Goal: Task Accomplishment & Management: Manage account settings

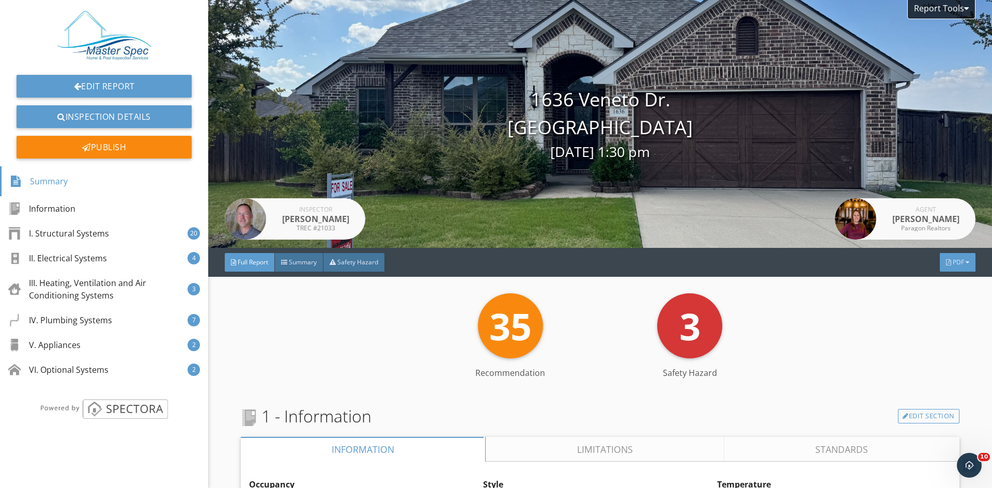
click at [953, 261] on span "PDF" at bounding box center [958, 262] width 11 height 9
click at [930, 301] on div "Full Report" at bounding box center [944, 302] width 66 height 12
click at [126, 82] on link "Edit Report" at bounding box center [104, 86] width 175 height 23
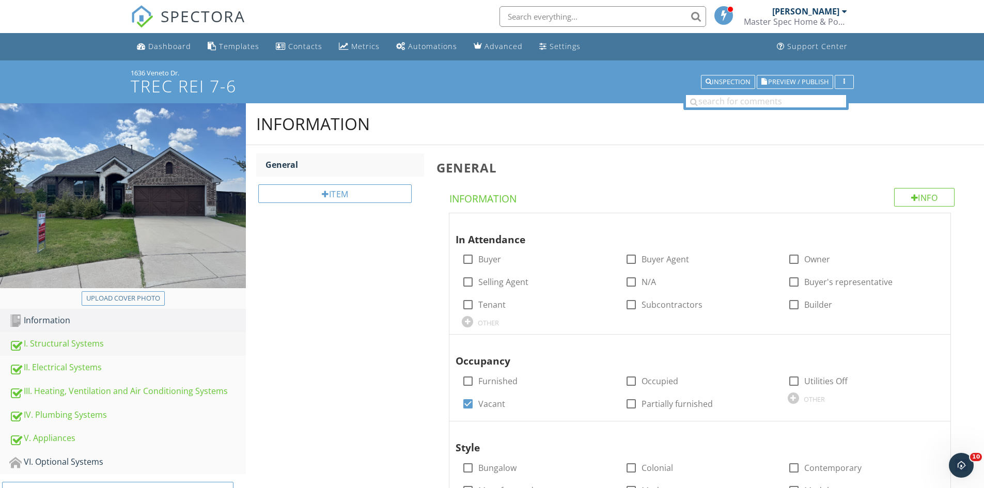
click at [91, 344] on div "I. Structural Systems" at bounding box center [127, 343] width 237 height 13
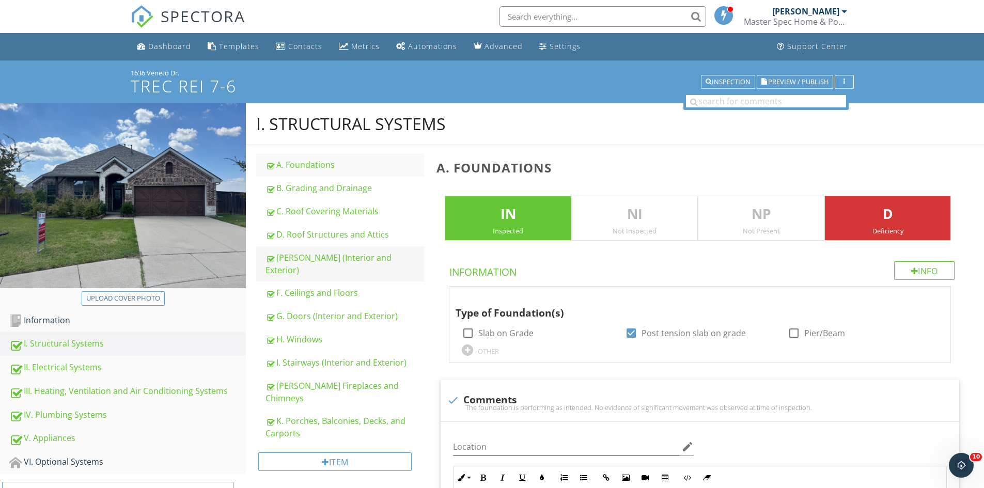
click at [346, 248] on link "E. Walls (Interior and Exterior)" at bounding box center [345, 263] width 159 height 35
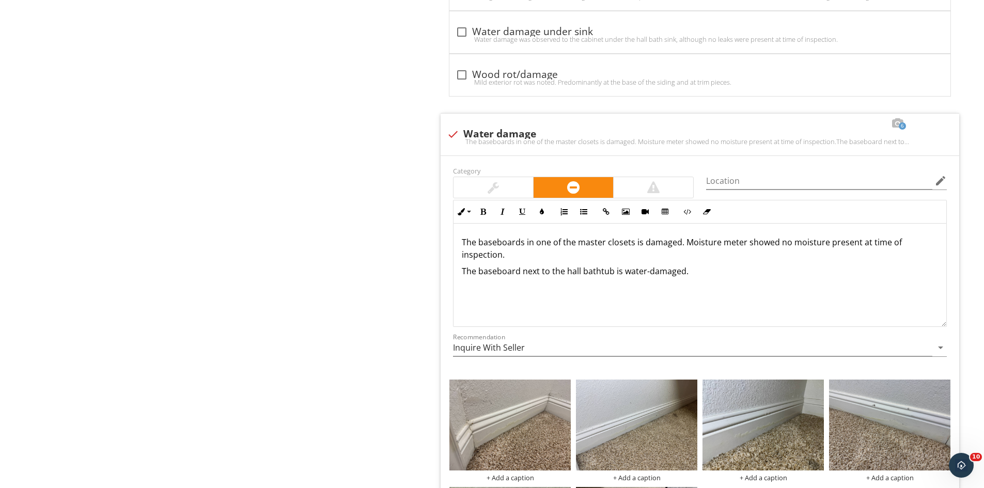
scroll to position [1677, 0]
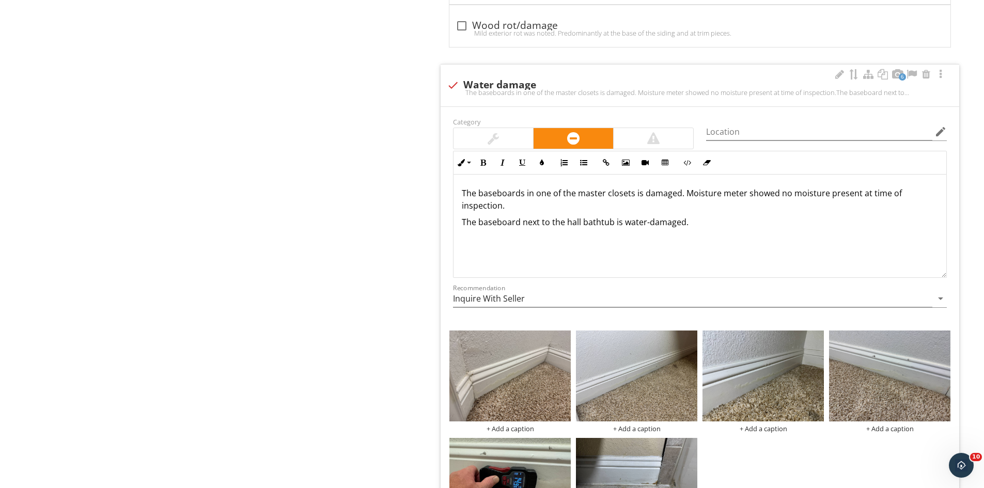
click at [640, 195] on p "The baseboards in one of the master closets is damaged. Moisture meter showed n…" at bounding box center [700, 199] width 476 height 25
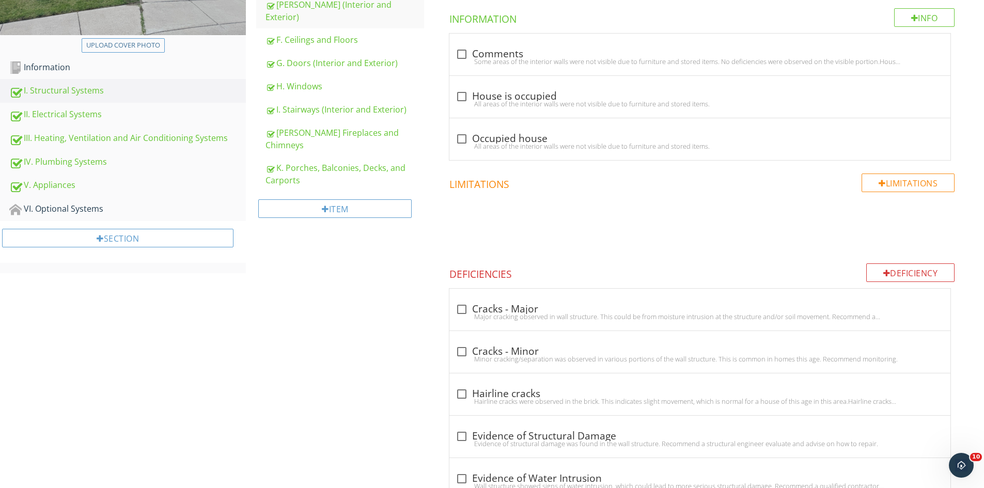
scroll to position [0, 0]
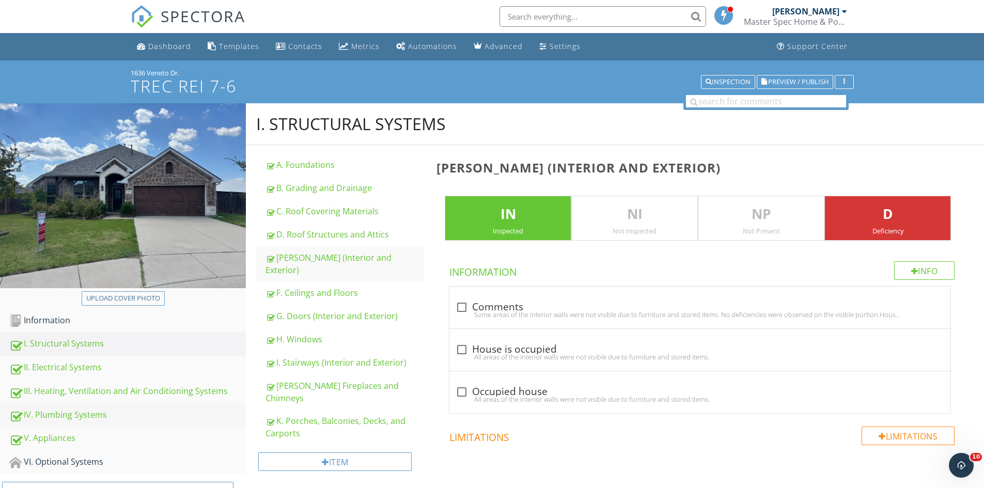
click at [70, 416] on div "IV. Plumbing Systems" at bounding box center [127, 415] width 237 height 13
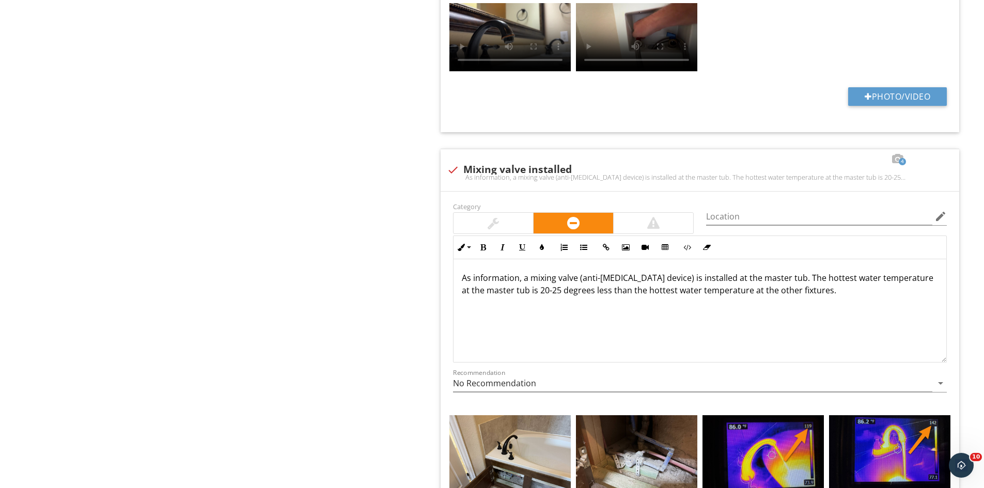
scroll to position [3599, 0]
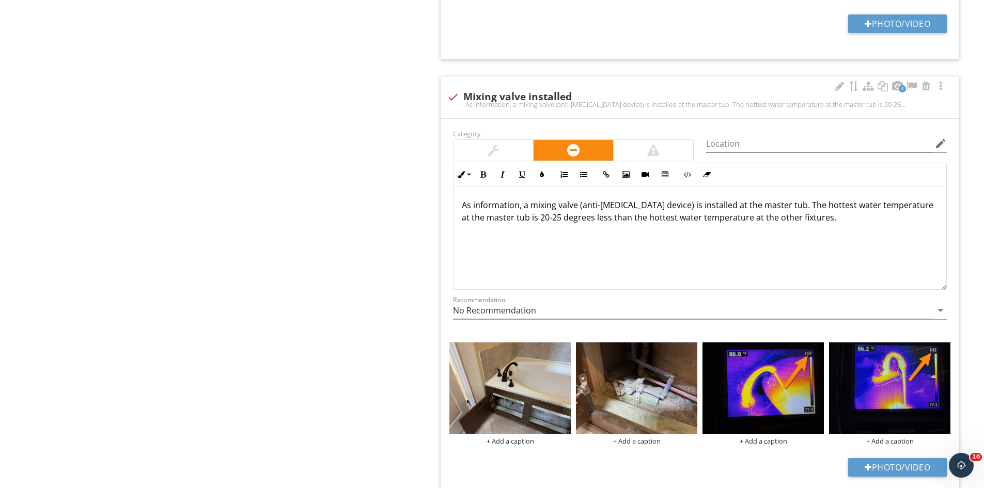
click at [856, 239] on div "As information, a mixing valve (anti-scald device) is installed at the master t…" at bounding box center [700, 238] width 493 height 103
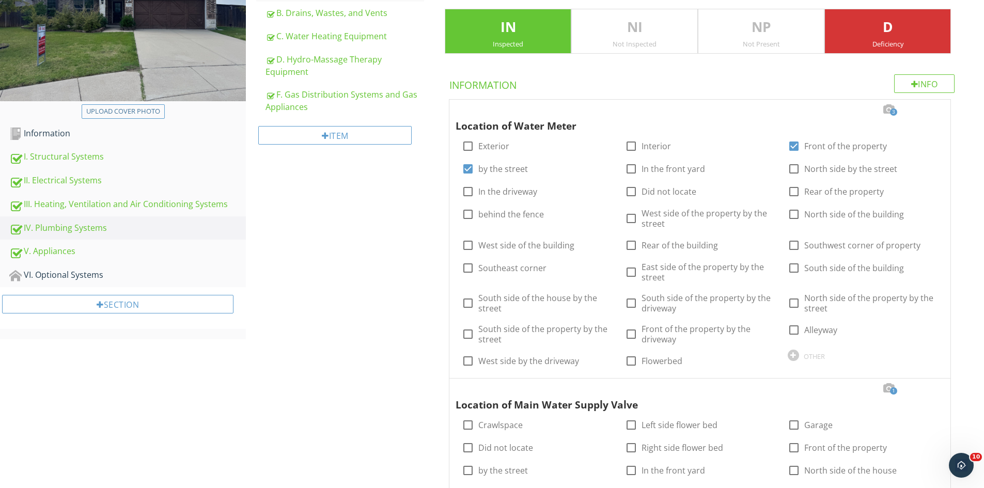
scroll to position [45, 0]
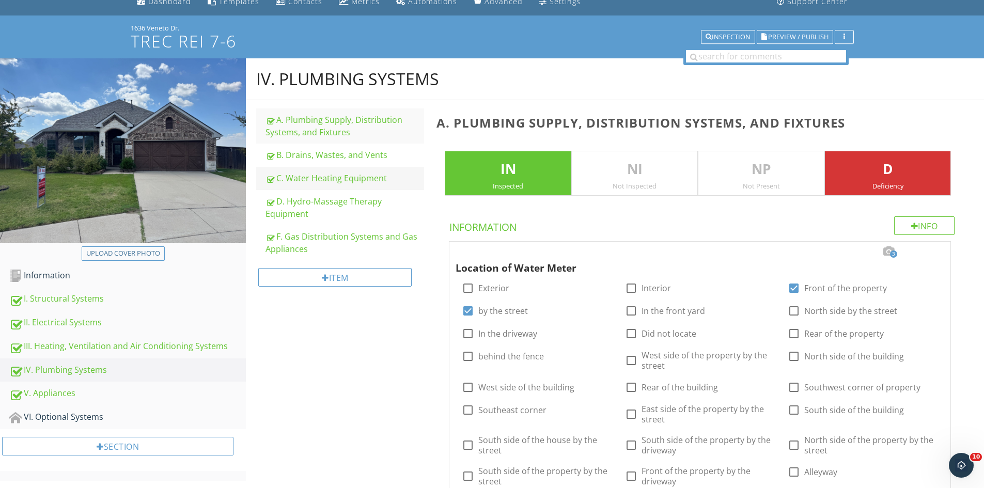
click at [350, 173] on div "C. Water Heating Equipment" at bounding box center [345, 178] width 159 height 12
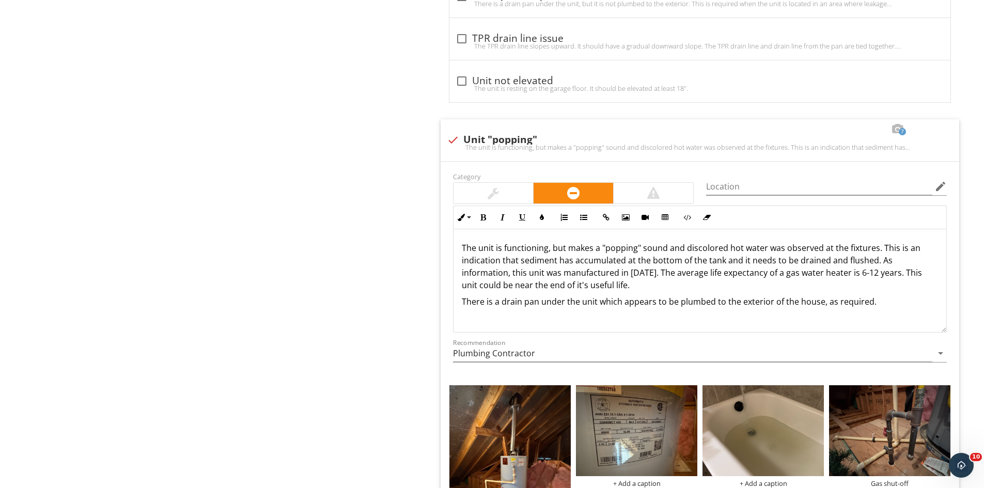
scroll to position [704, 0]
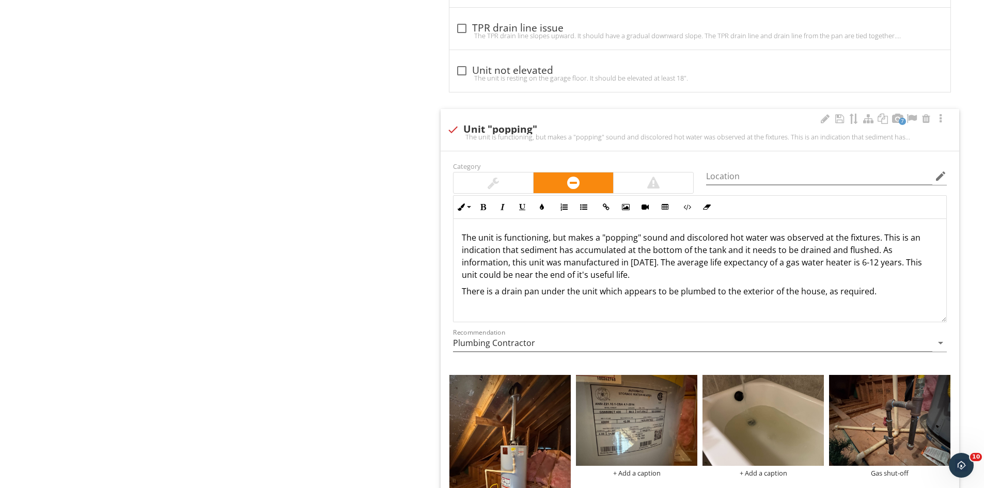
click at [686, 238] on p "The unit is functioning, but makes a "popping" sound and discolored hot water w…" at bounding box center [700, 256] width 476 height 50
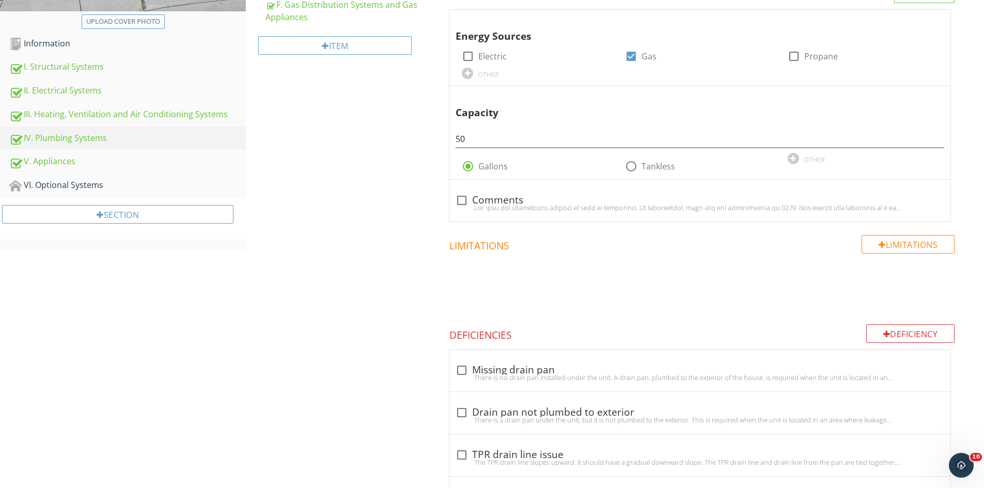
scroll to position [0, 0]
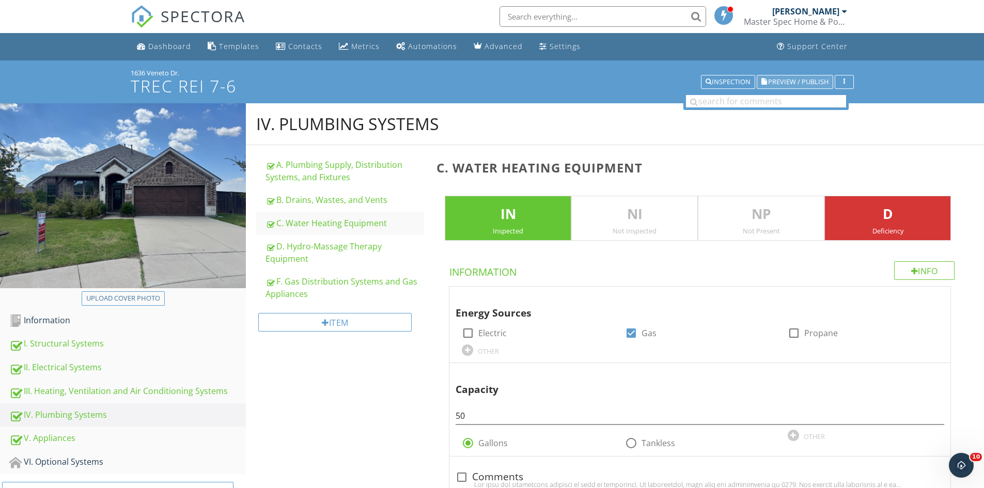
click at [798, 81] on span "Preview / Publish" at bounding box center [798, 82] width 60 height 7
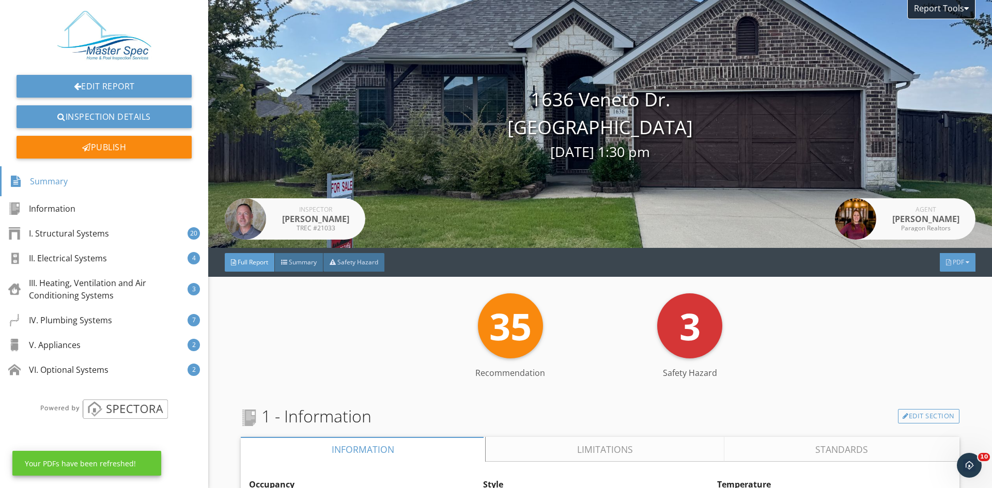
click at [953, 260] on span "PDF" at bounding box center [958, 262] width 11 height 9
click at [936, 298] on div "Full Report" at bounding box center [944, 302] width 66 height 12
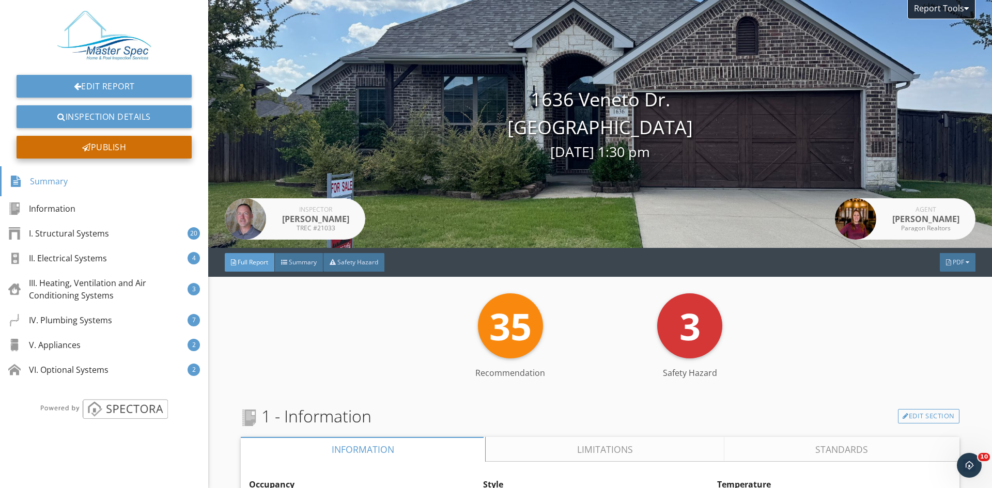
click at [136, 147] on div "Publish" at bounding box center [104, 147] width 175 height 23
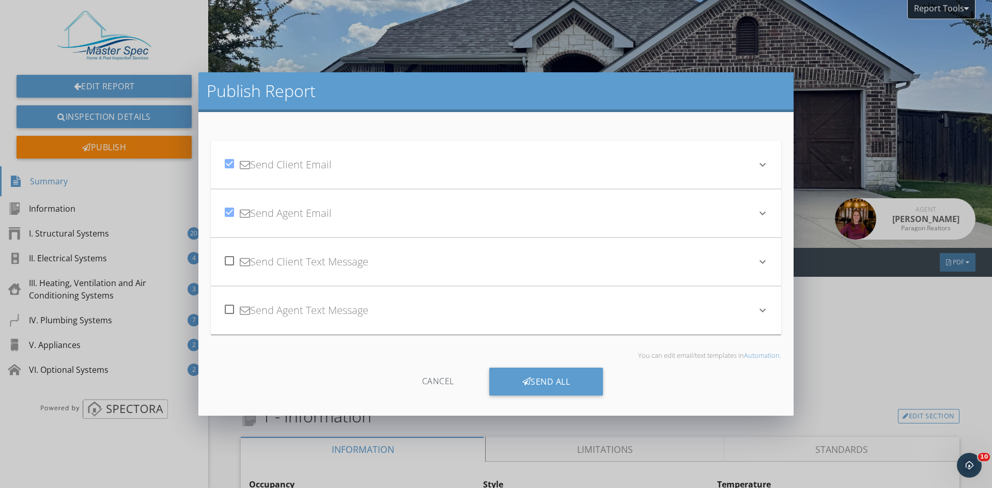
click at [767, 162] on icon "keyboard_arrow_down" at bounding box center [762, 165] width 12 height 12
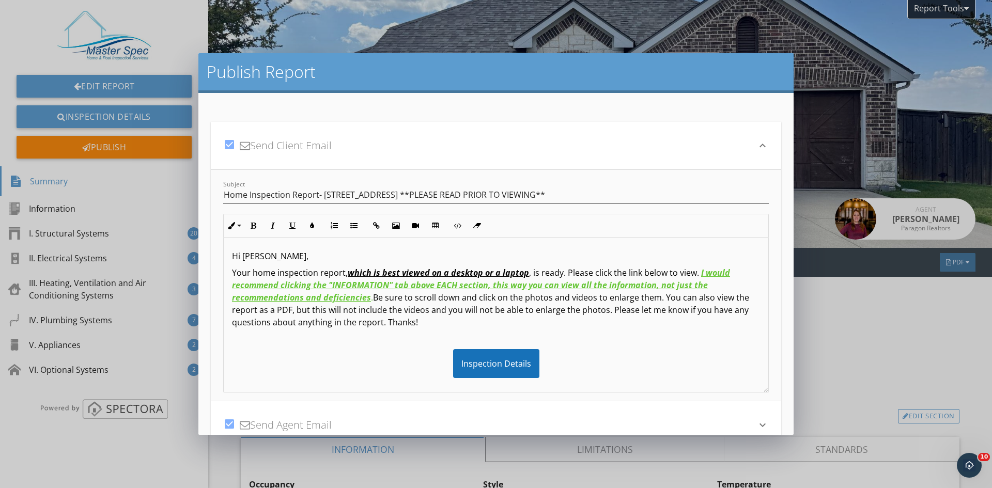
scroll to position [98, 0]
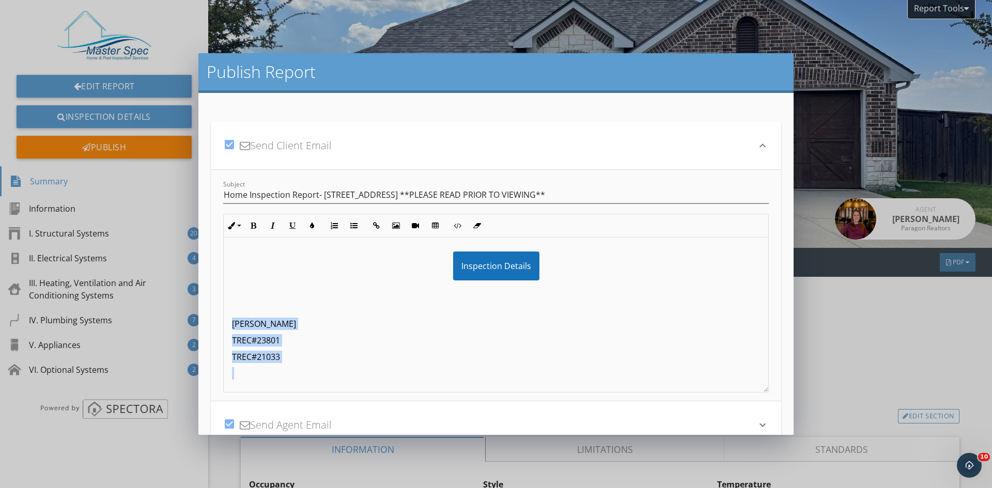
drag, startPoint x: 330, startPoint y: 365, endPoint x: 195, endPoint y: 328, distance: 139.9
click at [195, 328] on div "Publish Report check_box Send Client Email keyboard_arrow_down Subject Home Ins…" at bounding box center [496, 244] width 992 height 488
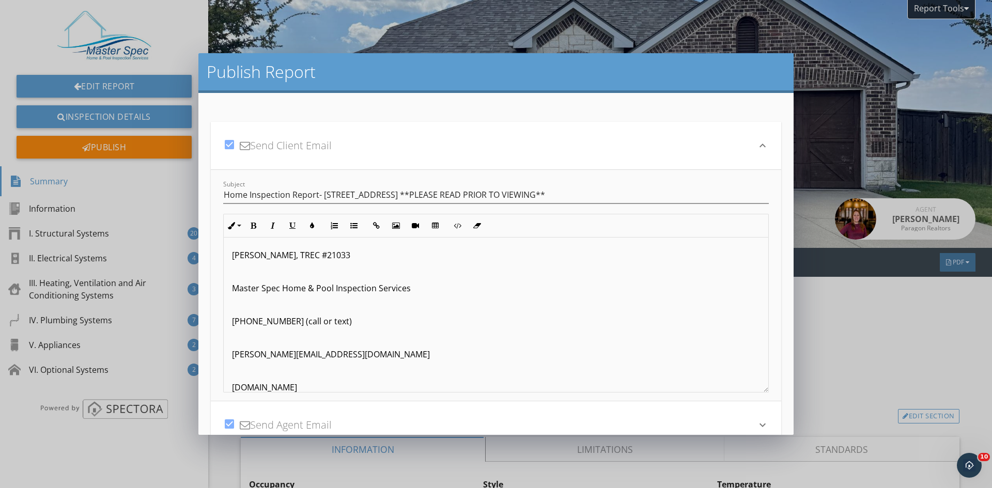
click at [266, 367] on p at bounding box center [496, 371] width 528 height 12
click at [264, 337] on p at bounding box center [496, 340] width 528 height 12
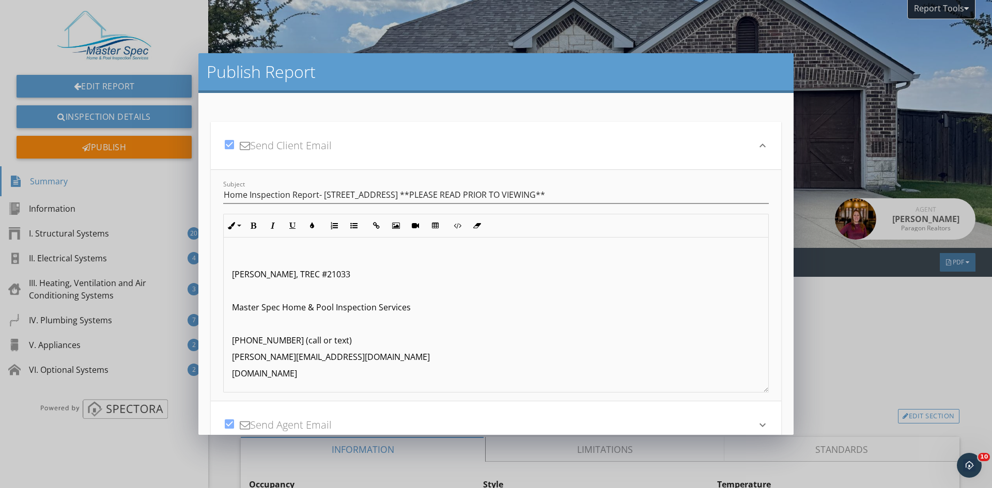
scroll to position [147, 0]
click at [260, 327] on p at bounding box center [496, 324] width 528 height 12
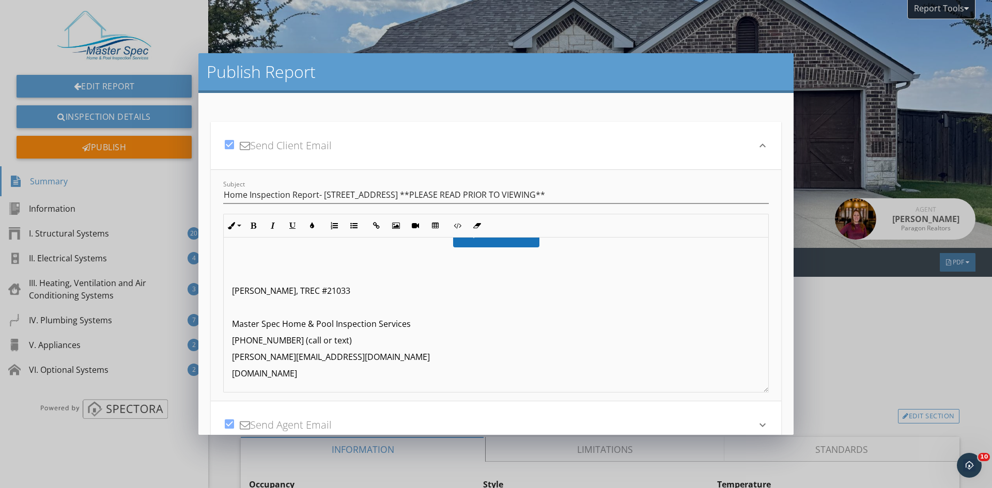
click at [258, 307] on p at bounding box center [496, 307] width 528 height 12
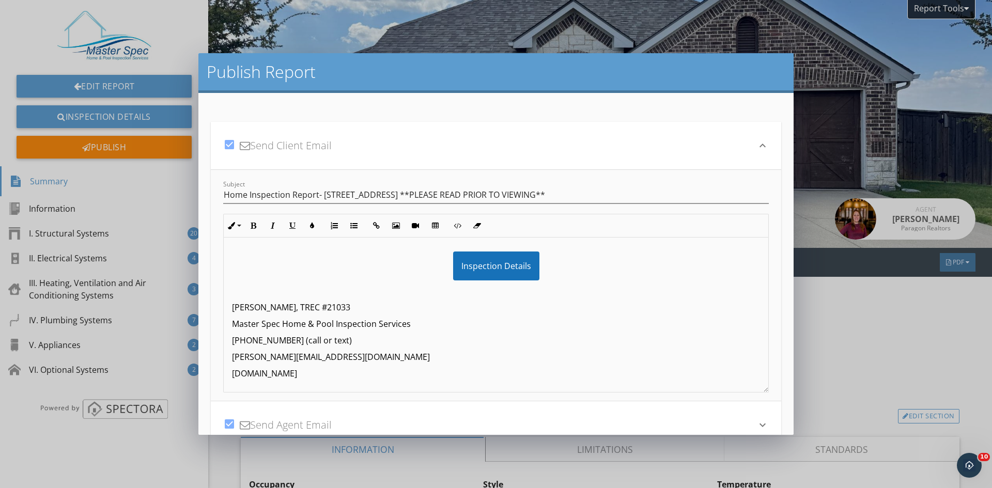
scroll to position [98, 0]
drag, startPoint x: 368, startPoint y: 373, endPoint x: 206, endPoint y: 306, distance: 175.4
click at [206, 306] on div "check_box Send Client Email keyboard_arrow_down Subject Home Inspection Report-…" at bounding box center [495, 264] width 595 height 342
copy div "Jason Woodliff, TREC #21033 Master Spec Home & Pool Inspection Services 214-536…"
click at [756, 422] on icon "keyboard_arrow_down" at bounding box center [762, 425] width 12 height 12
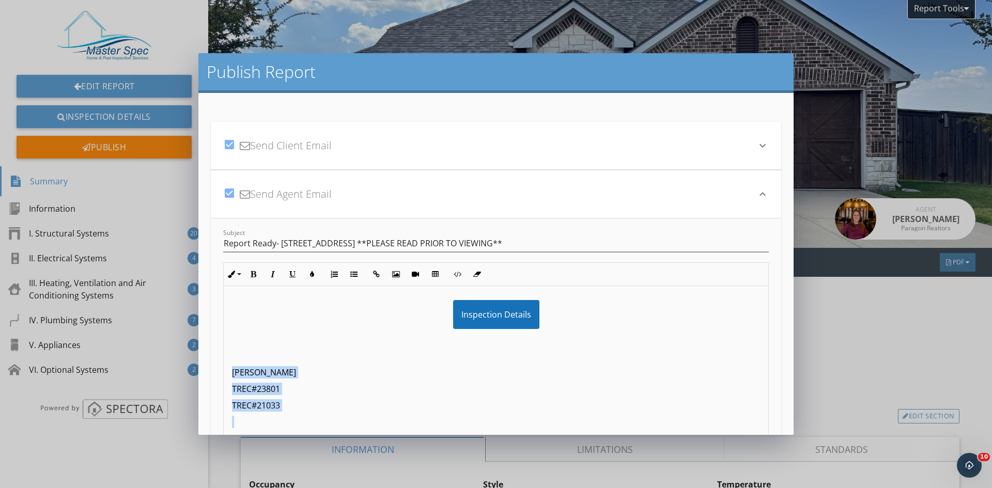
drag, startPoint x: 319, startPoint y: 421, endPoint x: 203, endPoint y: 371, distance: 125.9
click at [203, 371] on div "check_box Send Client Email keyboard_arrow_down Subject Home Inspection Report-…" at bounding box center [495, 264] width 595 height 342
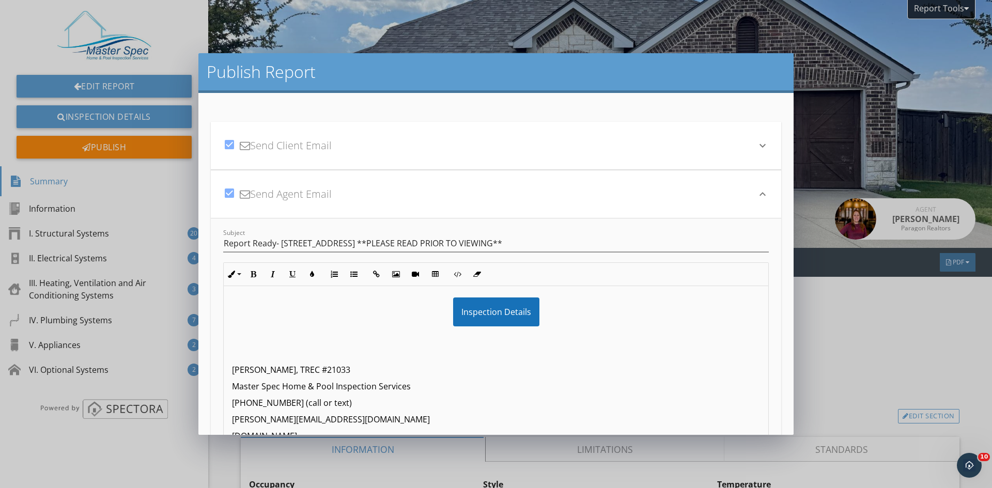
click at [243, 347] on div "Hi Amanda, The home inspection report for 1636 Veneto Dr., Rockwall, TX 75032, …" at bounding box center [496, 320] width 545 height 269
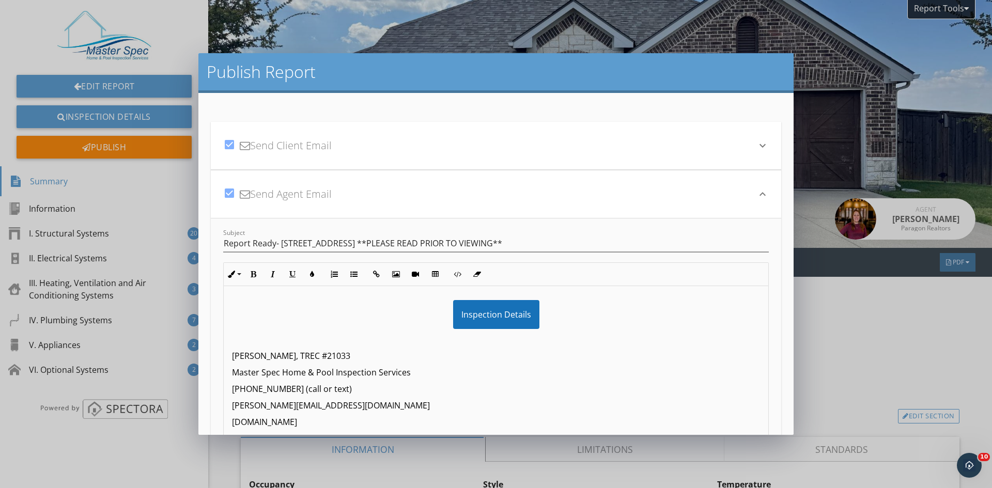
click at [757, 147] on icon "keyboard_arrow_down" at bounding box center [762, 145] width 12 height 12
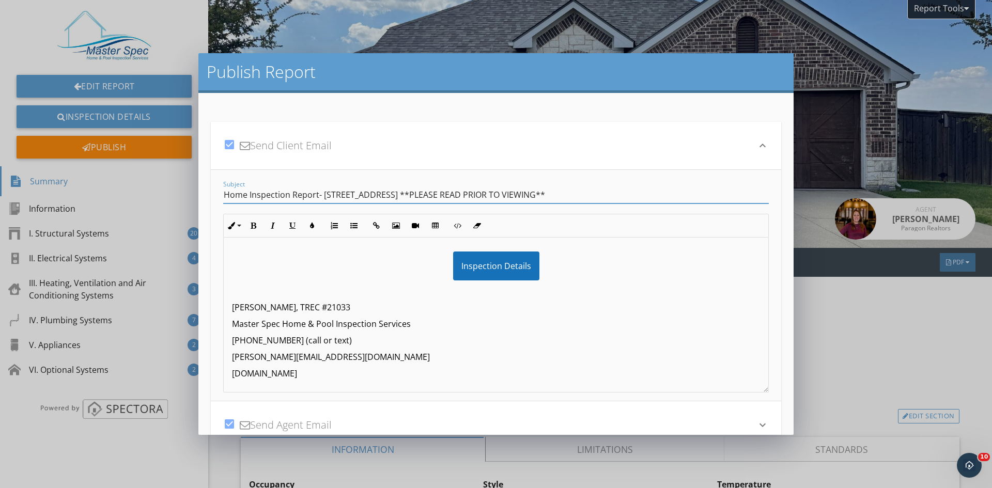
click at [227, 195] on input "Home Inspection Report- 1636 Veneto Dr., Rockwall, TX 75032 **PLEASE READ PRIOR…" at bounding box center [496, 195] width 546 height 17
click at [319, 193] on input "Home Inspection Report- 1636 Veneto Dr., Rockwall, TX 75032 **PLEASE READ PRIOR…" at bounding box center [496, 195] width 546 height 17
click at [465, 192] on input "Home Inspection Report - 1636 Veneto Dr., Rockwall, TX 75032 **PLEASE READ PRIO…" at bounding box center [496, 195] width 546 height 17
click at [451, 195] on input "Home Inspection Report - 1636 Veneto Dr. **PLEASE READ PRIOR TO VIEWING**" at bounding box center [496, 195] width 546 height 17
click at [553, 193] on input "Home Inspection Report - 1636 Veneto Dr. **PLEASE READ BELOW PRIOR TO VIEWING**" at bounding box center [496, 195] width 546 height 17
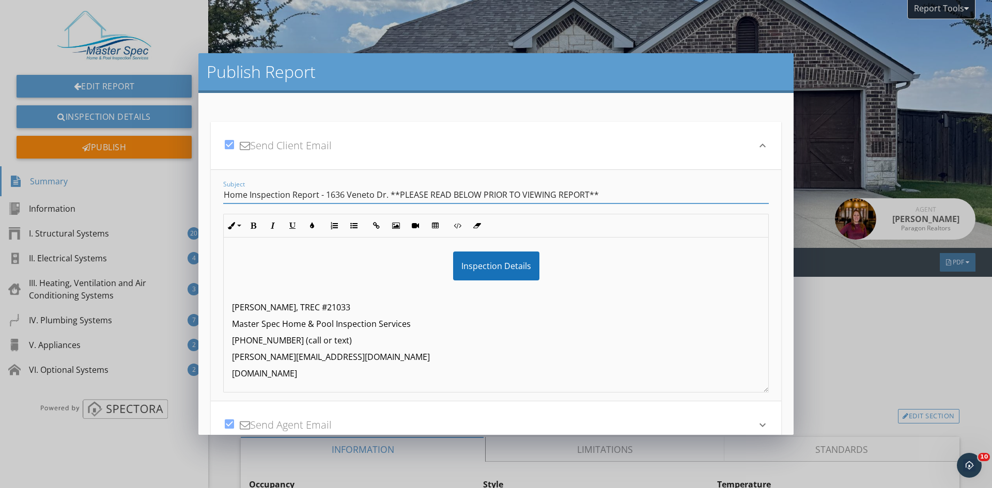
drag, startPoint x: 631, startPoint y: 201, endPoint x: 214, endPoint y: 222, distance: 417.5
click at [214, 222] on div "Subject Home Inspection Report - 1636 Veneto Dr. **PLEASE READ BELOW PRIOR TO V…" at bounding box center [496, 285] width 570 height 231
type input "Home Inspection Report - 1636 Veneto Dr. **PLEASE READ BELOW PRIOR TO VIEWING R…"
click at [756, 422] on icon "keyboard_arrow_down" at bounding box center [762, 425] width 12 height 12
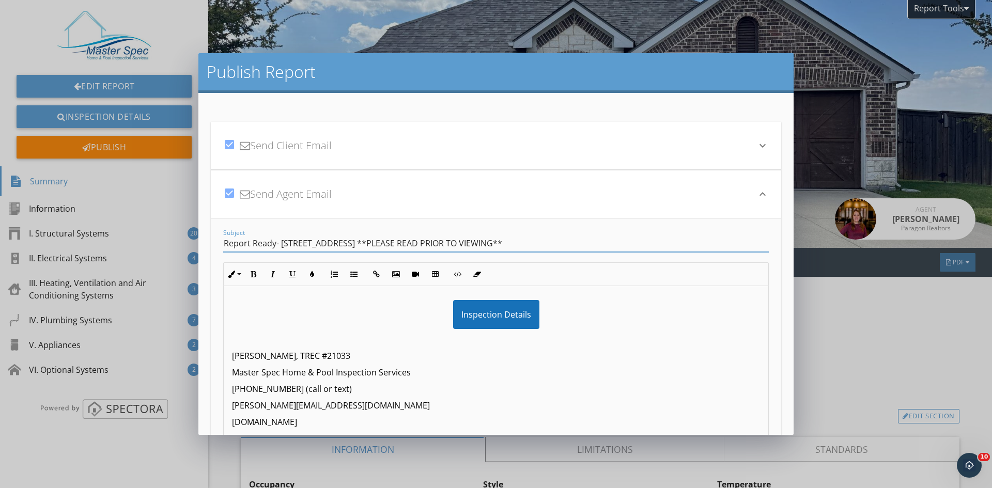
drag, startPoint x: 609, startPoint y: 241, endPoint x: 203, endPoint y: 242, distance: 405.6
click at [203, 242] on div "check_box Send Client Email keyboard_arrow_down Subject Home Inspection Report …" at bounding box center [495, 264] width 595 height 342
paste input "Home Inspection Report - 1636 Veneto Dr. **PLEASE READ BELOW PRIOR TO VIEWING R…"
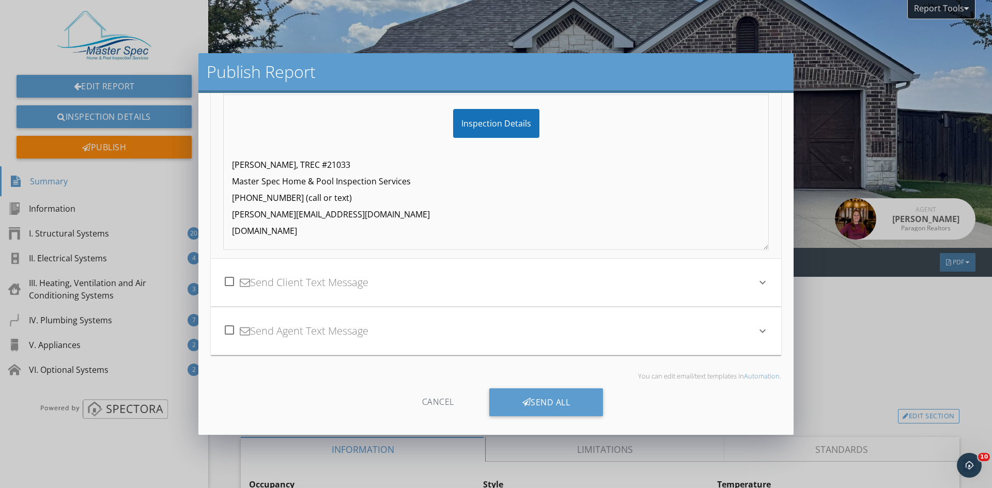
scroll to position [193, 0]
type input "Home Inspection Report - 1636 Veneto Dr. **PLEASE READ BELOW PRIOR TO VIEWING R…"
click at [558, 401] on div "Send All" at bounding box center [546, 401] width 114 height 28
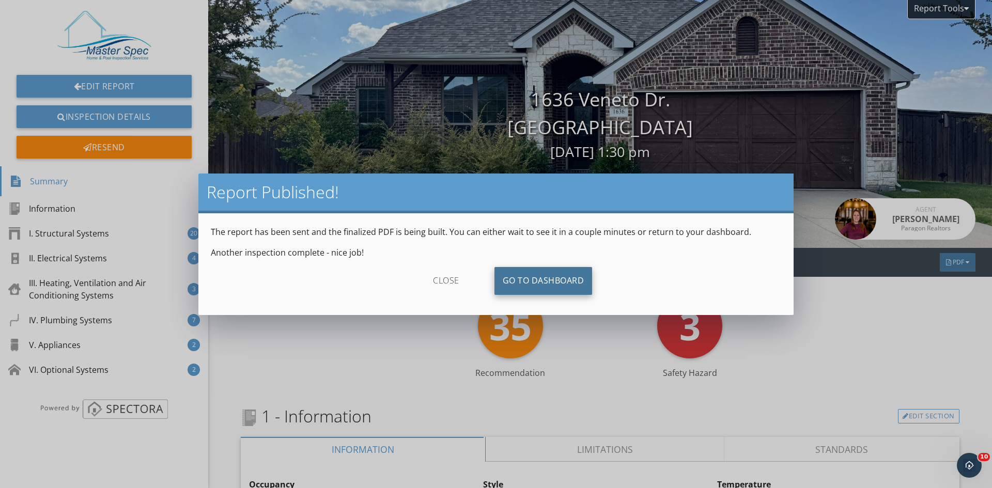
click at [554, 287] on link "Go To Dashboard" at bounding box center [543, 281] width 98 height 28
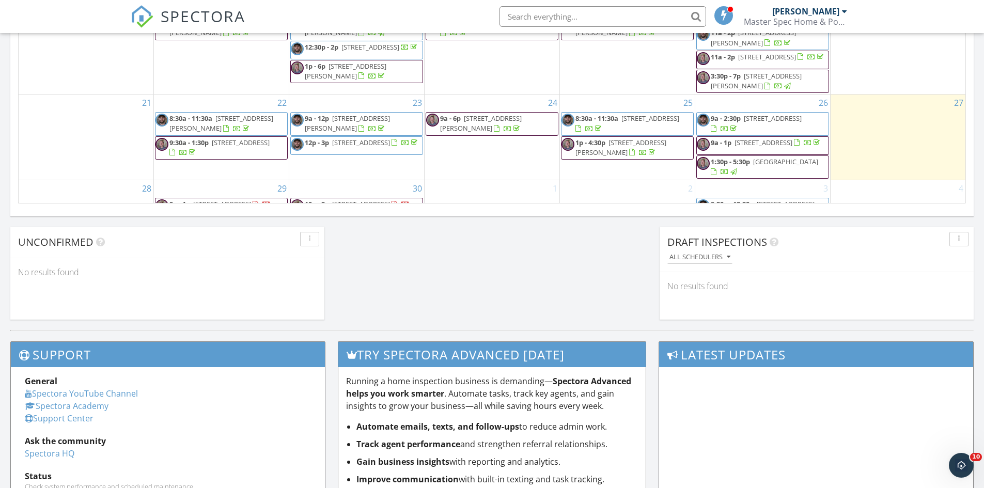
scroll to position [559, 0]
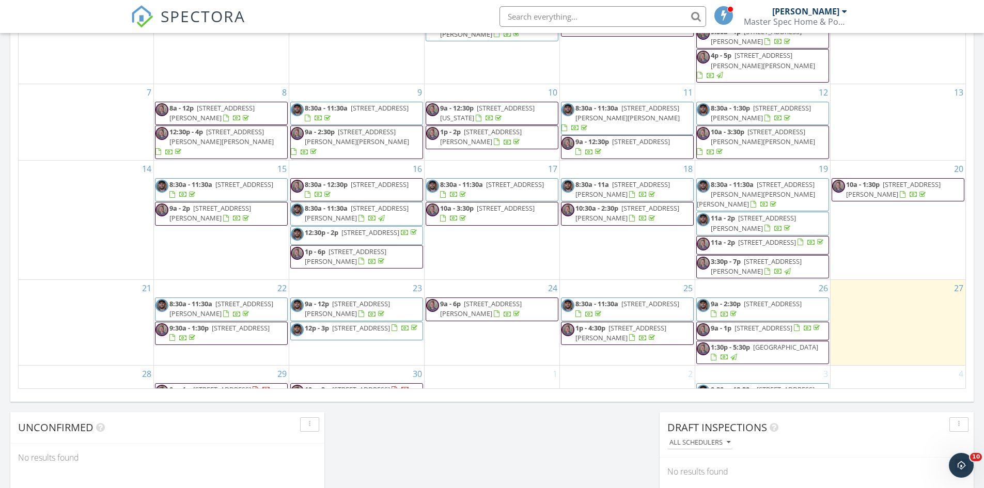
click at [260, 385] on span "9a - 1p 2255 Garden Crest Dr., Rockwall 75087" at bounding box center [213, 392] width 115 height 15
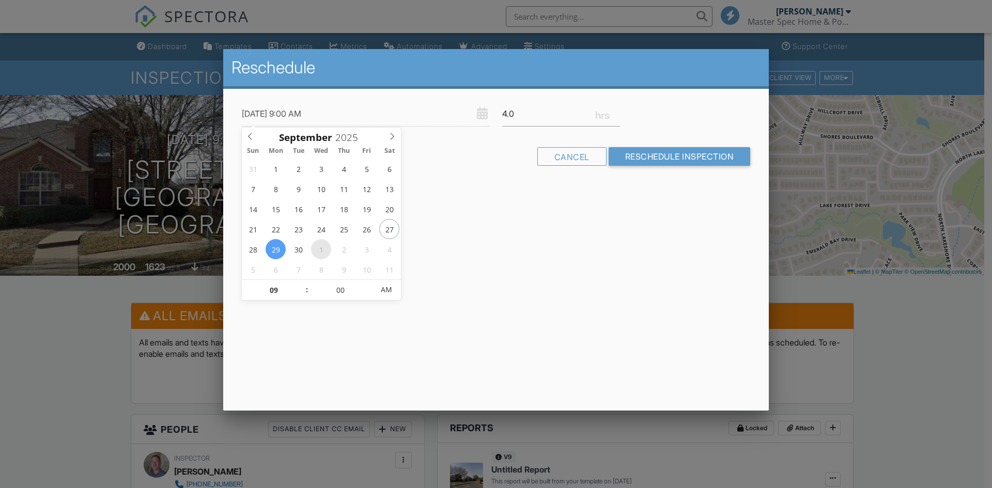
type input "[DATE] 9:00 AM"
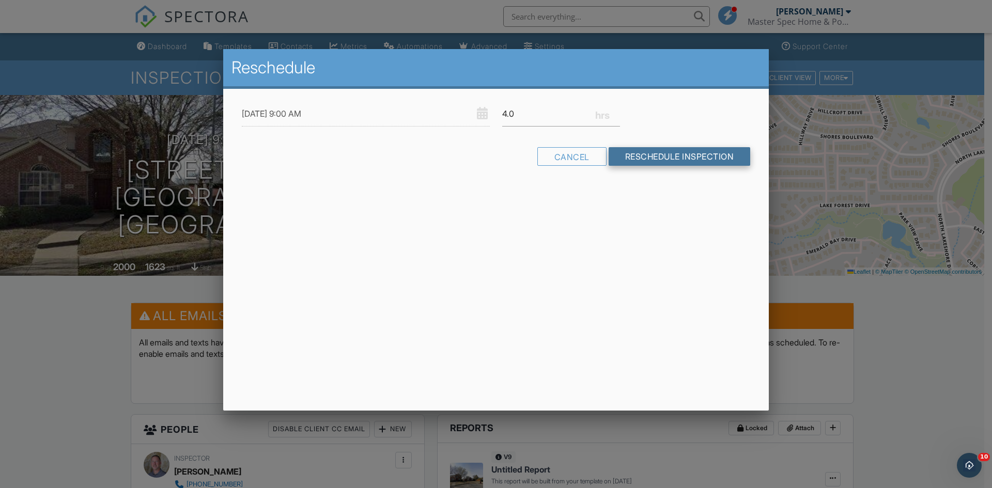
click at [655, 152] on input "Reschedule Inspection" at bounding box center [680, 156] width 142 height 19
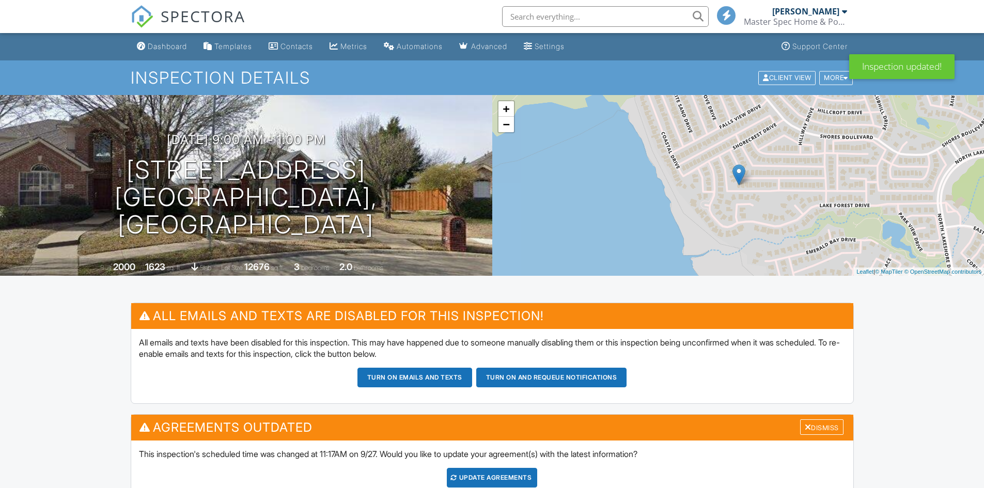
click at [509, 478] on div "Update Agreements" at bounding box center [492, 478] width 90 height 20
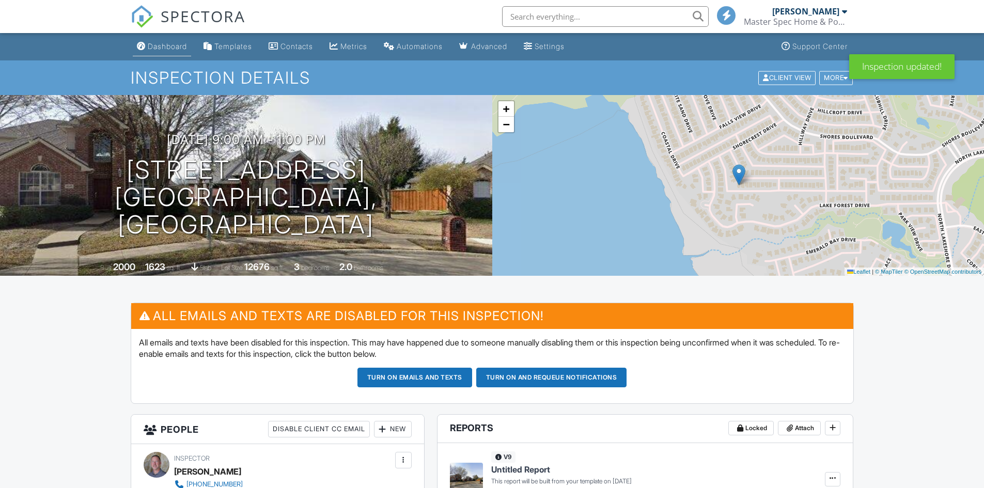
click at [180, 49] on div "Dashboard" at bounding box center [167, 46] width 39 height 9
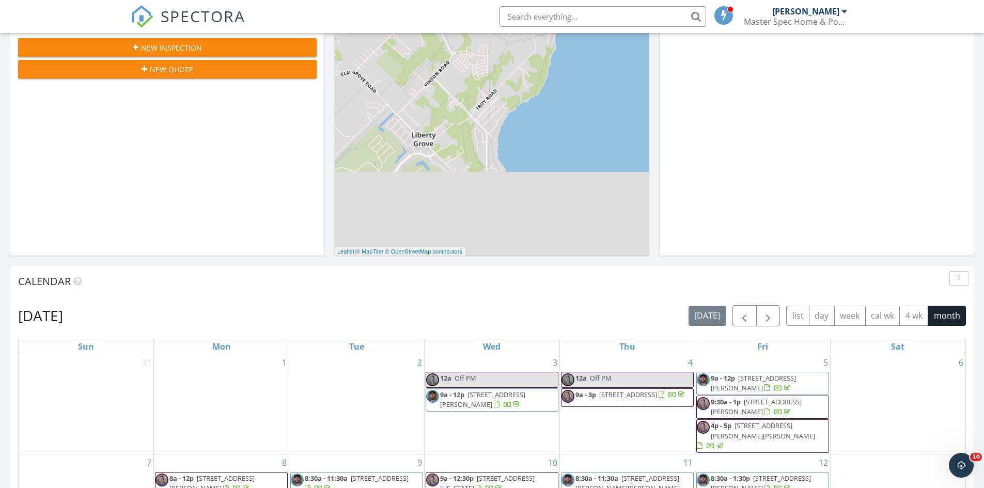
scroll to position [105, 0]
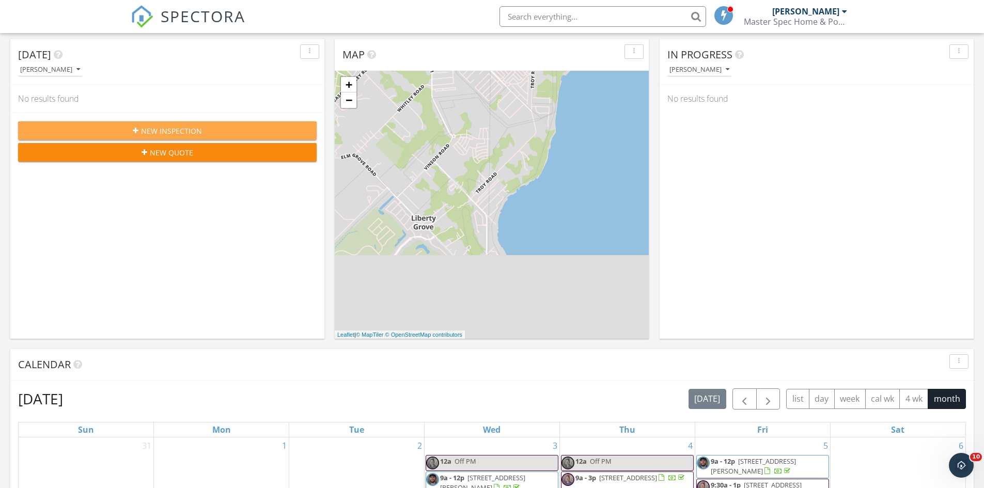
click at [209, 137] on button "New Inspection" at bounding box center [167, 130] width 299 height 19
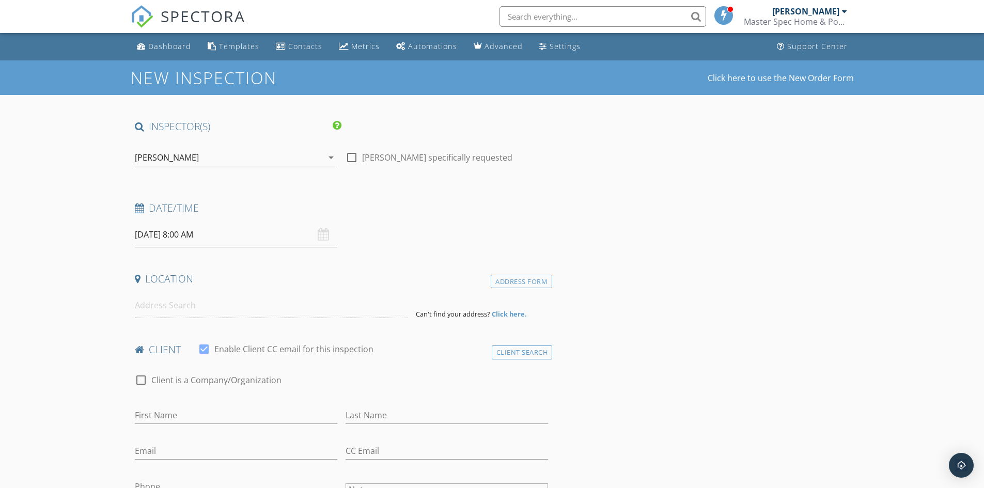
click at [192, 156] on div "[PERSON_NAME]" at bounding box center [229, 157] width 188 height 17
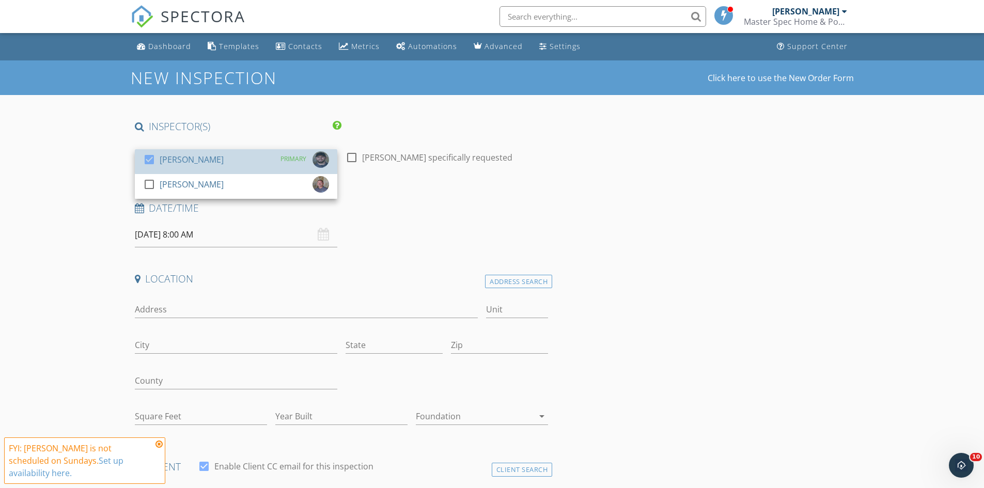
click at [192, 156] on div "[PERSON_NAME]" at bounding box center [192, 159] width 64 height 17
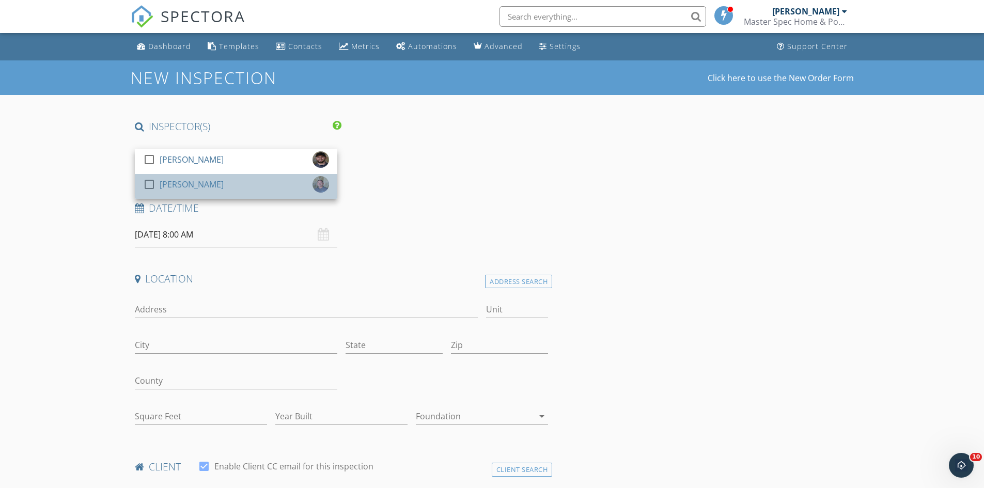
click at [183, 181] on div "[PERSON_NAME]" at bounding box center [192, 184] width 64 height 17
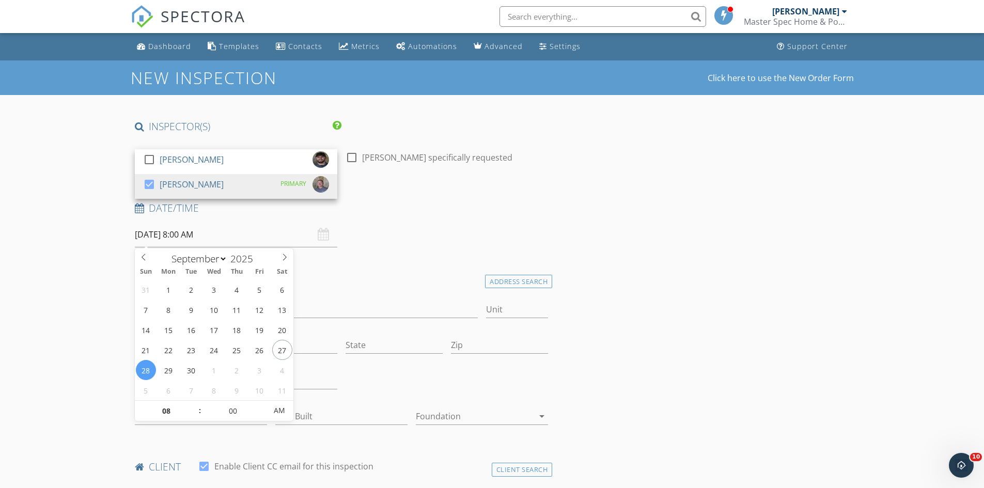
click at [178, 232] on input "[DATE] 8:00 AM" at bounding box center [236, 234] width 203 height 25
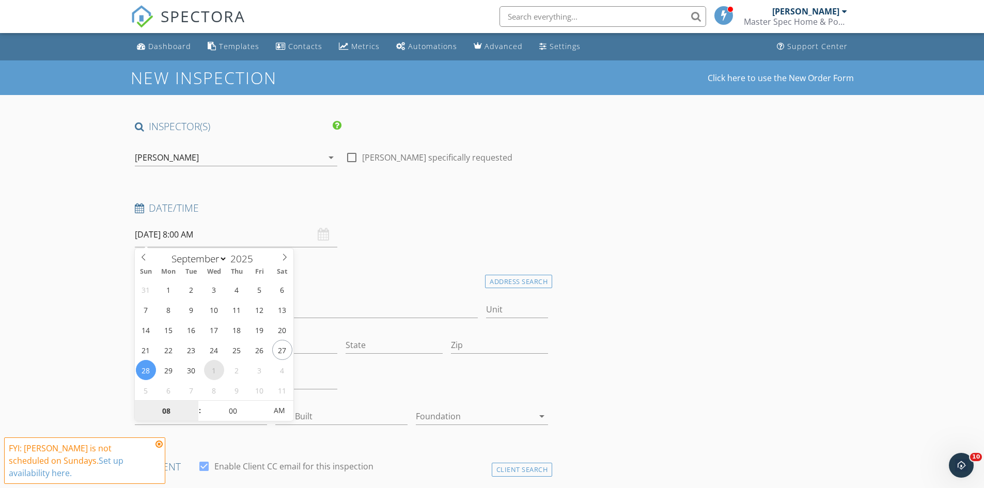
select select "9"
type input "[DATE] 8:00 AM"
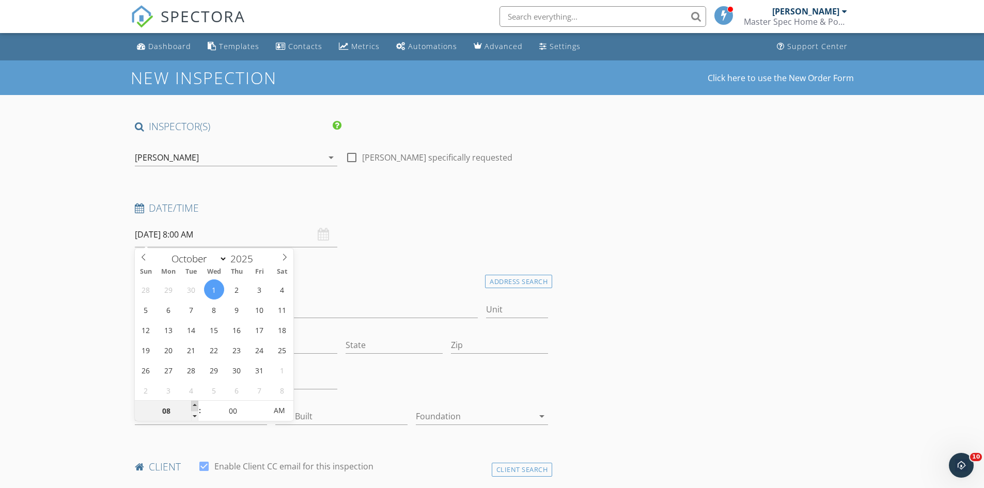
type input "09"
type input "[DATE] 9:00 AM"
click at [193, 409] on span at bounding box center [194, 406] width 7 height 10
type input "10"
type input "[DATE] 10:00 AM"
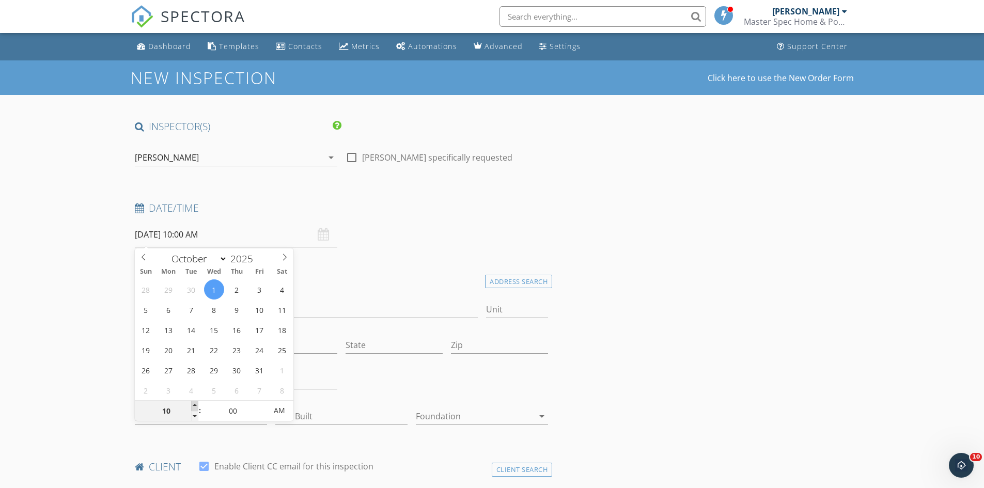
click at [193, 409] on span at bounding box center [194, 406] width 7 height 10
type input "11"
type input "[DATE] 11:00 AM"
click at [193, 409] on span at bounding box center [194, 406] width 7 height 10
type input "12"
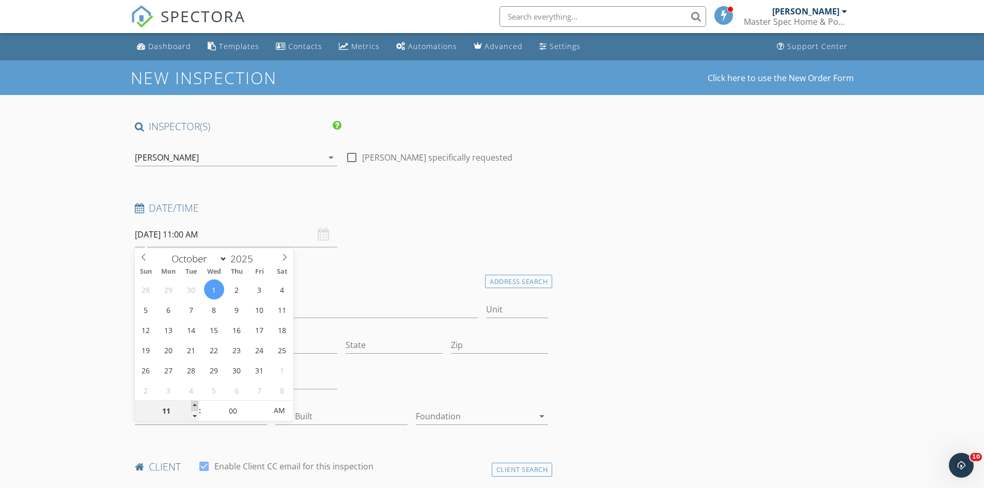
type input "[DATE] 12:00 PM"
click at [193, 409] on span at bounding box center [194, 406] width 7 height 10
type input "01"
type input "[DATE] 1:00 PM"
click at [193, 409] on span at bounding box center [194, 406] width 7 height 10
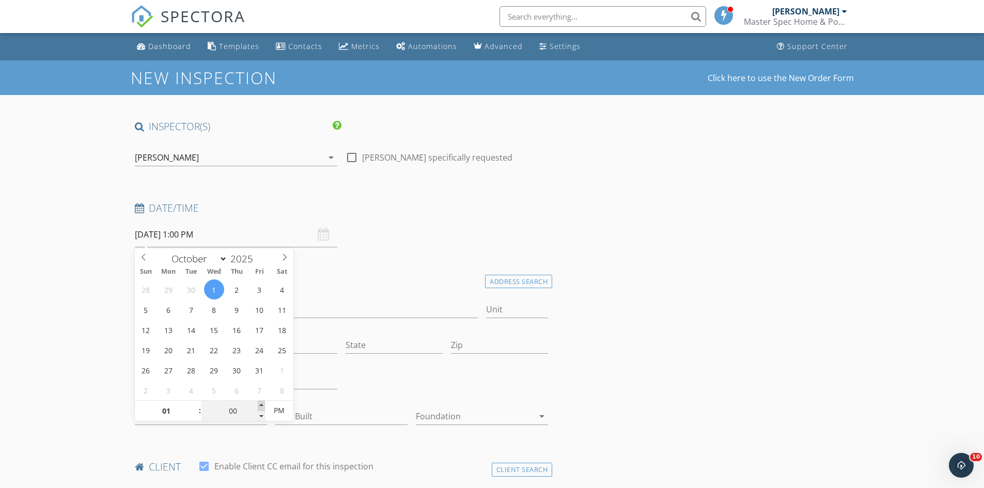
type input "05"
type input "[DATE] 1:05 PM"
click at [263, 402] on span at bounding box center [261, 406] width 7 height 10
type input "10"
type input "[DATE] 1:10 PM"
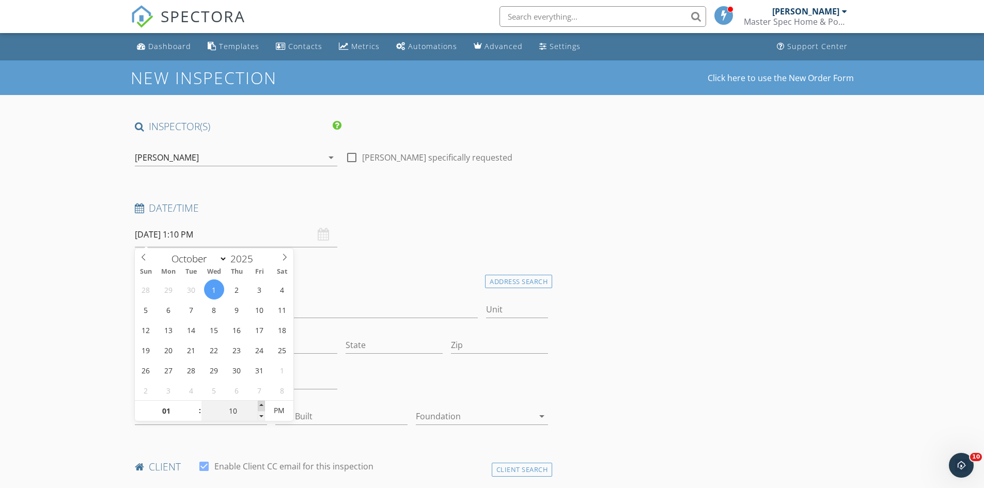
click at [263, 402] on span at bounding box center [261, 406] width 7 height 10
type input "15"
type input "[DATE] 1:15 PM"
click at [263, 402] on span at bounding box center [261, 406] width 7 height 10
type input "20"
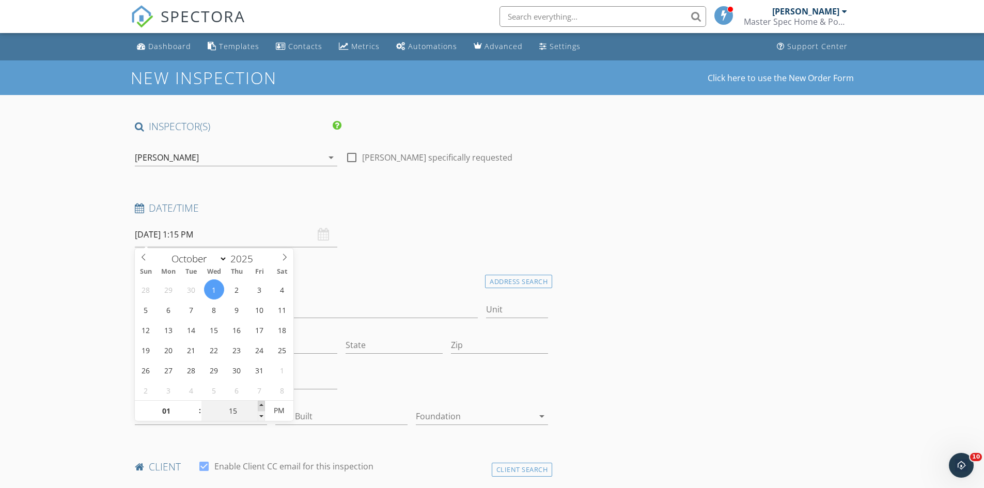
type input "[DATE] 1:20 PM"
click at [263, 402] on span at bounding box center [261, 406] width 7 height 10
type input "25"
type input "[DATE] 1:25 PM"
click at [263, 402] on span at bounding box center [261, 406] width 7 height 10
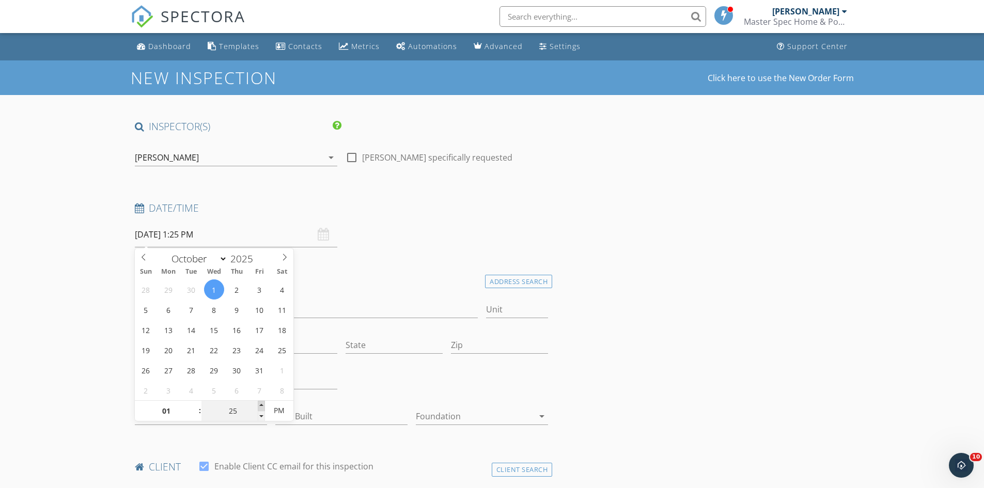
type input "30"
type input "[DATE] 1:30 PM"
click at [263, 402] on span at bounding box center [261, 406] width 7 height 10
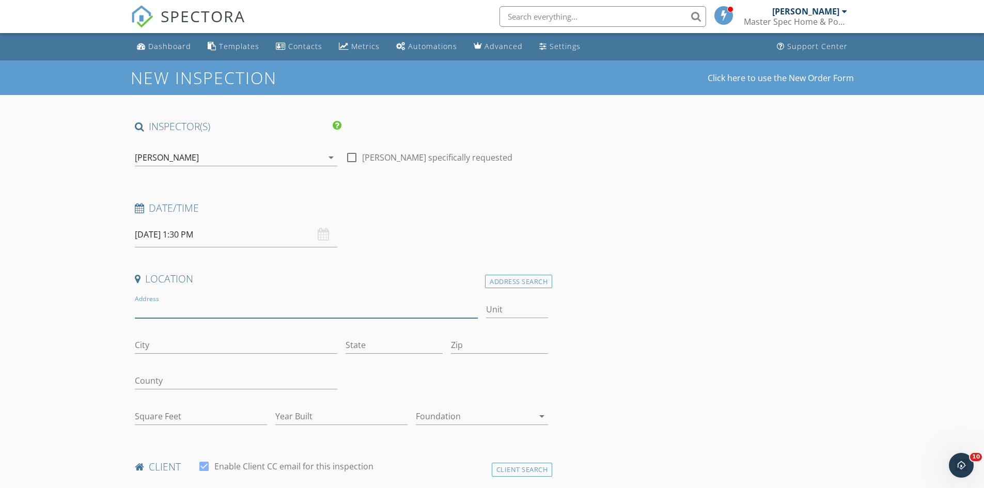
click at [326, 310] on input "Address" at bounding box center [307, 309] width 344 height 17
type input "[STREET_ADDRESS]"
click at [524, 281] on div "Address Search" at bounding box center [518, 282] width 67 height 14
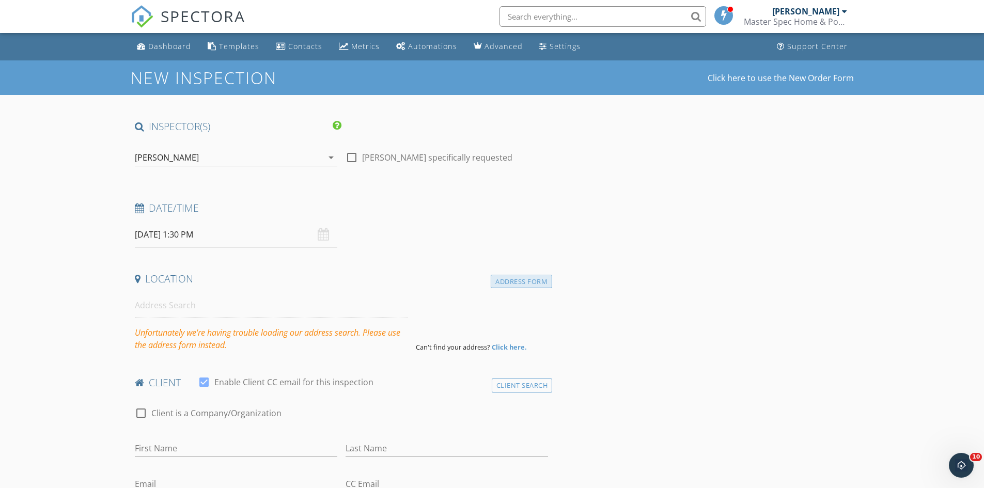
click at [500, 285] on div "Address Form" at bounding box center [521, 282] width 61 height 14
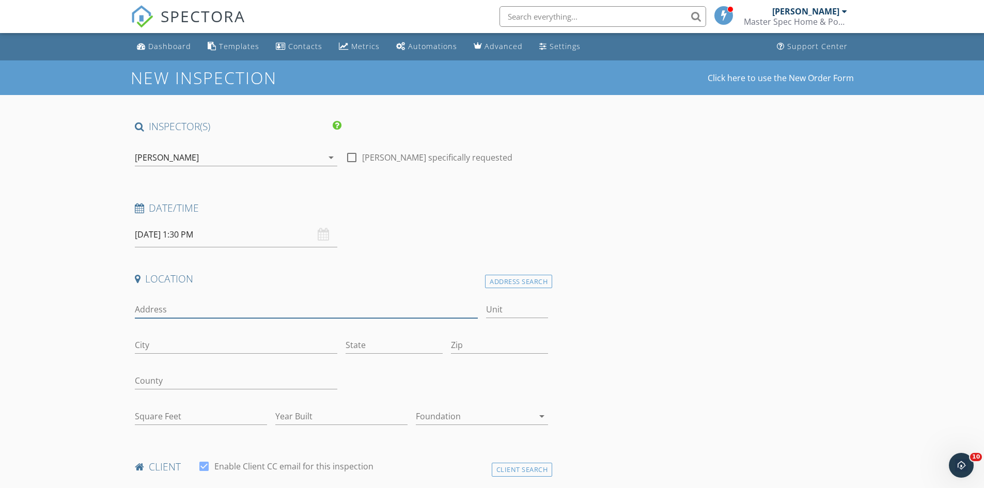
click at [333, 307] on input "Address" at bounding box center [307, 309] width 344 height 17
type input "[STREET_ADDRESS]"
click at [204, 342] on input "City" at bounding box center [236, 345] width 203 height 17
type input "Rockwall"
type input "[GEOGRAPHIC_DATA]"
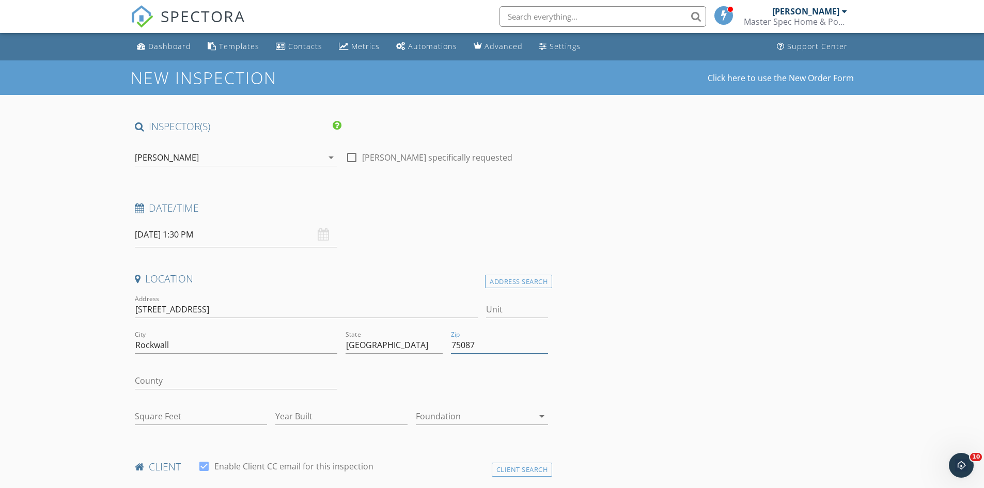
type input "75087"
click at [172, 378] on input "County" at bounding box center [236, 381] width 203 height 17
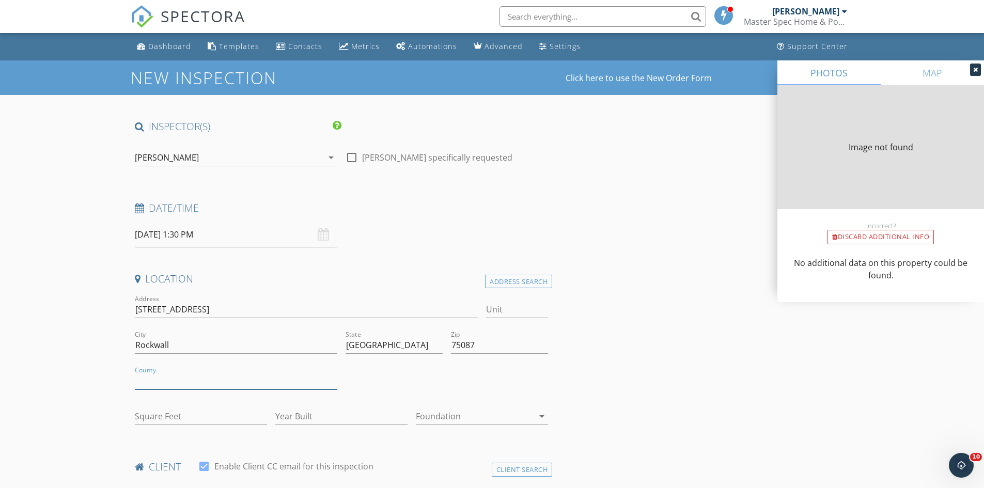
type input "R"
type input "1655"
type input "1985"
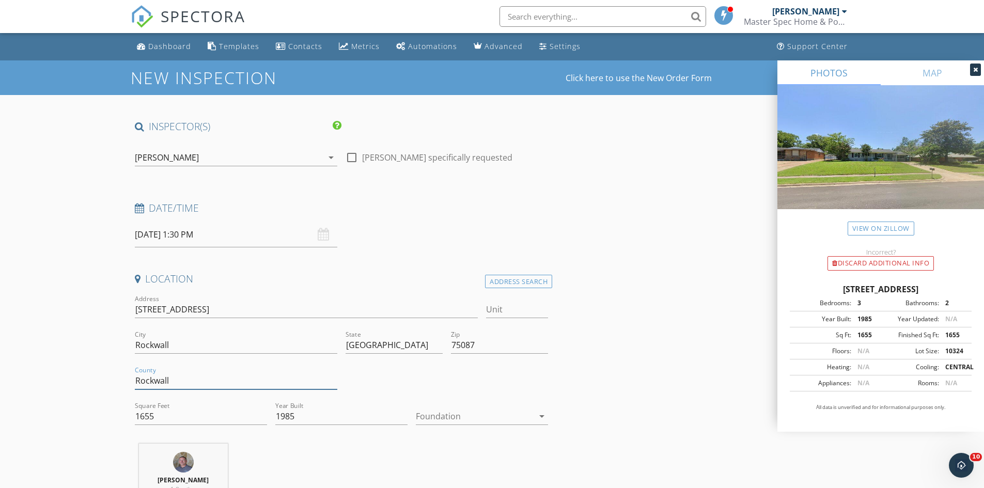
type input "Rockwall"
click at [439, 416] on div at bounding box center [475, 416] width 118 height 17
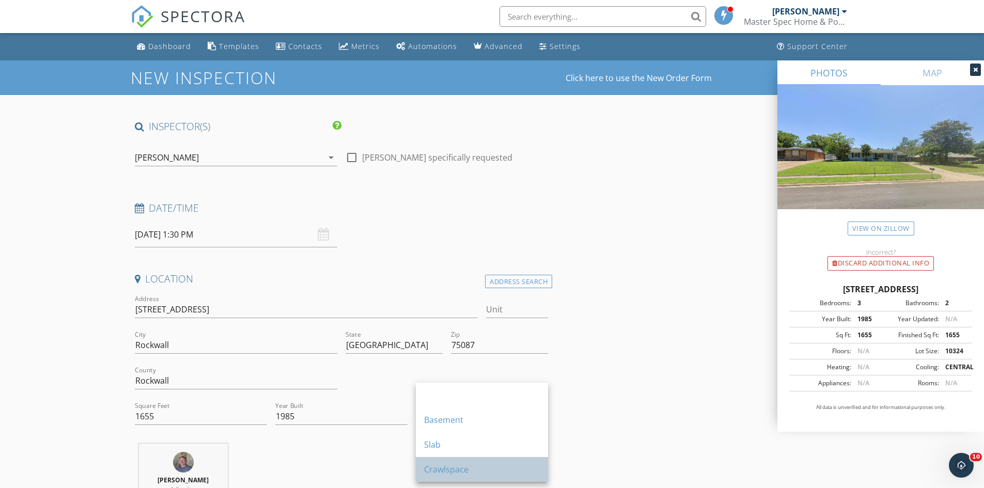
click at [436, 465] on div "Crawlspace" at bounding box center [482, 469] width 116 height 12
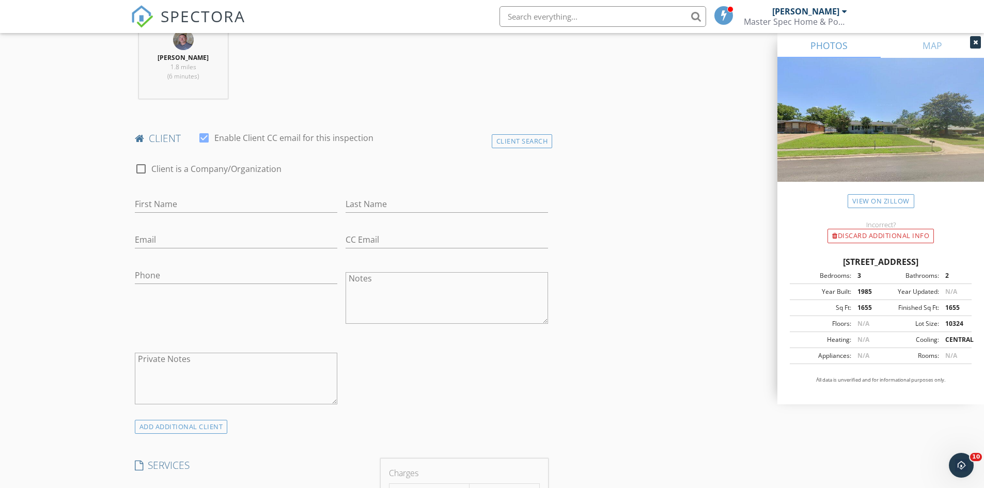
scroll to position [425, 0]
click at [201, 200] on input "First Name" at bounding box center [236, 202] width 203 height 17
type input "[PERSON_NAME]"
click at [175, 241] on input "Email" at bounding box center [236, 237] width 203 height 17
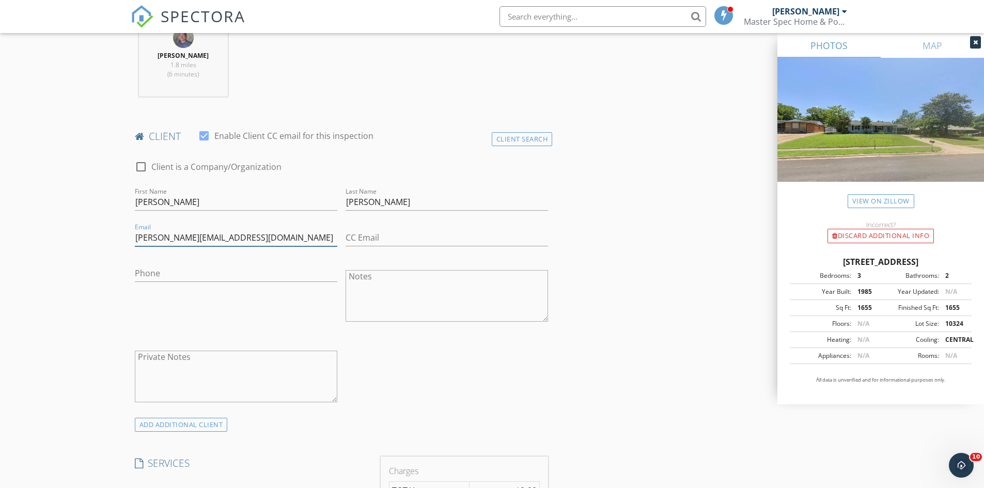
type input "[PERSON_NAME][EMAIL_ADDRESS][DOMAIN_NAME]"
click at [170, 270] on input "Phone" at bounding box center [236, 273] width 203 height 17
type input "[PHONE_NUMBER]"
click at [247, 365] on textarea "Private Notes" at bounding box center [236, 377] width 203 height 52
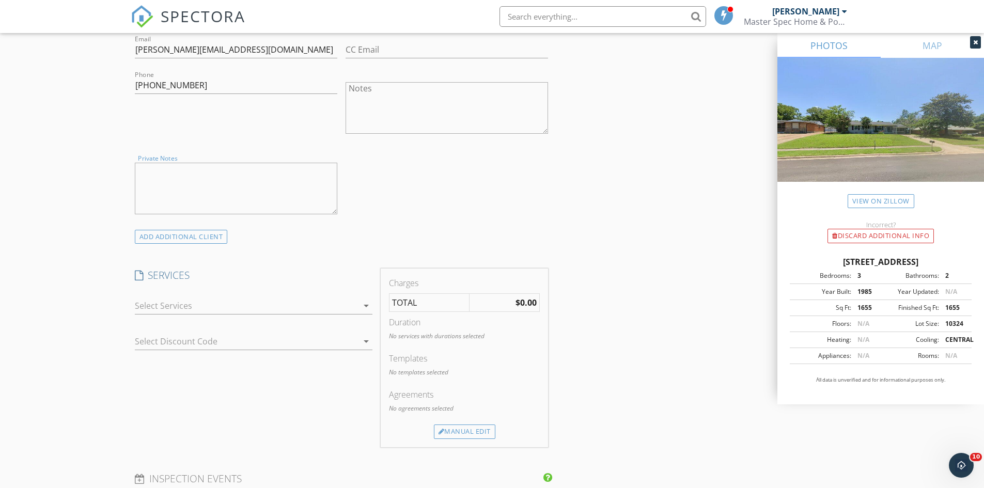
scroll to position [691, 0]
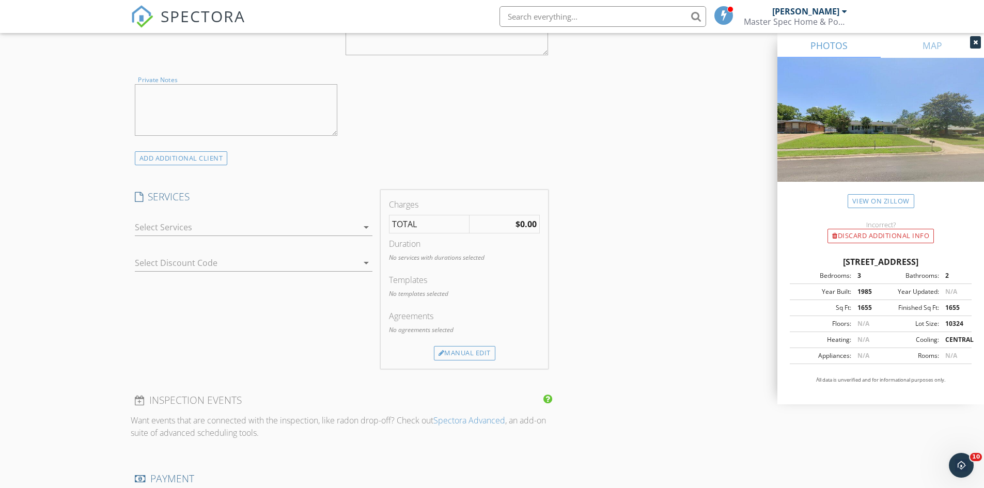
click at [221, 220] on div at bounding box center [246, 227] width 223 height 17
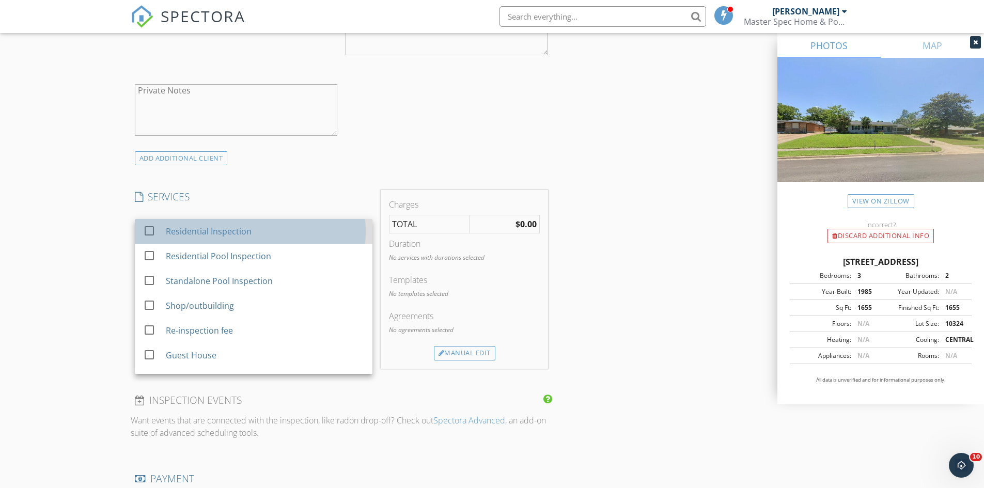
click at [217, 224] on div "Residential Inspection" at bounding box center [264, 231] width 198 height 21
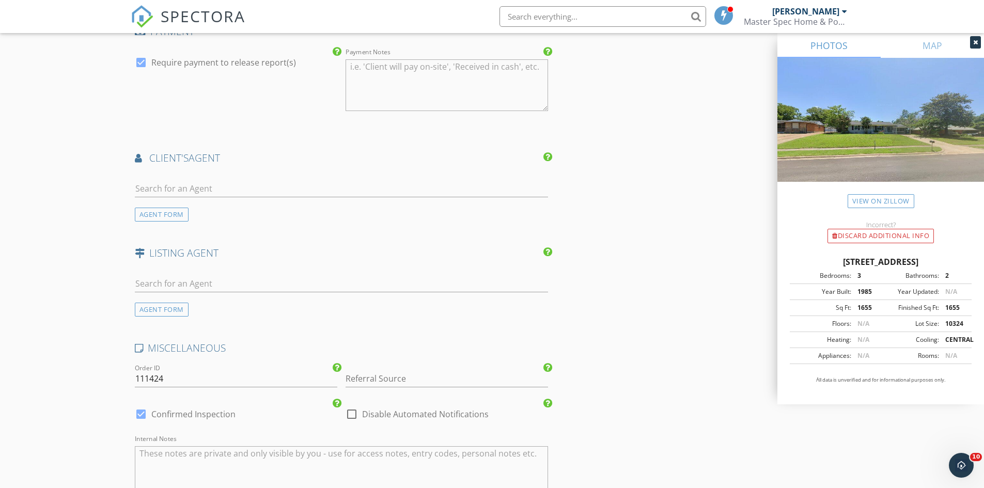
scroll to position [1171, 0]
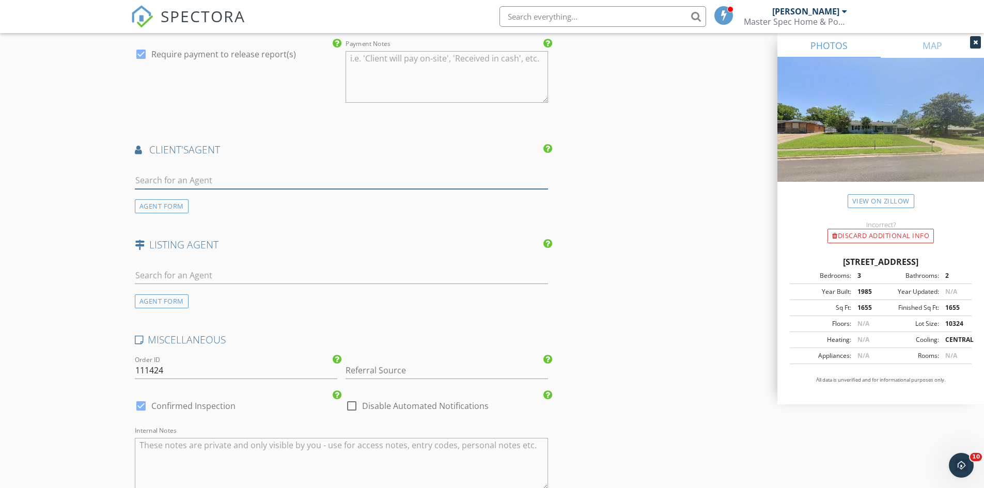
click at [268, 180] on input "text" at bounding box center [342, 180] width 414 height 17
type input "[PERSON_NAME]"
click at [271, 203] on li "[PERSON_NAME] [PERSON_NAME]" at bounding box center [341, 203] width 413 height 29
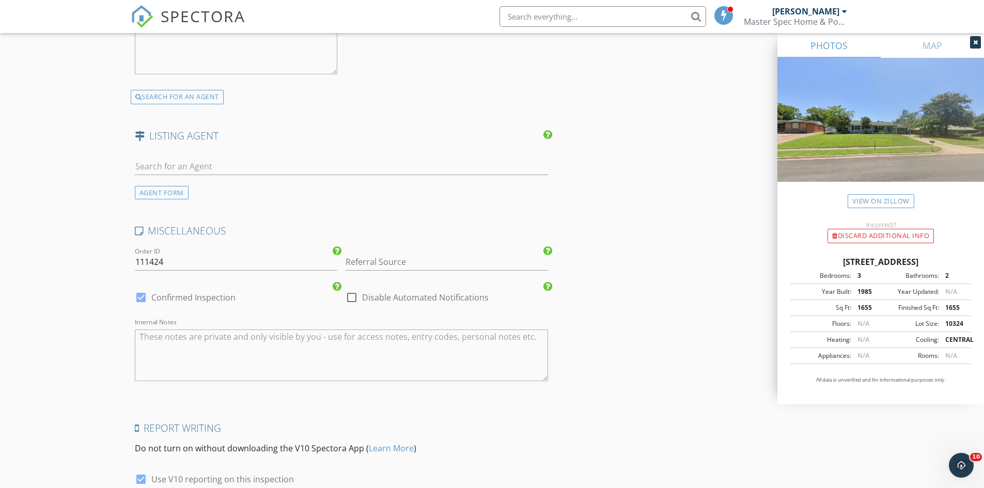
scroll to position [1524, 0]
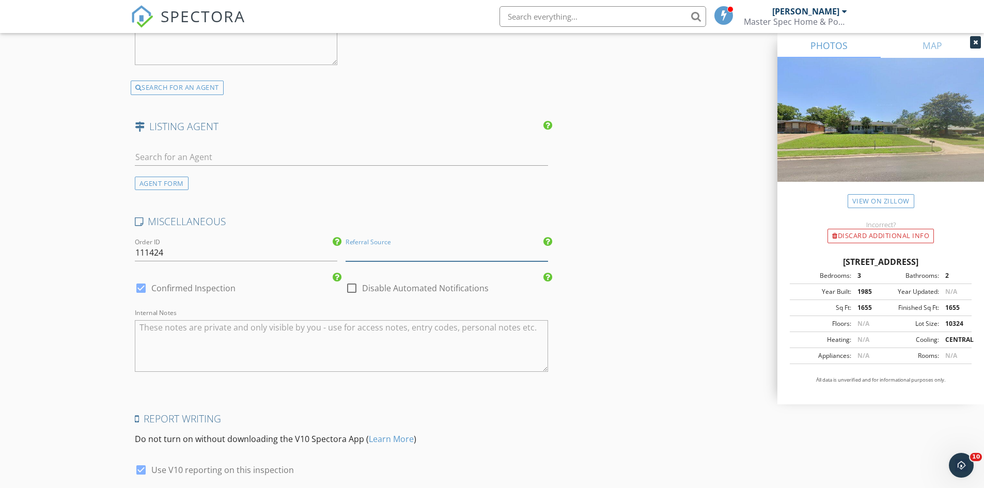
click at [410, 252] on input "Referral Source" at bounding box center [447, 252] width 203 height 17
click at [357, 272] on div "agent" at bounding box center [446, 273] width 201 height 21
type input "agent"
click at [346, 286] on div at bounding box center [352, 289] width 18 height 18
checkbox input "true"
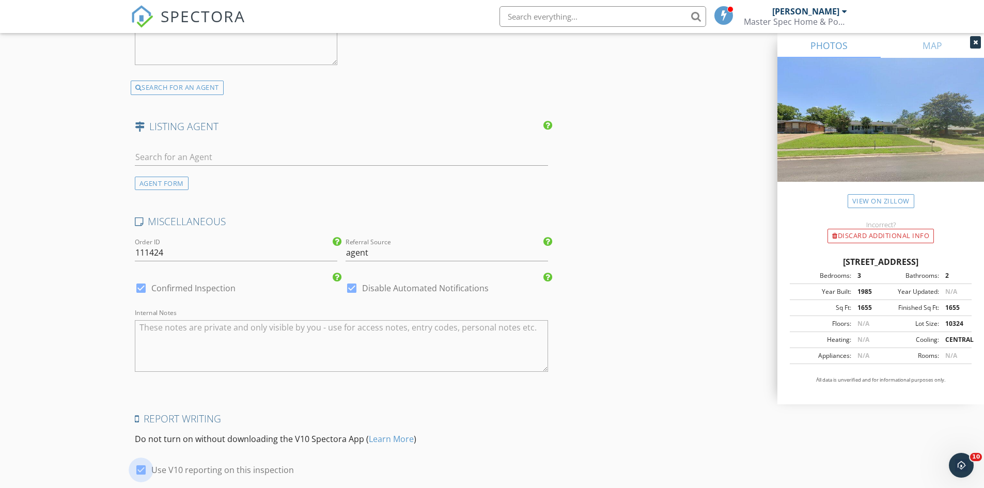
click at [140, 474] on div at bounding box center [141, 470] width 18 height 18
checkbox input "false"
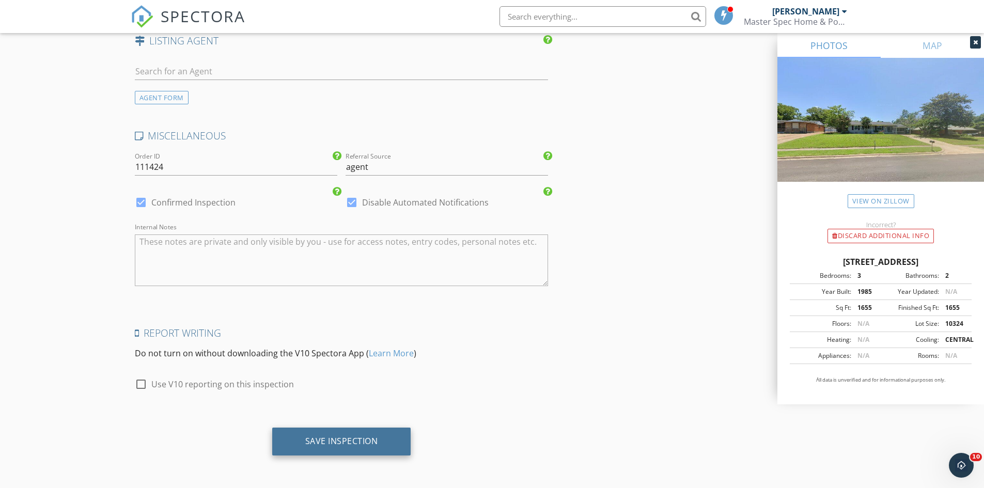
click at [297, 446] on div "Save Inspection" at bounding box center [341, 442] width 139 height 28
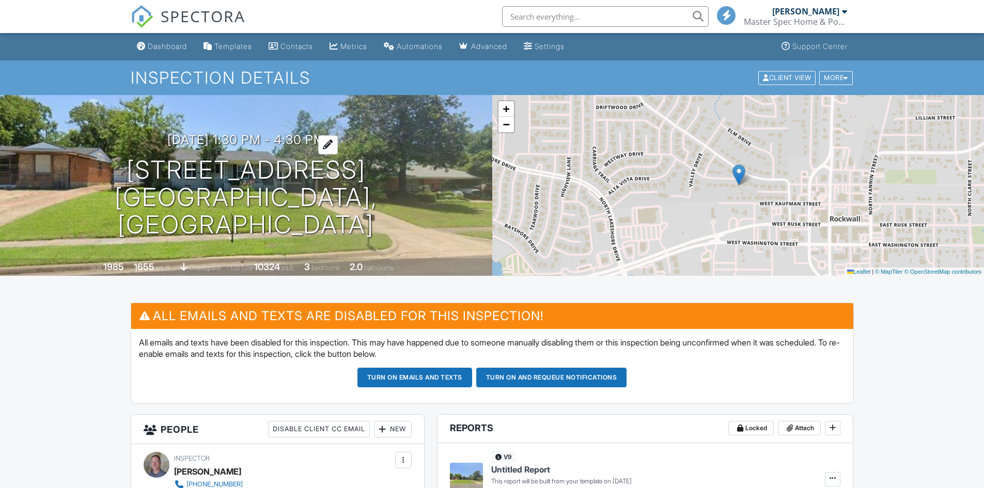
click at [304, 147] on h3 "10/01/2025 1:30 pm - 4:30 pm" at bounding box center [246, 140] width 158 height 14
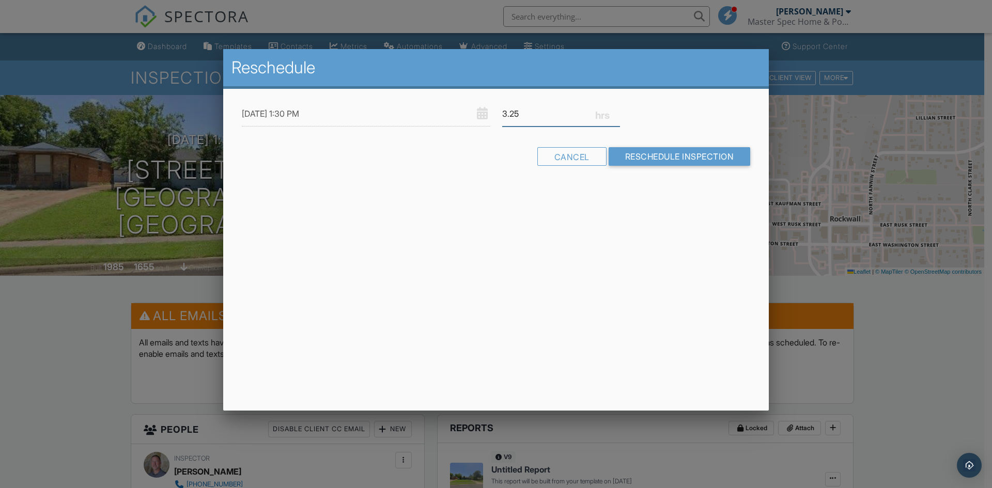
click at [616, 111] on input "3.25" at bounding box center [561, 113] width 118 height 25
click at [616, 111] on input "3.5" at bounding box center [561, 113] width 118 height 25
click at [616, 111] on input "3.75" at bounding box center [561, 113] width 118 height 25
click at [616, 111] on input "4" at bounding box center [561, 113] width 118 height 25
click at [616, 111] on input "4.25" at bounding box center [561, 113] width 118 height 25
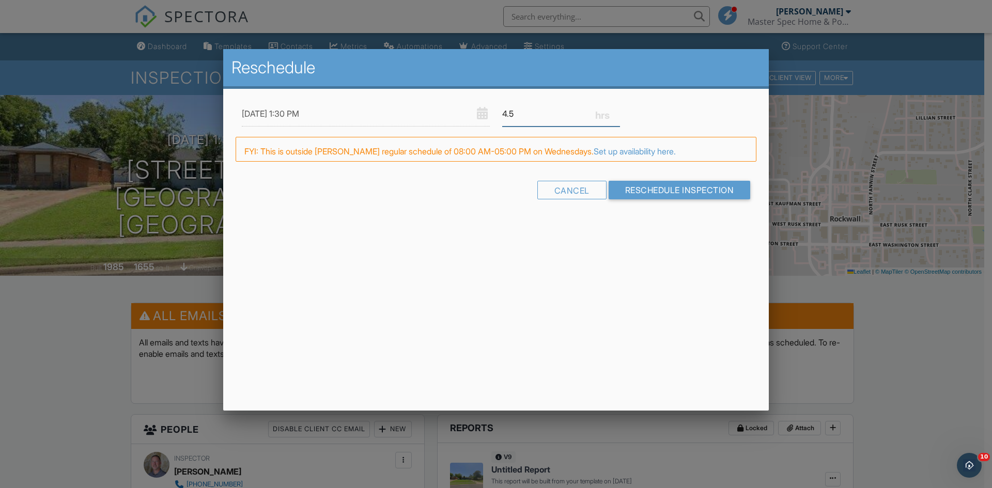
type input "4.5"
click at [616, 111] on input "4.5" at bounding box center [561, 113] width 118 height 25
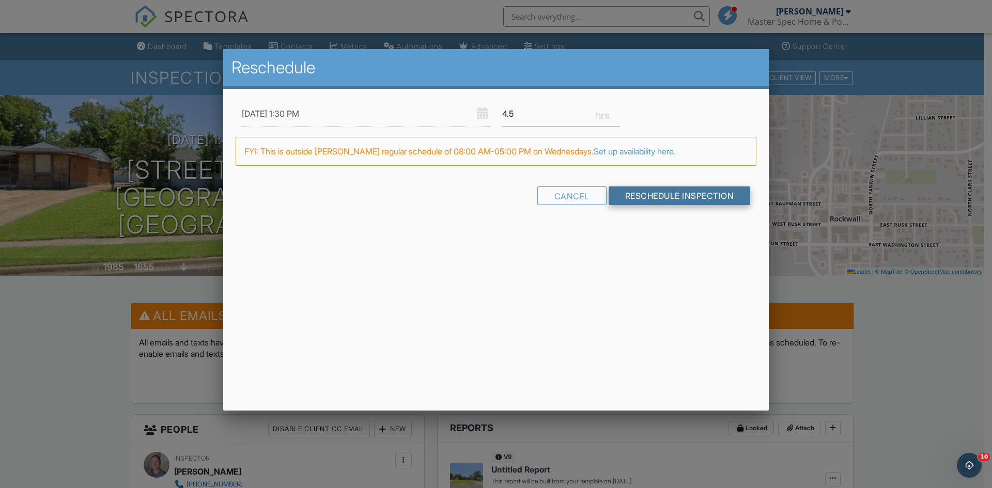
click at [634, 190] on input "Reschedule Inspection" at bounding box center [680, 196] width 142 height 19
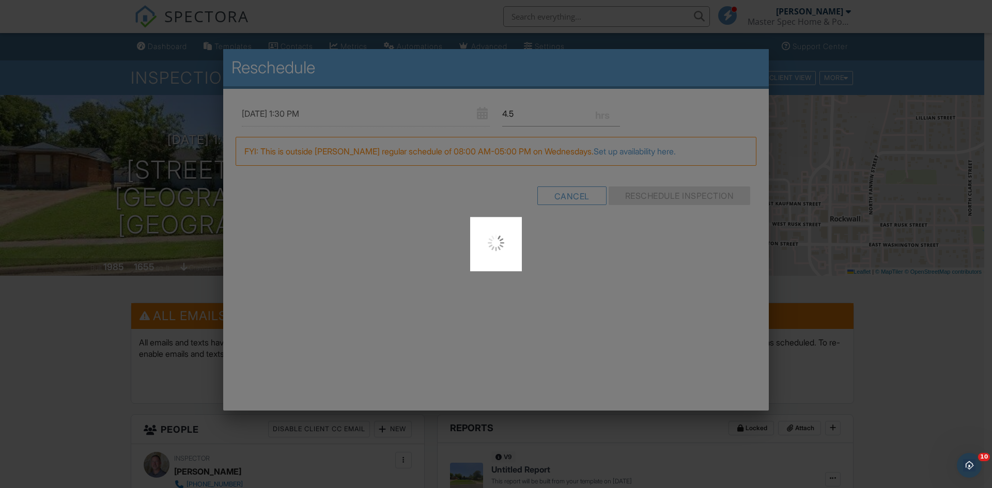
click at [634, 190] on div at bounding box center [496, 244] width 992 height 488
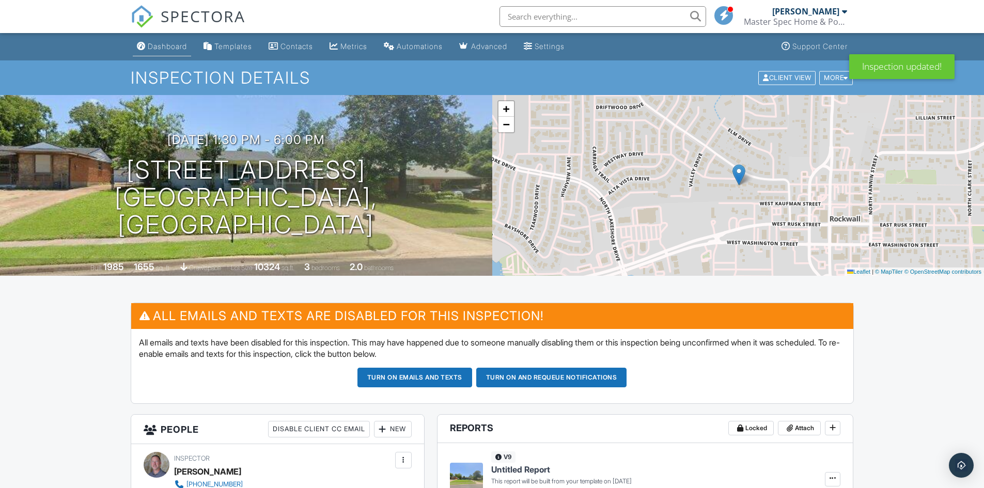
click at [172, 42] on div "Dashboard" at bounding box center [167, 46] width 39 height 9
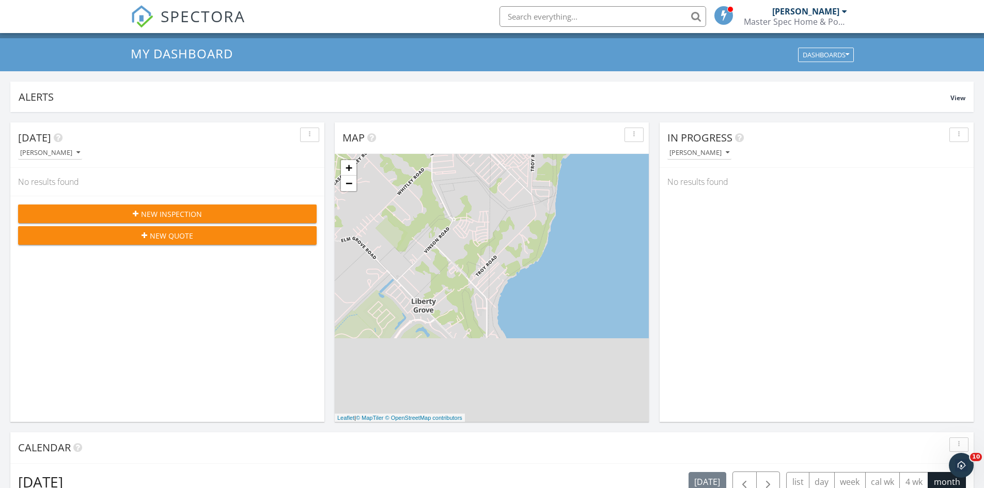
scroll to position [24, 0]
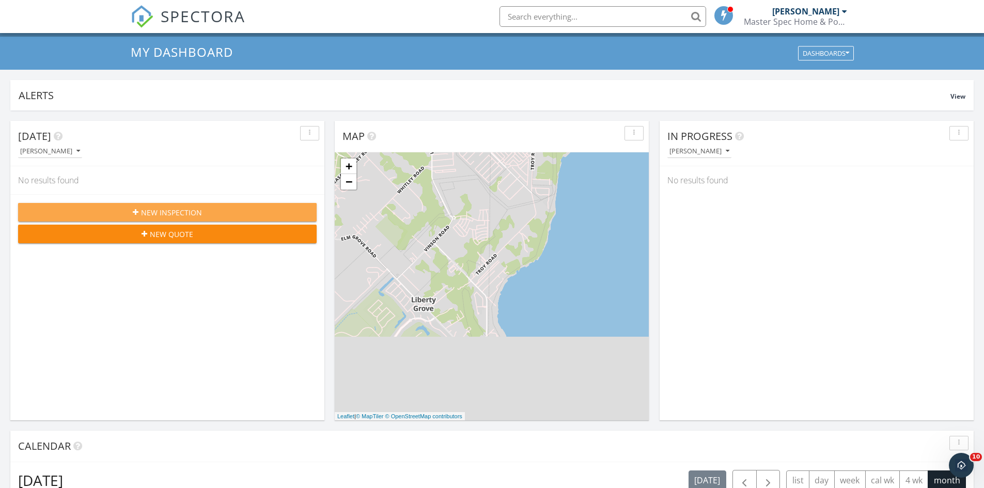
click at [205, 213] on div "New Inspection" at bounding box center [167, 212] width 282 height 11
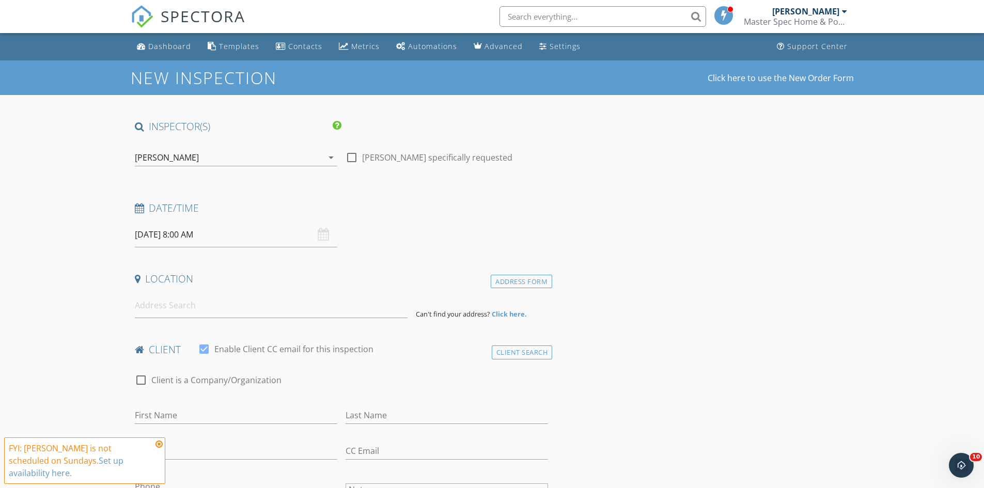
click at [185, 163] on div "[PERSON_NAME]" at bounding box center [229, 157] width 188 height 17
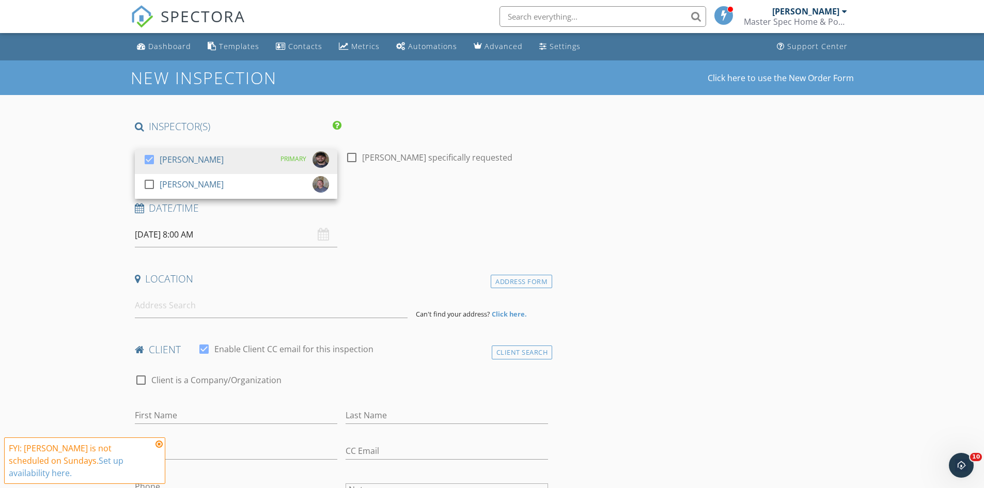
click at [185, 163] on div "[PERSON_NAME]" at bounding box center [192, 159] width 64 height 17
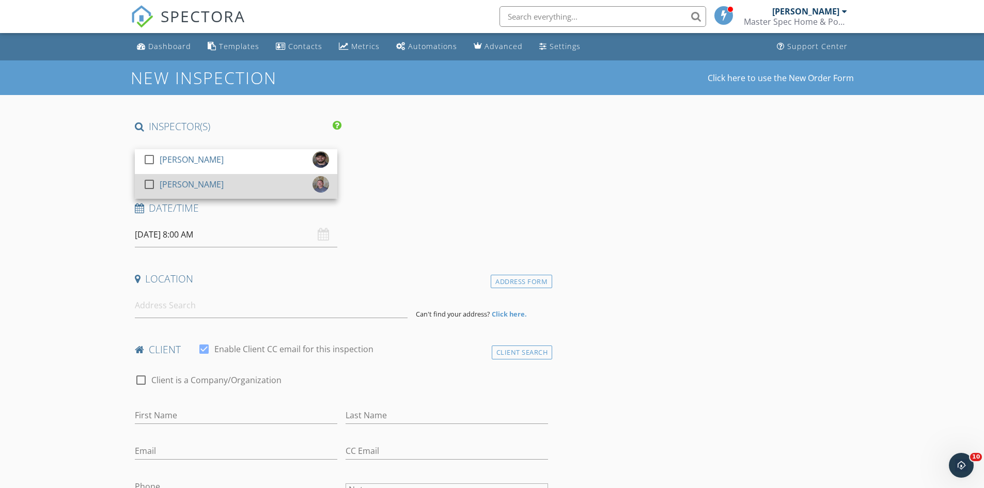
click at [180, 180] on div "[PERSON_NAME]" at bounding box center [192, 184] width 64 height 17
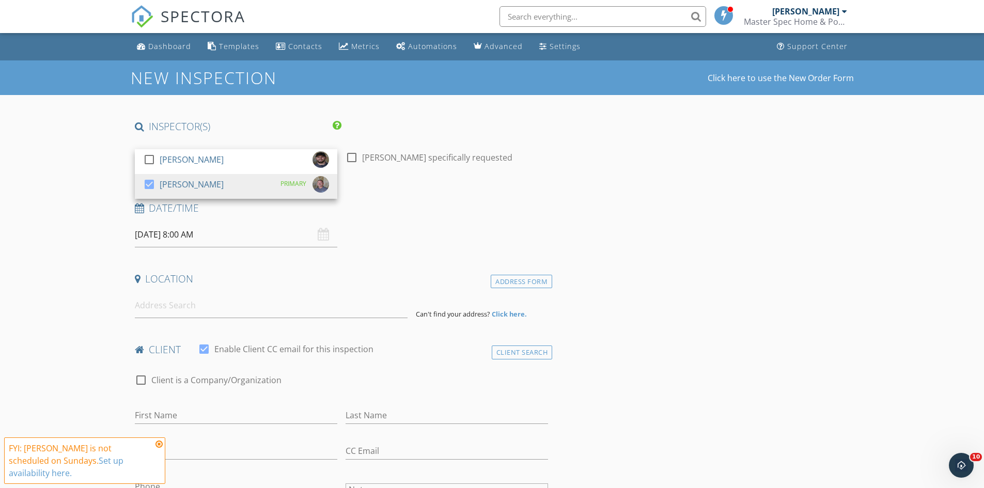
click at [173, 230] on input "[DATE] 8:00 AM" at bounding box center [236, 234] width 203 height 25
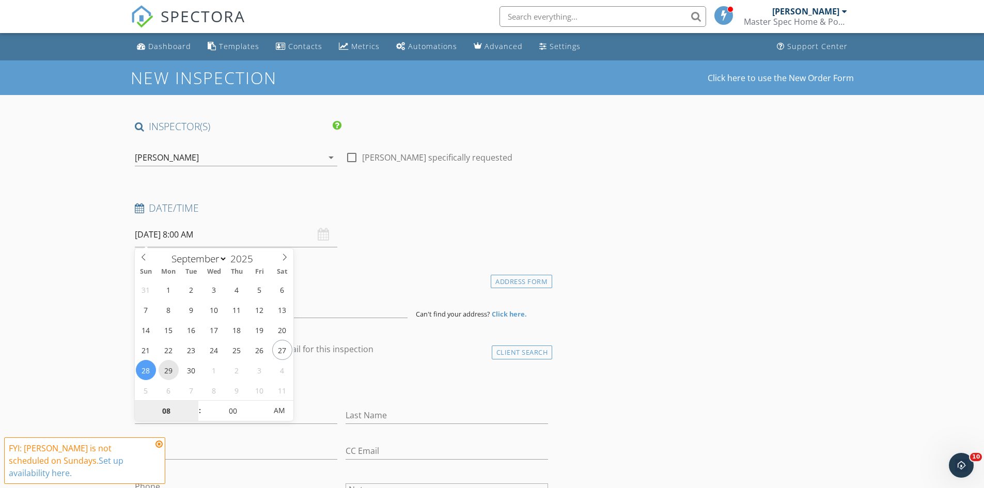
type input "[DATE] 8:00 AM"
type input "09"
type input "[DATE] 9:00 AM"
click at [195, 406] on span at bounding box center [194, 406] width 7 height 10
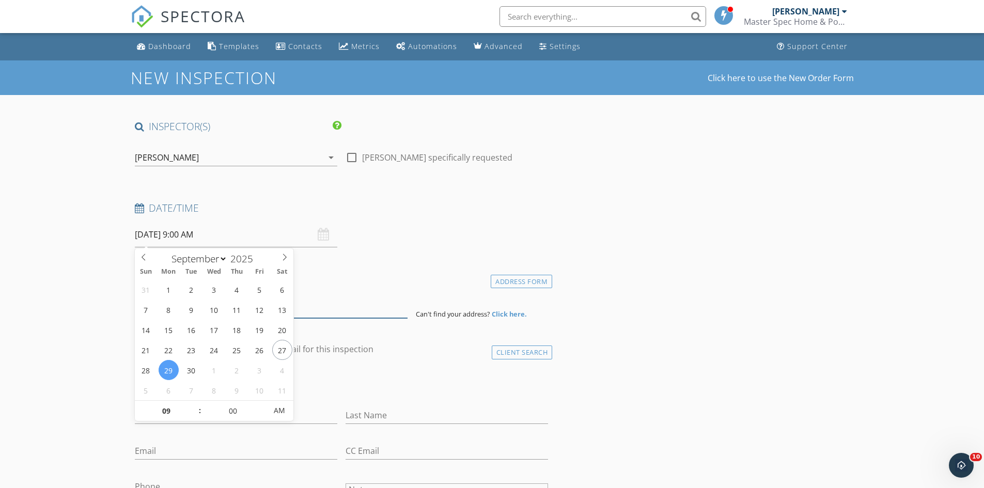
click at [356, 308] on input at bounding box center [271, 305] width 273 height 25
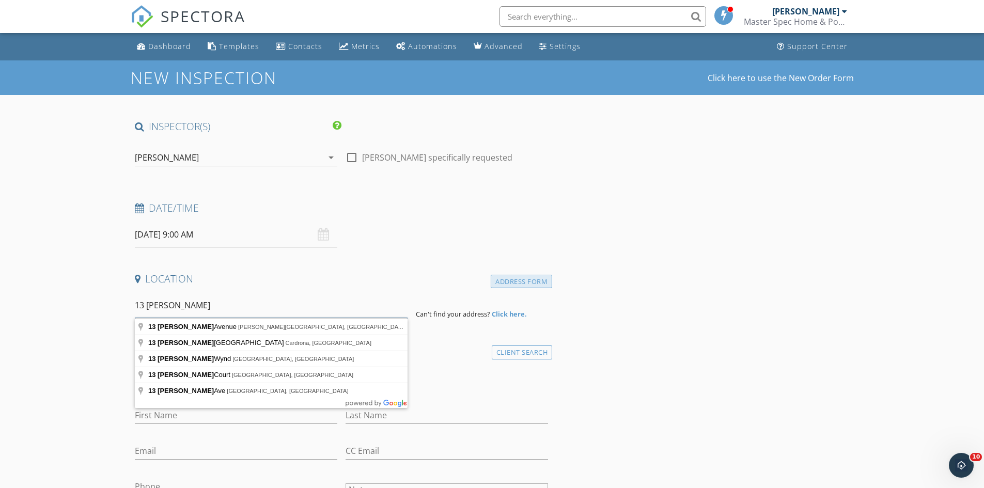
type input "13 [PERSON_NAME]"
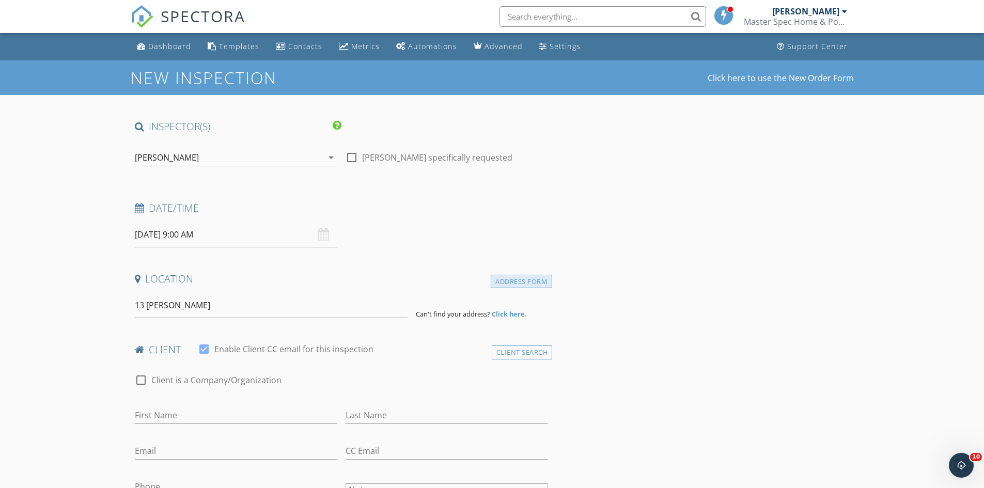
click at [513, 283] on div "Address Form" at bounding box center [521, 282] width 61 height 14
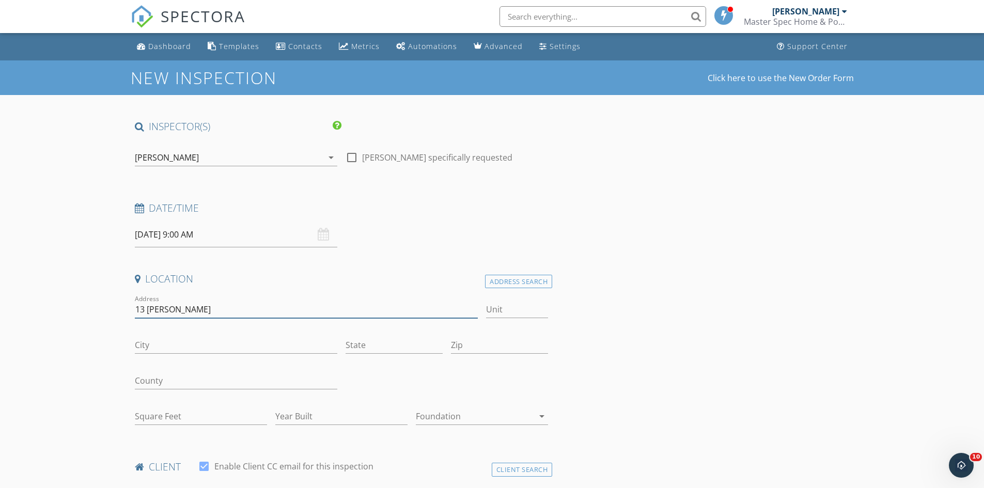
click at [408, 308] on input "13 [PERSON_NAME]" at bounding box center [307, 309] width 344 height 17
type input "13 [PERSON_NAME]."
click at [203, 344] on input "City" at bounding box center [236, 345] width 203 height 17
type input "Rockwall"
type input "[GEOGRAPHIC_DATA]"
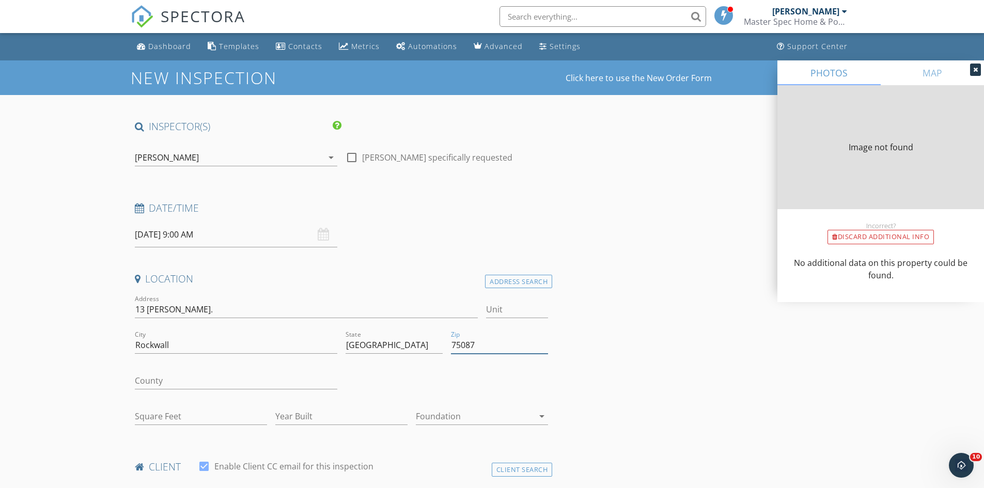
type input "75087"
click at [172, 377] on input "County" at bounding box center [236, 381] width 203 height 17
type input "R"
type input "2672"
type input "1984"
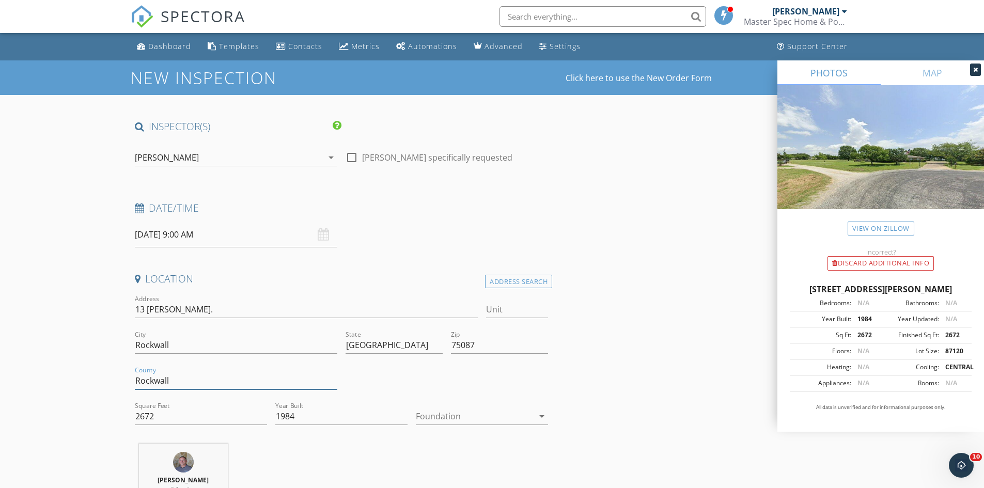
type input "Rockwall"
click at [443, 410] on div at bounding box center [475, 416] width 118 height 17
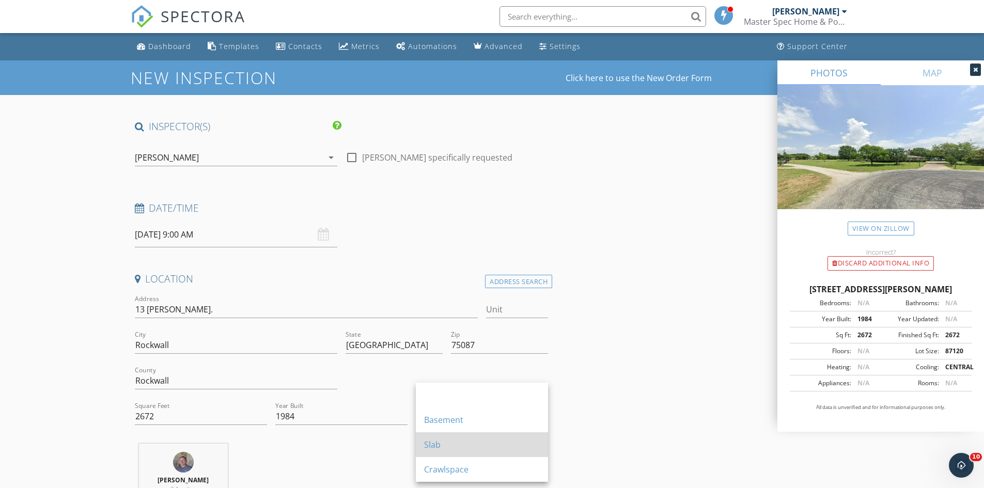
click at [433, 437] on div "Slab" at bounding box center [482, 444] width 116 height 25
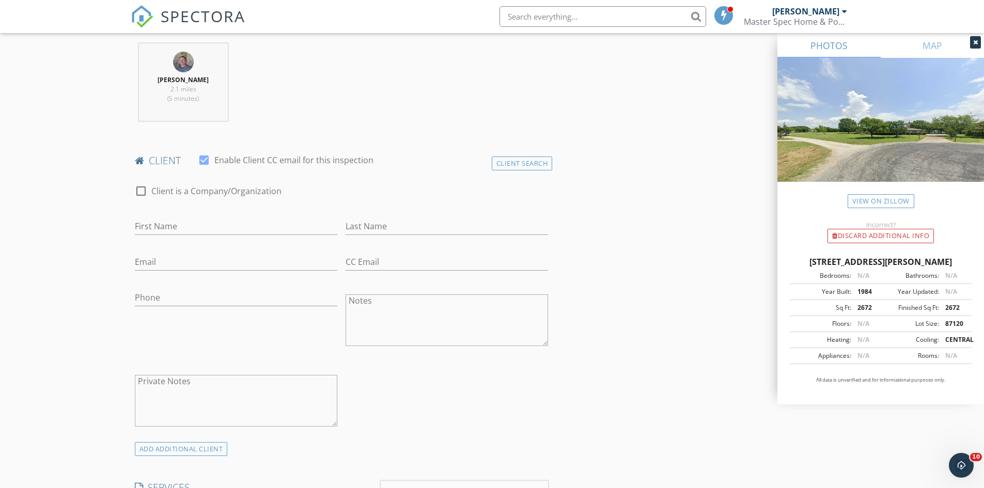
scroll to position [405, 0]
click at [218, 219] on input "First Name" at bounding box center [236, 222] width 203 height 17
type input "[PERSON_NAME]"
click at [177, 249] on div "Email" at bounding box center [236, 260] width 203 height 34
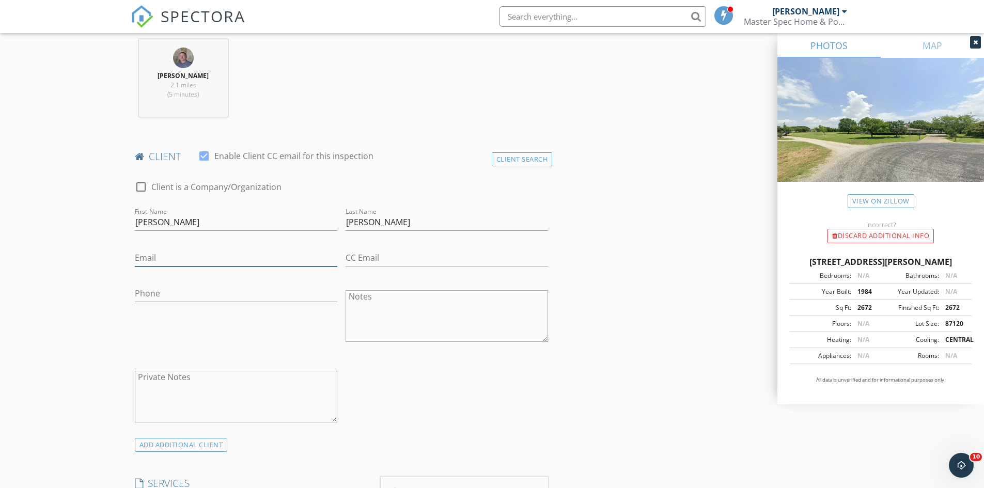
click at [174, 252] on input "Email" at bounding box center [236, 258] width 203 height 17
click at [181, 260] on input "[EMAIL_ADDRESS][DOMAIN_NAME]" at bounding box center [236, 258] width 203 height 17
type input "[EMAIL_ADDRESS][DOMAIN_NAME]"
click at [210, 289] on input "Phone" at bounding box center [236, 293] width 203 height 17
type input "[PHONE_NUMBER]"
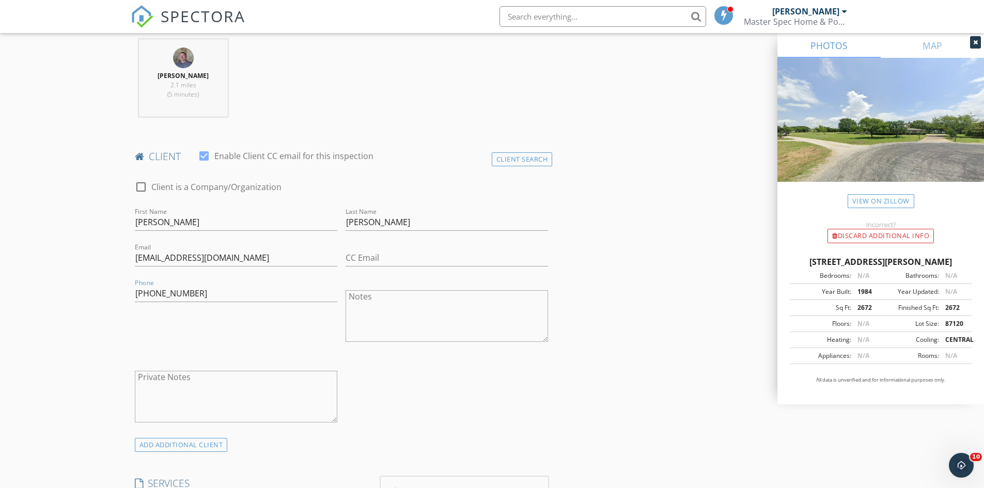
click at [409, 305] on textarea "Notes" at bounding box center [447, 316] width 203 height 52
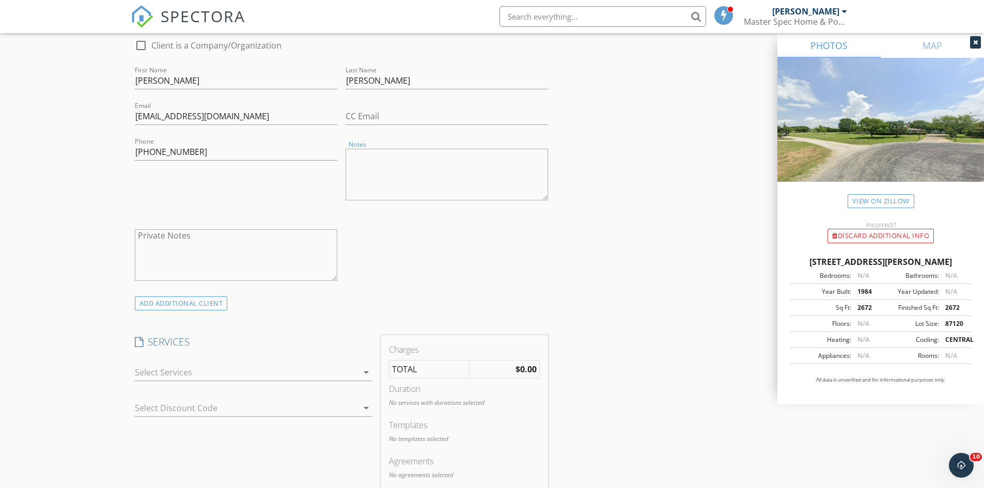
scroll to position [655, 0]
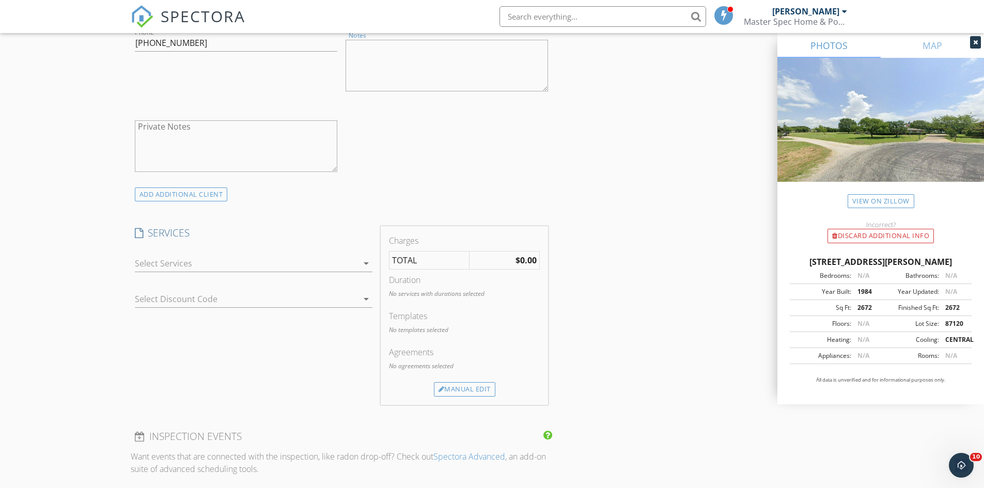
click at [218, 263] on div at bounding box center [246, 263] width 223 height 17
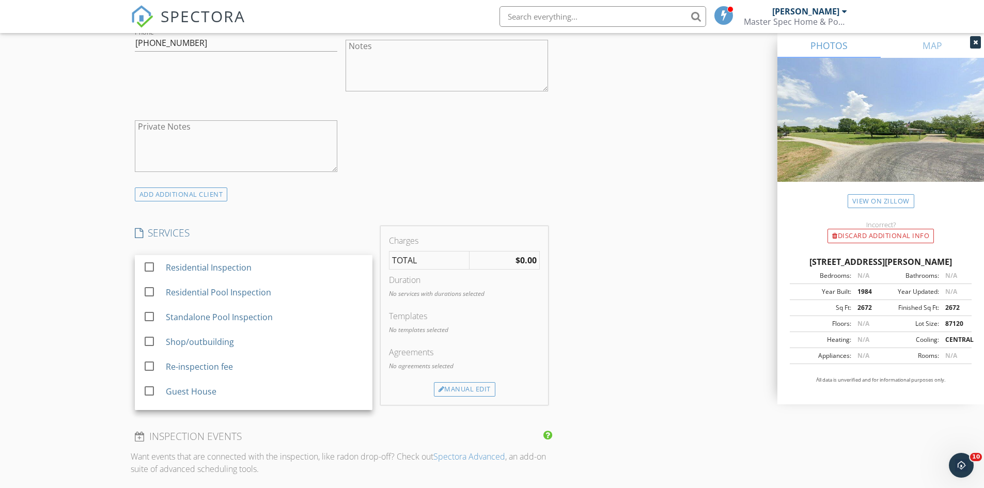
click at [218, 263] on div "Residential Inspection" at bounding box center [208, 267] width 86 height 12
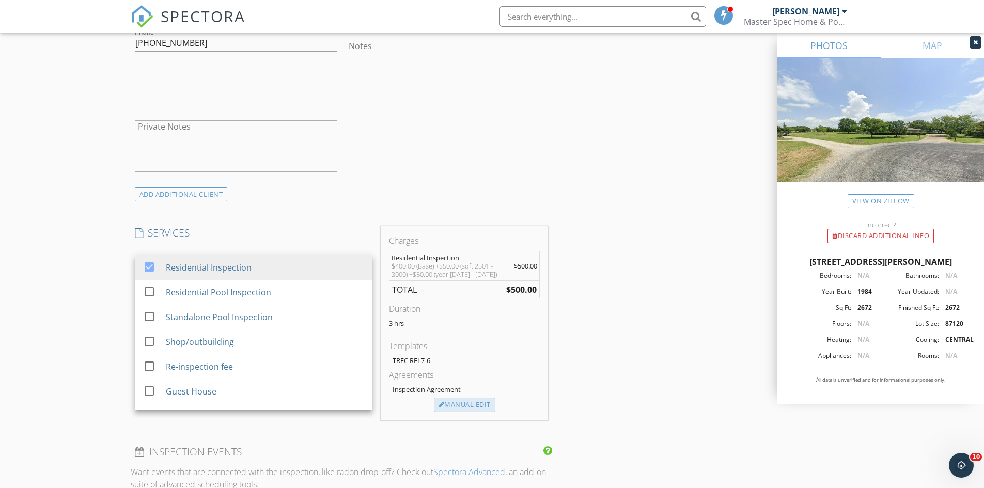
click at [457, 401] on div "Manual Edit" at bounding box center [464, 405] width 61 height 14
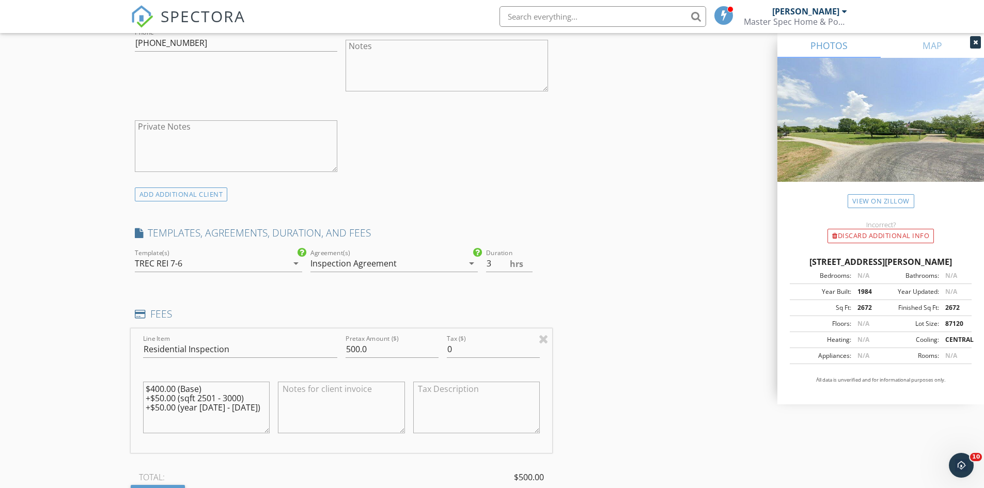
drag, startPoint x: 367, startPoint y: 404, endPoint x: 342, endPoint y: 412, distance: 27.1
click at [342, 412] on textarea at bounding box center [341, 408] width 127 height 52
click at [529, 261] on input "3.5" at bounding box center [509, 263] width 46 height 17
click at [529, 261] on input "4" at bounding box center [509, 263] width 46 height 17
type input "4.5"
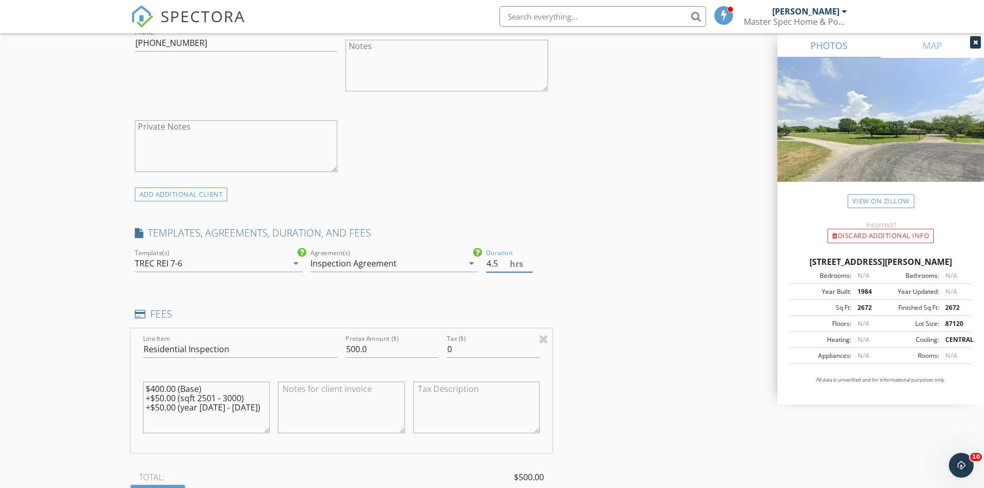
click at [529, 261] on input "4.5" at bounding box center [509, 263] width 46 height 17
click at [647, 260] on div "INSPECTOR(S) check_box_outline_blank [PERSON_NAME] check_box [PERSON_NAME] PRIM…" at bounding box center [492, 368] width 723 height 1807
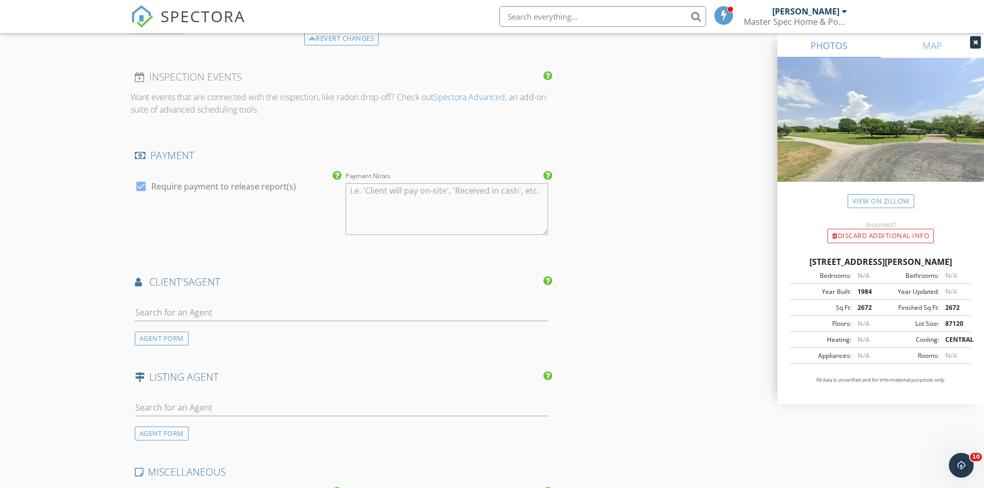
scroll to position [1269, 0]
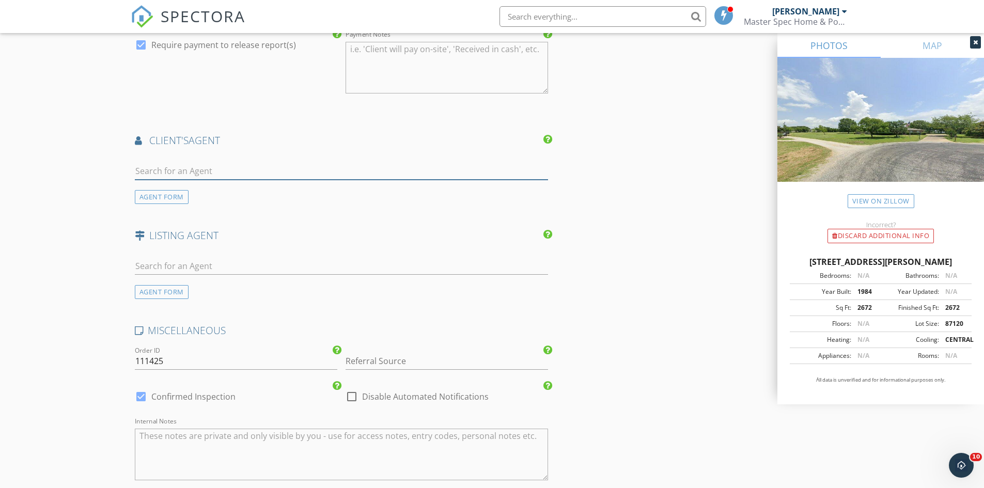
click at [232, 174] on input "text" at bounding box center [342, 171] width 414 height 17
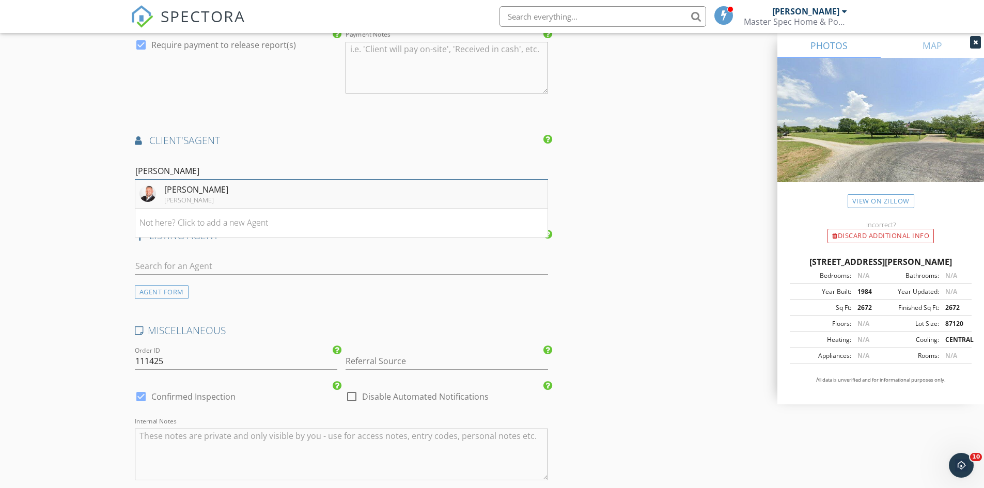
type input "[PERSON_NAME]"
click at [221, 195] on div "[PERSON_NAME]" at bounding box center [196, 189] width 64 height 12
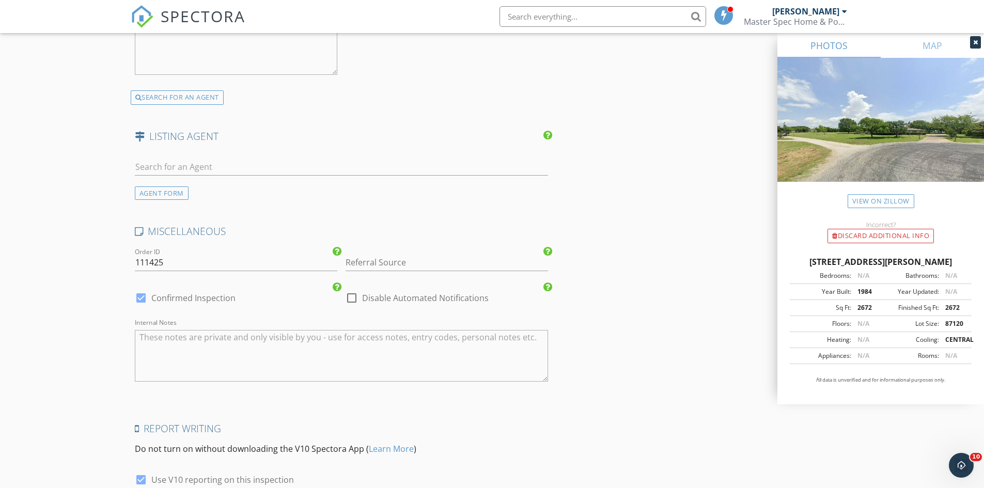
scroll to position [1610, 0]
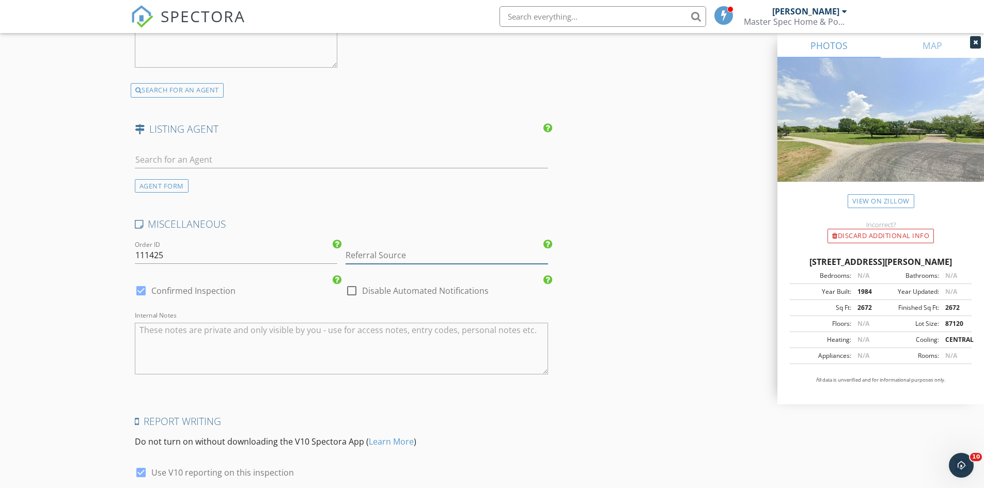
click at [380, 260] on input "Referral Source" at bounding box center [447, 255] width 203 height 17
click at [365, 282] on div "agent" at bounding box center [446, 276] width 201 height 21
type input "agent"
click at [350, 295] on div at bounding box center [352, 291] width 18 height 18
checkbox input "true"
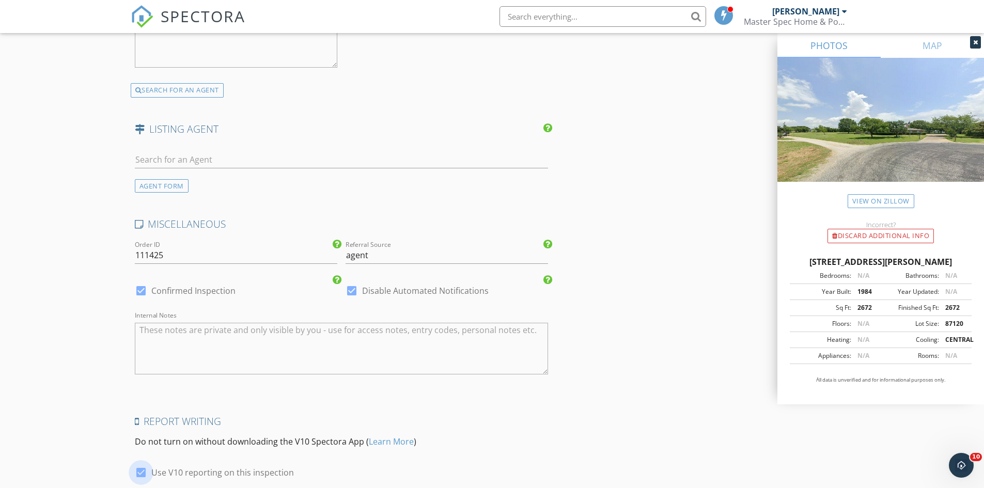
click at [136, 478] on div at bounding box center [141, 473] width 18 height 18
checkbox input "false"
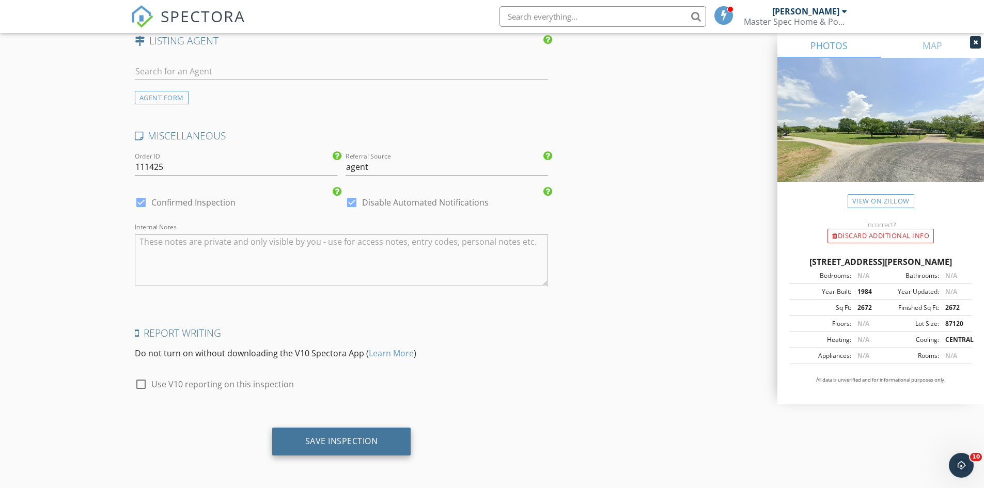
click at [354, 439] on div "Save Inspection" at bounding box center [341, 441] width 73 height 10
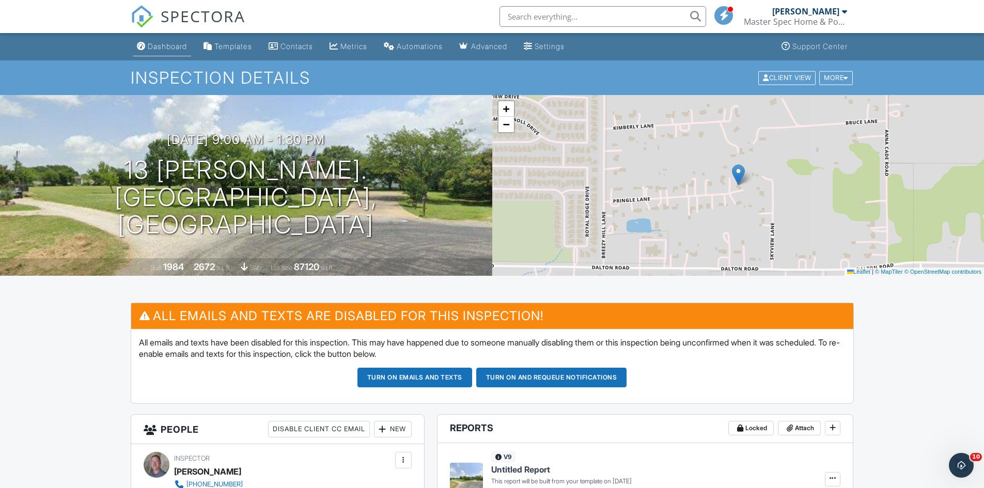
click at [167, 43] on div "Dashboard" at bounding box center [167, 46] width 39 height 9
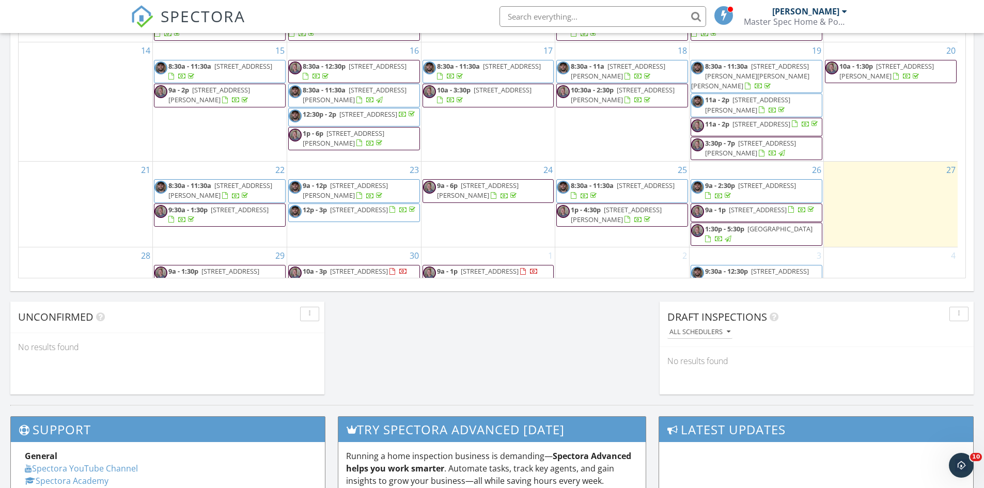
scroll to position [23, 0]
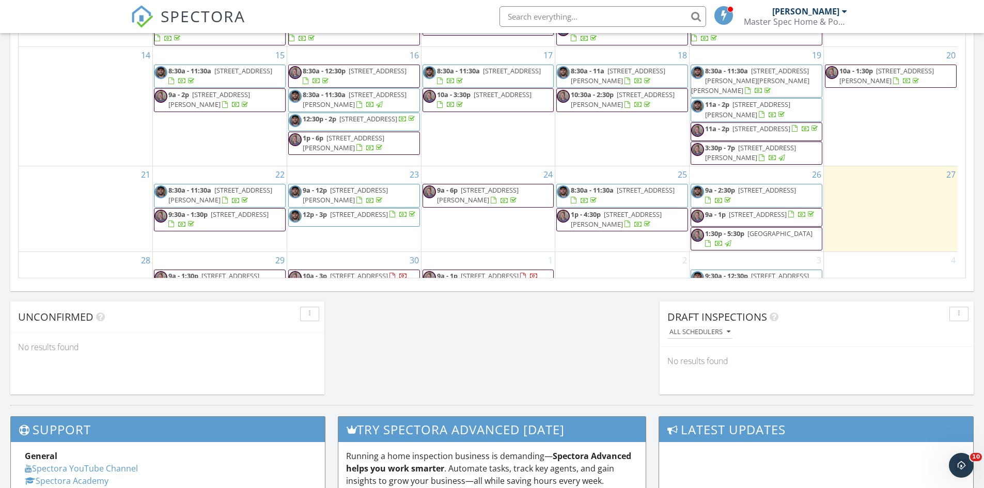
scroll to position [0, 0]
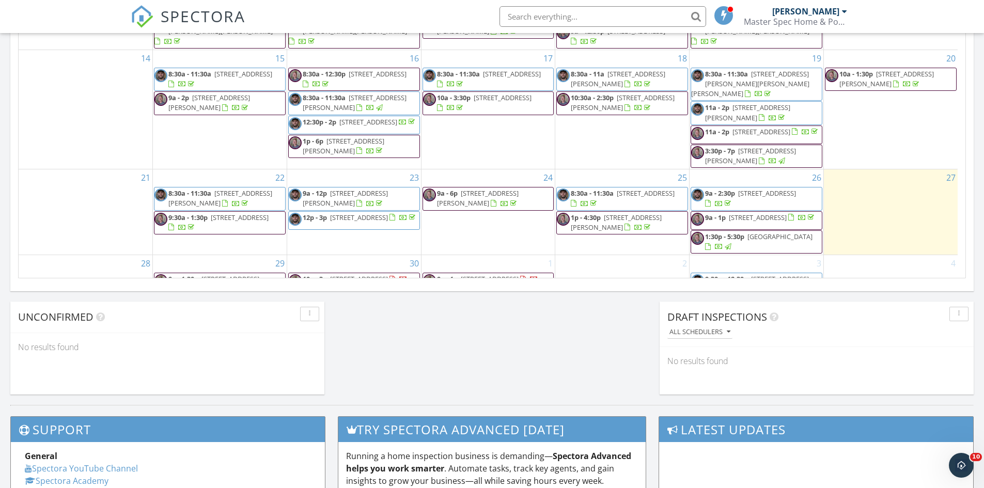
click at [259, 69] on span "109 Woodcrest Ln, Coppell 75019" at bounding box center [243, 73] width 58 height 9
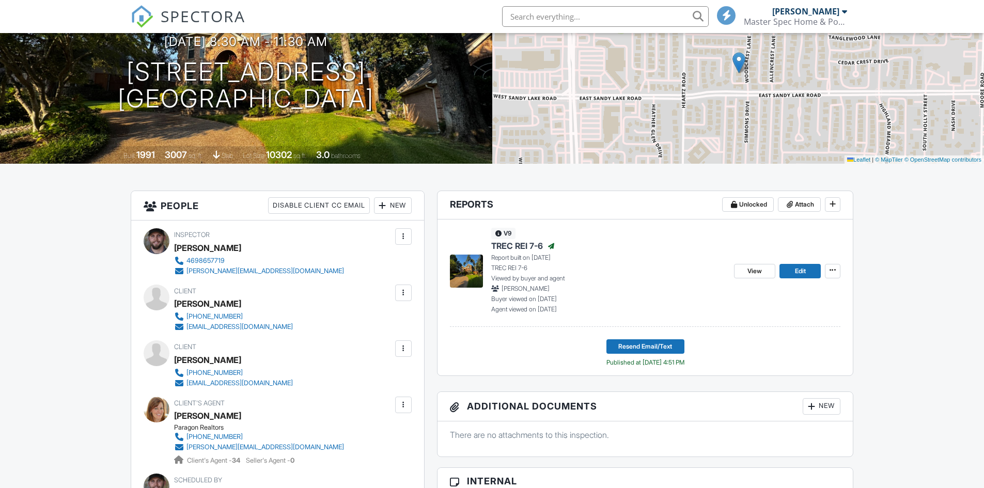
scroll to position [571, 0]
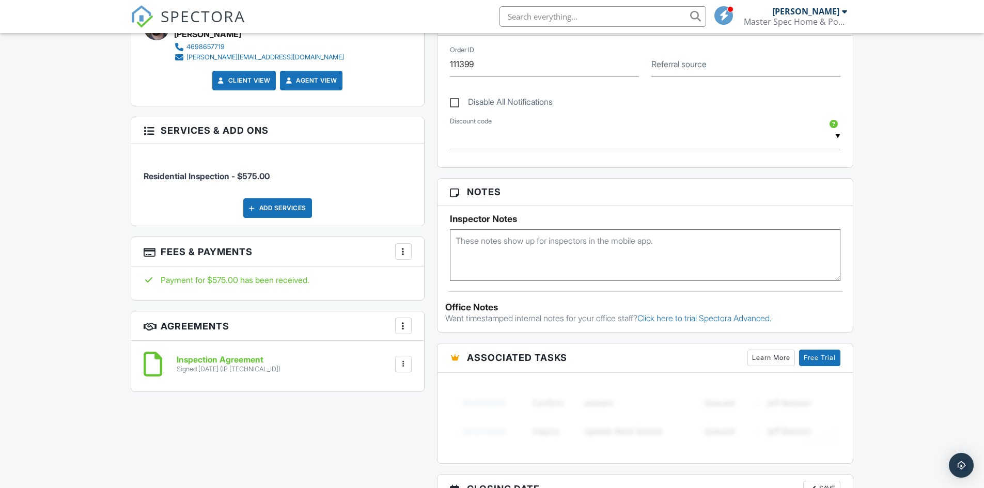
click at [406, 248] on div at bounding box center [403, 251] width 10 height 10
click at [447, 325] on li "View Invoice" at bounding box center [455, 335] width 108 height 26
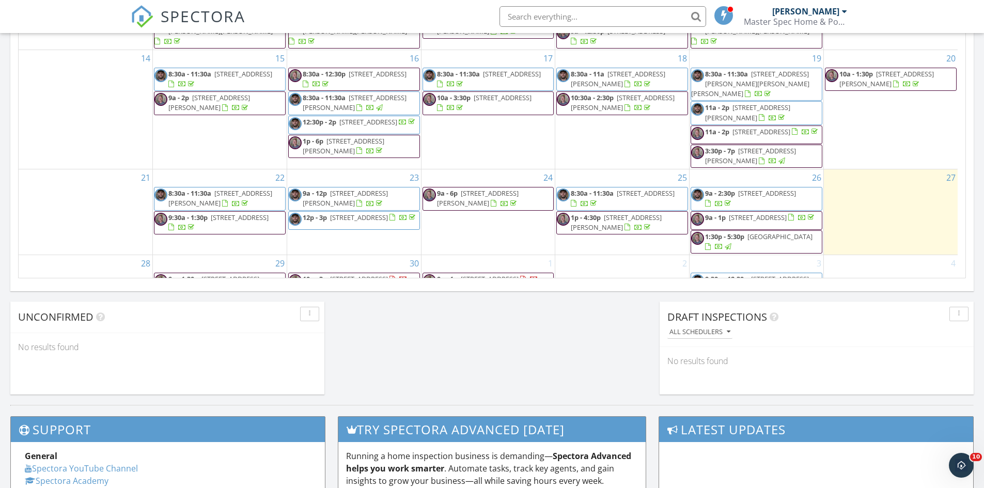
click at [406, 93] on span "8:30a - 11:30a 921 Riverbrook Ln, Caddo Mills 75135" at bounding box center [354, 103] width 131 height 20
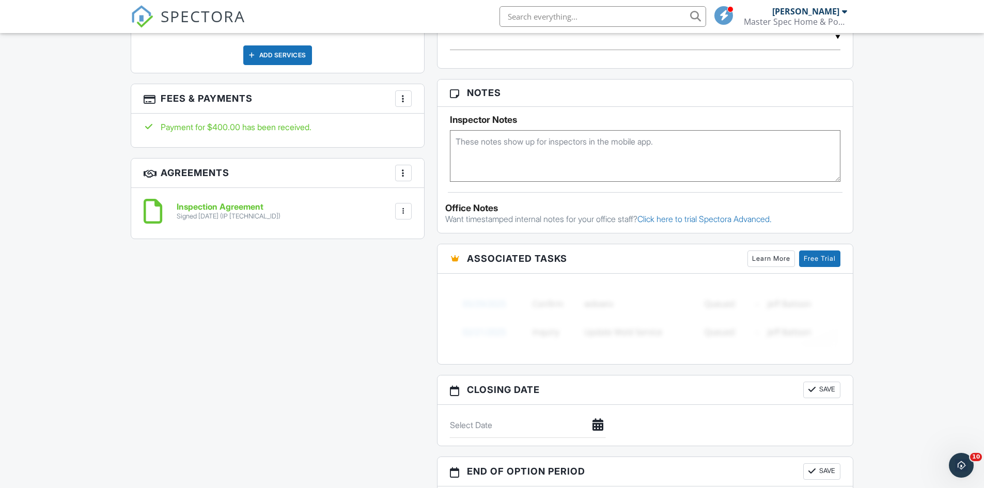
scroll to position [659, 0]
click at [407, 104] on div at bounding box center [403, 100] width 10 height 10
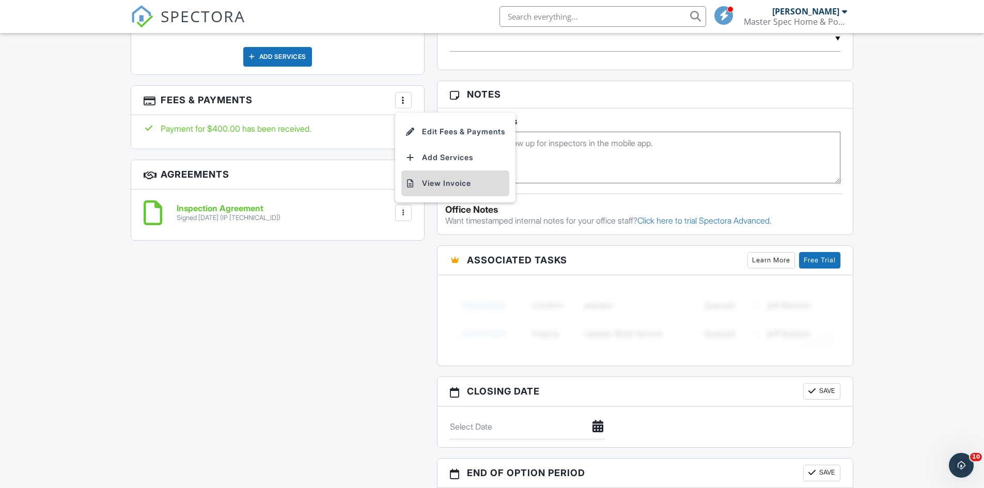
click at [420, 184] on li "View Invoice" at bounding box center [455, 183] width 108 height 26
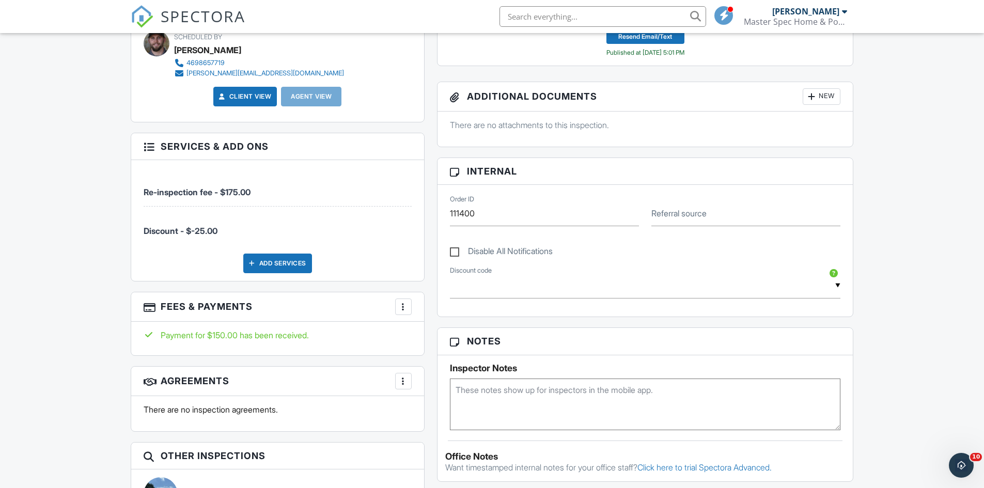
scroll to position [415, 0]
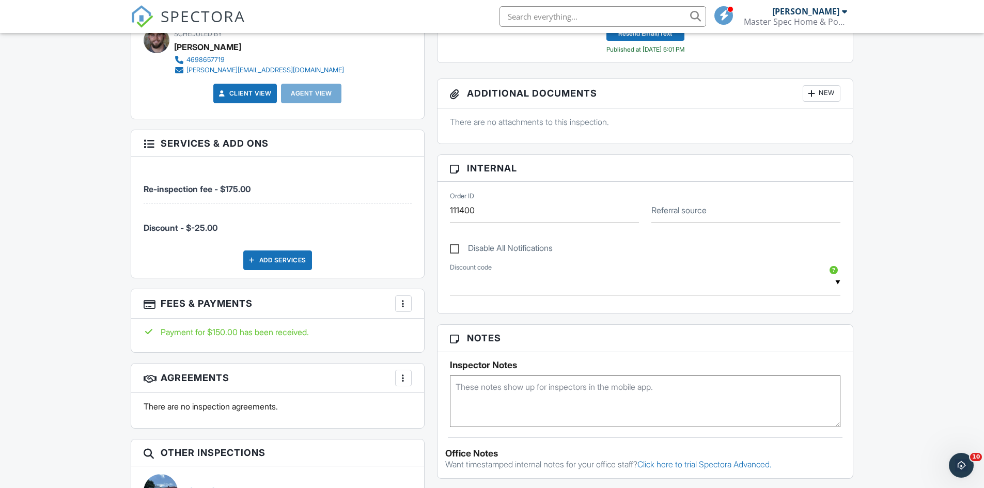
click at [406, 297] on div "More" at bounding box center [403, 304] width 17 height 17
click at [418, 384] on li "View Invoice" at bounding box center [455, 387] width 108 height 26
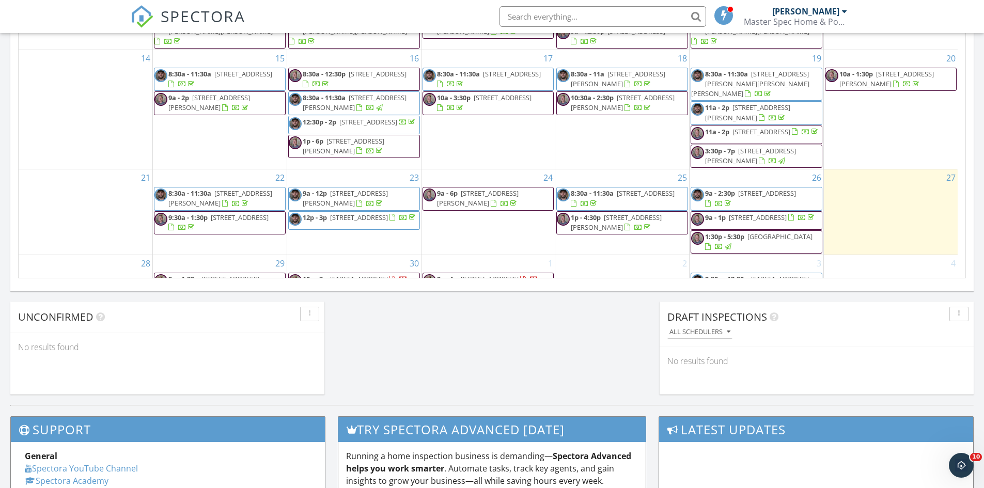
drag, startPoint x: 538, startPoint y: 72, endPoint x: 530, endPoint y: 58, distance: 16.0
click at [530, 69] on span "[STREET_ADDRESS]" at bounding box center [512, 73] width 58 height 9
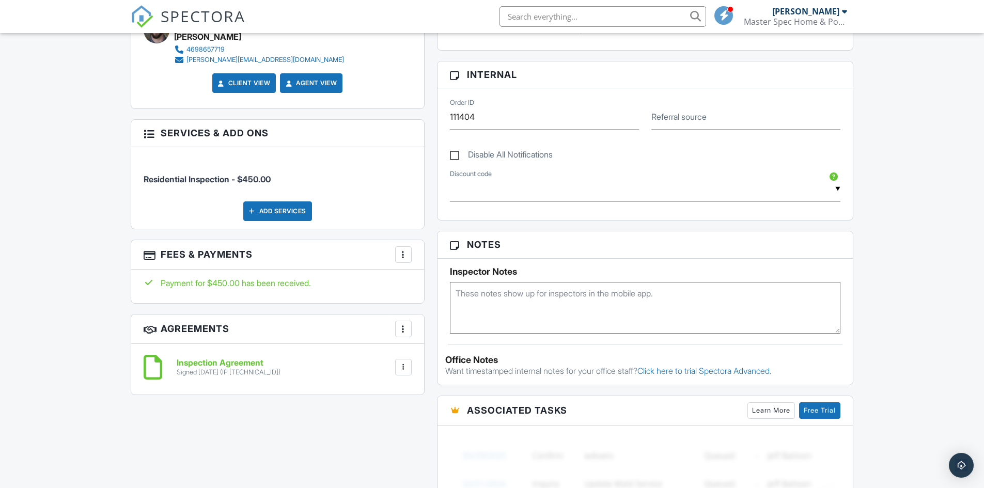
scroll to position [541, 0]
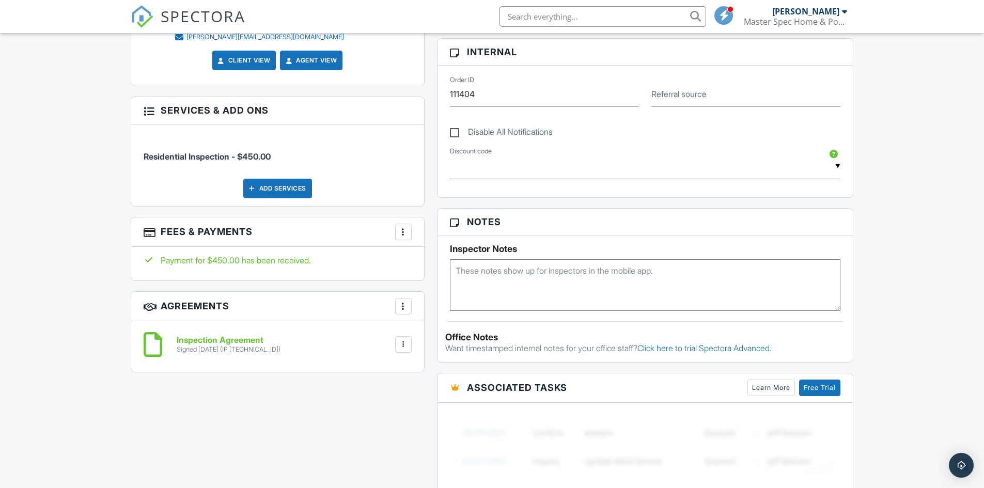
drag, startPoint x: 990, startPoint y: 91, endPoint x: 983, endPoint y: 253, distance: 161.9
click at [983, 253] on html "SPECTORA Jason Woodliff Master Spec Home & Pool Inspection Services Role: Inspe…" at bounding box center [492, 269] width 984 height 1620
click at [404, 227] on div at bounding box center [403, 232] width 10 height 10
click at [420, 304] on li "View Invoice" at bounding box center [455, 315] width 108 height 26
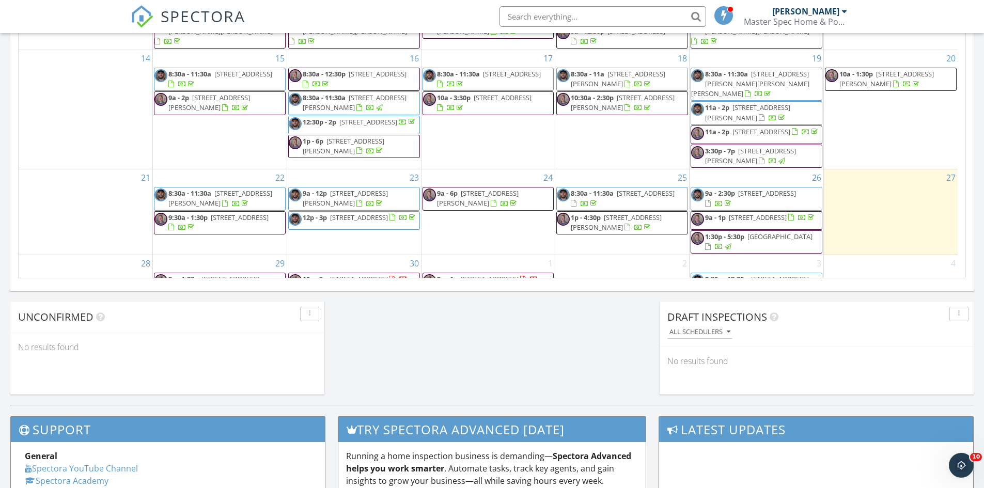
drag, startPoint x: 658, startPoint y: 73, endPoint x: 656, endPoint y: 54, distance: 19.7
click at [656, 69] on span "5546 Bernal Dr, Dallas 75212" at bounding box center [618, 78] width 95 height 19
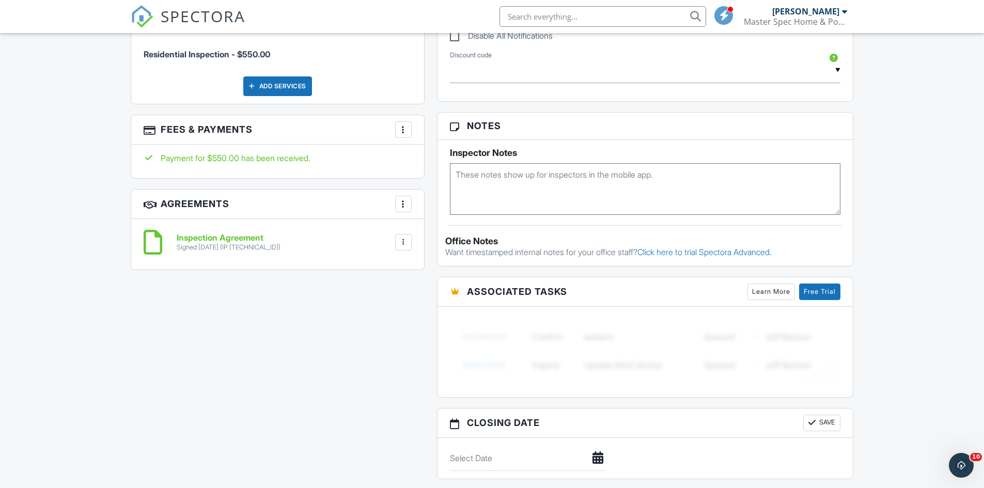
drag, startPoint x: 987, startPoint y: 112, endPoint x: 982, endPoint y: 298, distance: 186.1
click at [982, 298] on html "SPECTORA Jason Woodliff Master Spec Home & Pool Inspection Services Role: Inspe…" at bounding box center [492, 175] width 984 height 1626
click at [402, 129] on div at bounding box center [403, 130] width 10 height 10
click at [438, 214] on li "View Invoice" at bounding box center [455, 213] width 108 height 26
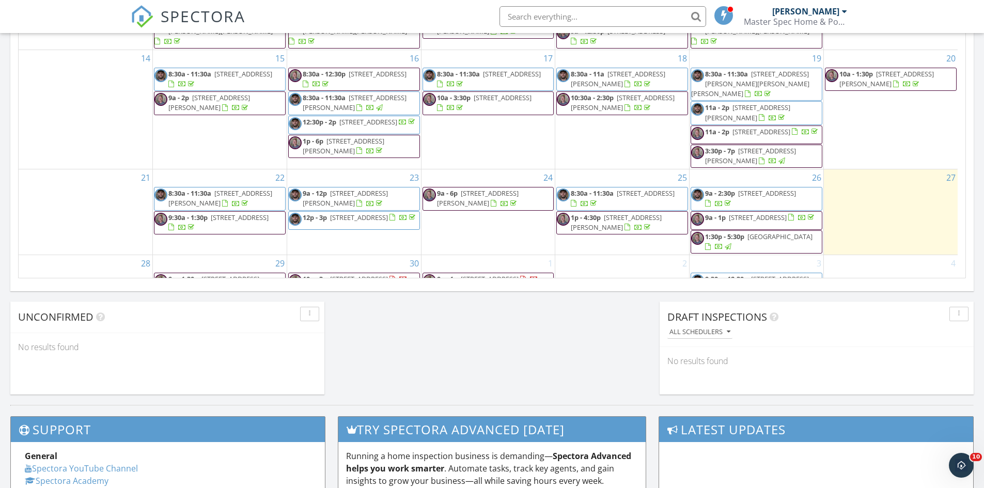
click at [263, 189] on span "[STREET_ADDRESS][PERSON_NAME]" at bounding box center [220, 198] width 104 height 19
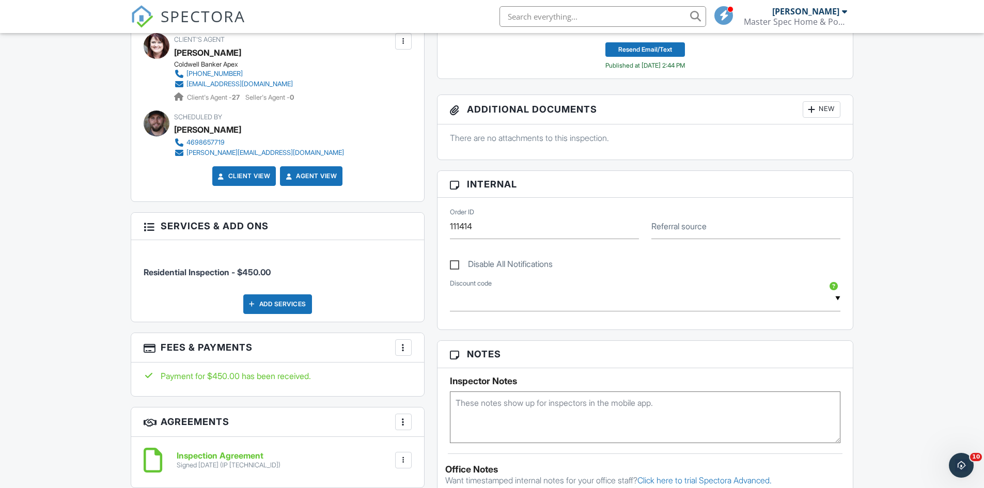
scroll to position [459, 0]
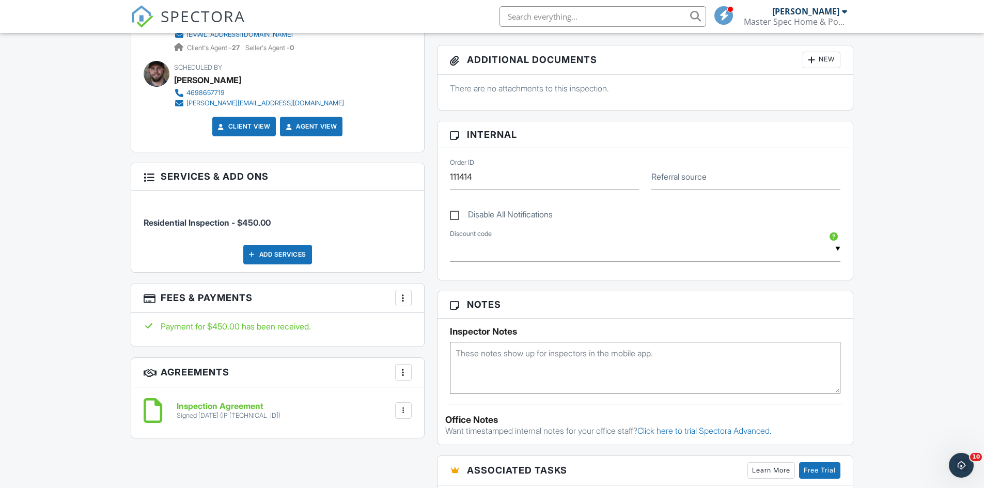
click at [398, 297] on div at bounding box center [403, 298] width 10 height 10
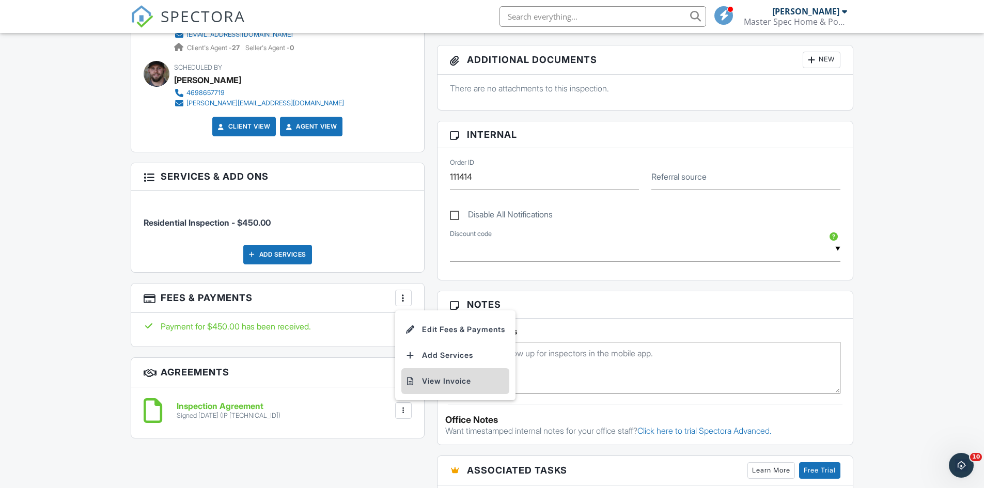
click at [427, 387] on li "View Invoice" at bounding box center [455, 381] width 108 height 26
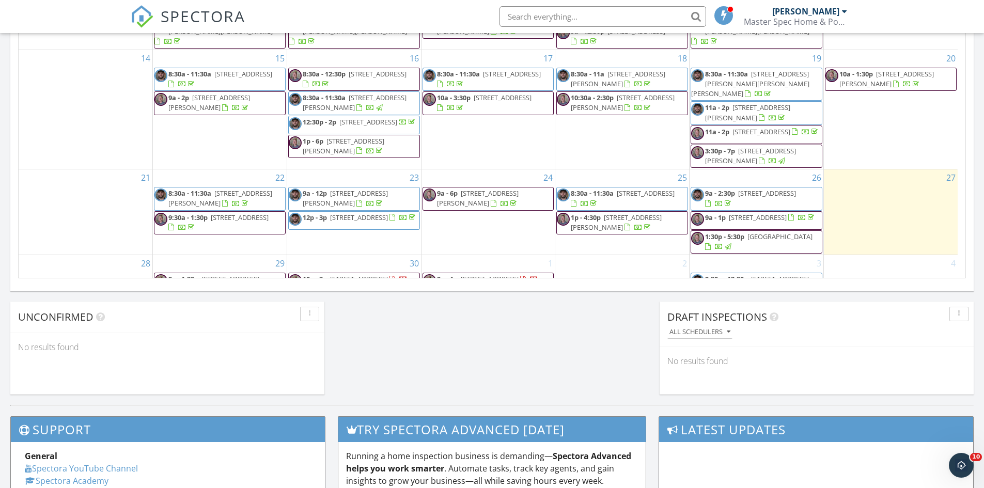
click at [393, 189] on span "9a - 12p 1009 Falls Rush Wy, Royse City 75189" at bounding box center [354, 199] width 131 height 20
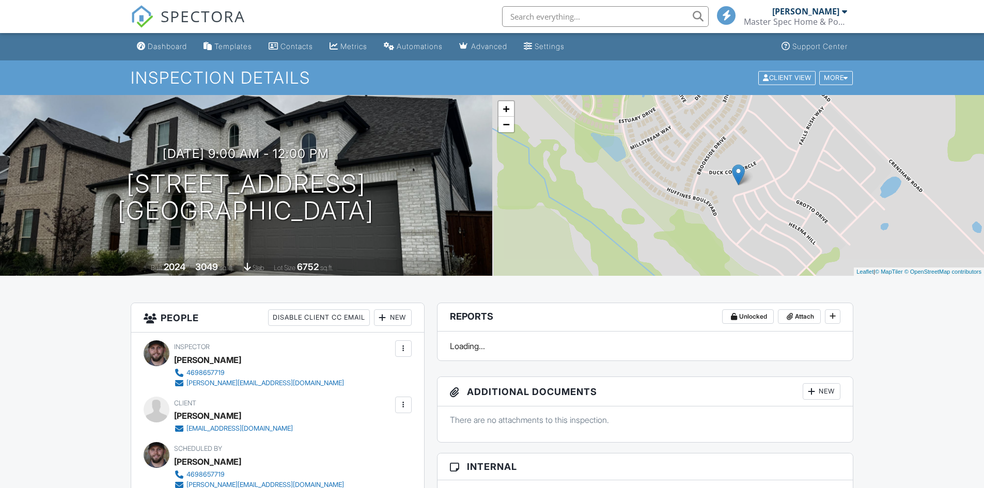
scroll to position [167, 0]
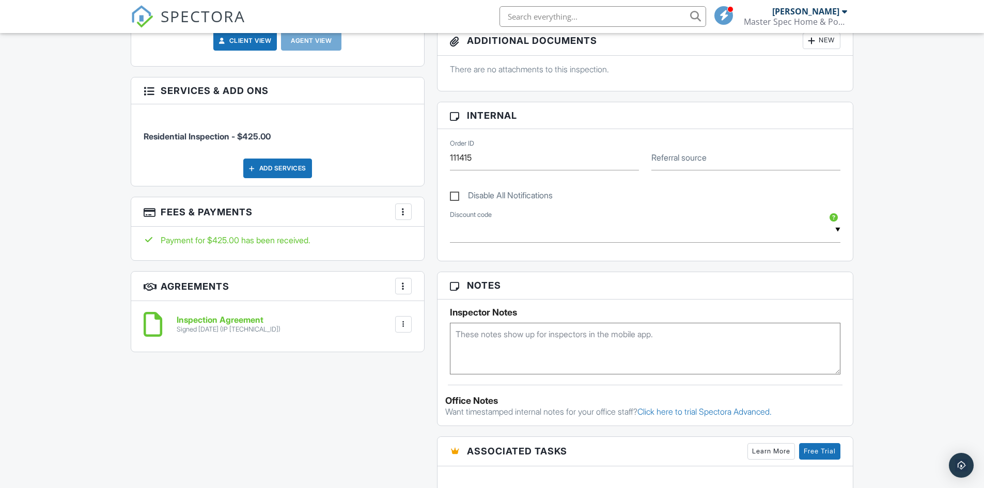
drag, startPoint x: 986, startPoint y: 163, endPoint x: 975, endPoint y: 322, distance: 159.5
click at [975, 322] on html "SPECTORA [PERSON_NAME] Master Spec Home & Pool Inspection Services Role: Inspec…" at bounding box center [492, 252] width 984 height 1440
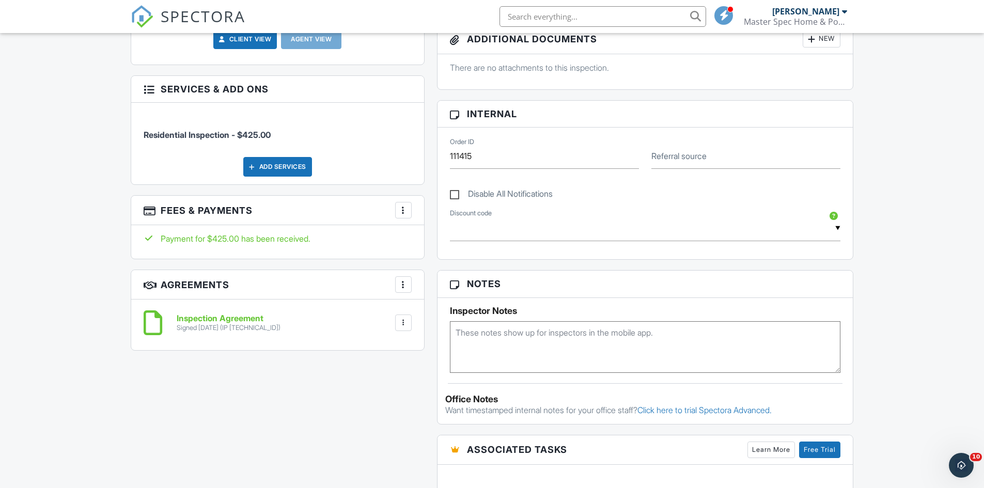
scroll to position [0, 0]
click at [402, 210] on div at bounding box center [403, 210] width 10 height 10
click at [440, 296] on li "View Invoice" at bounding box center [455, 294] width 108 height 26
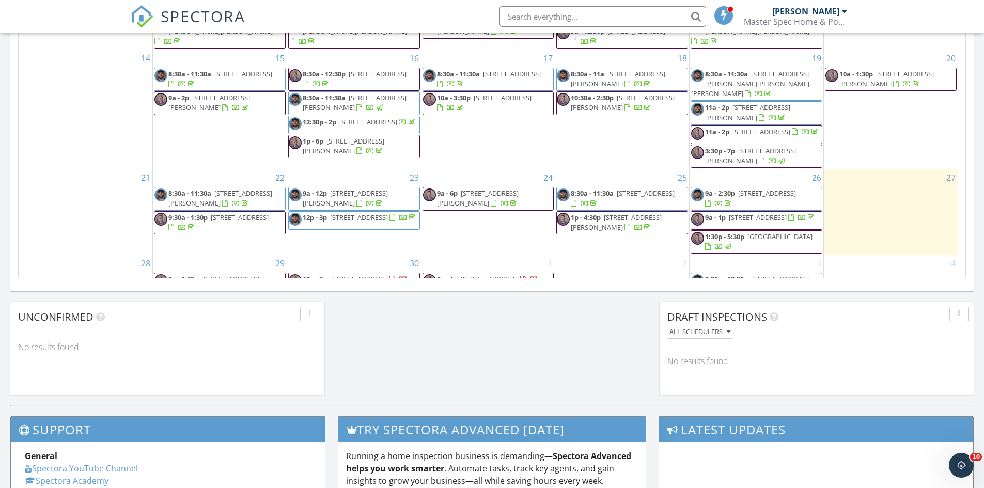
click at [388, 213] on span "3128 Sunny Hill Way, Royse City 75189" at bounding box center [359, 217] width 58 height 9
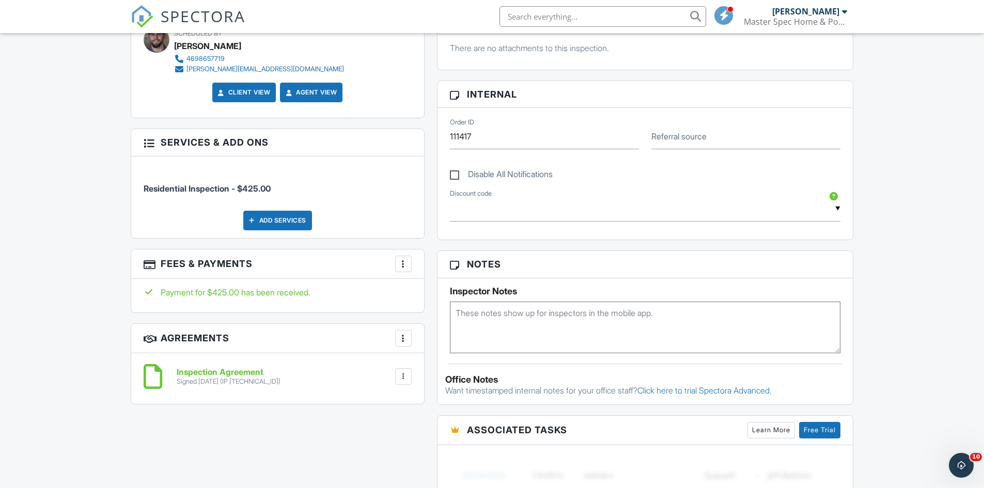
scroll to position [504, 0]
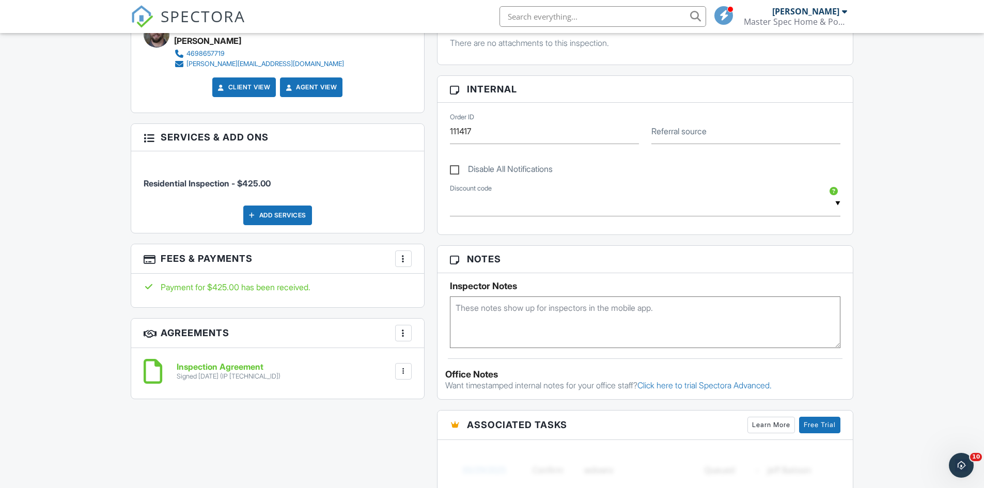
click at [402, 255] on div at bounding box center [403, 259] width 10 height 10
click at [431, 335] on li "View Invoice" at bounding box center [455, 342] width 108 height 26
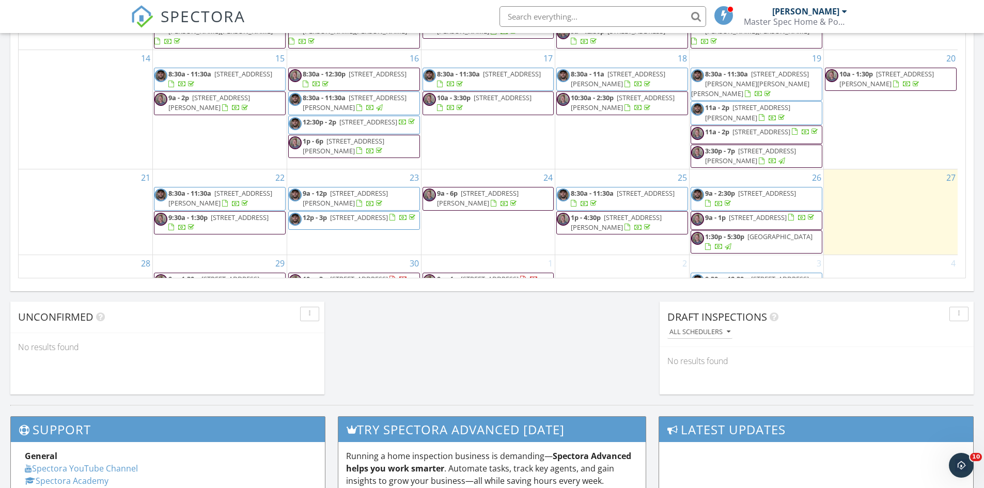
click at [656, 189] on span "8:30a - 11:30a [STREET_ADDRESS]" at bounding box center [622, 199] width 131 height 20
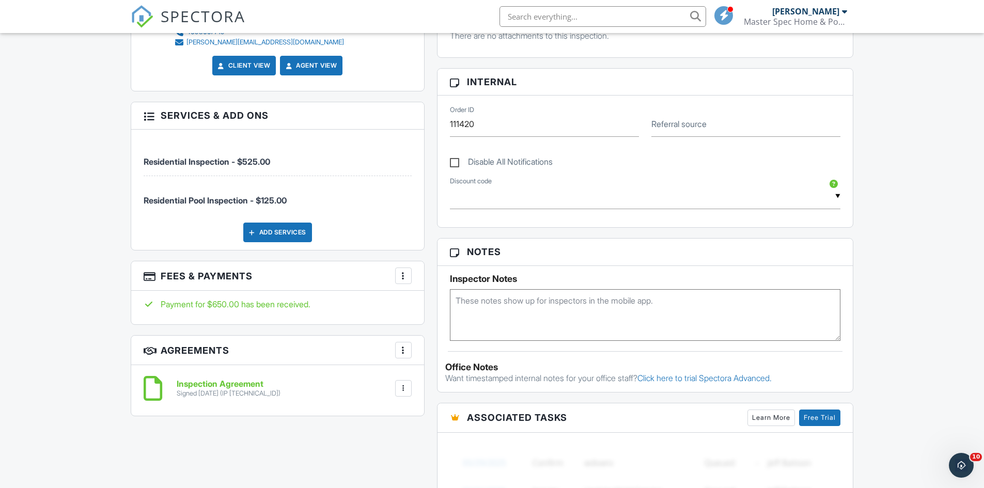
click at [405, 284] on div "More" at bounding box center [403, 276] width 17 height 17
click at [434, 366] on li "View Invoice" at bounding box center [455, 359] width 108 height 26
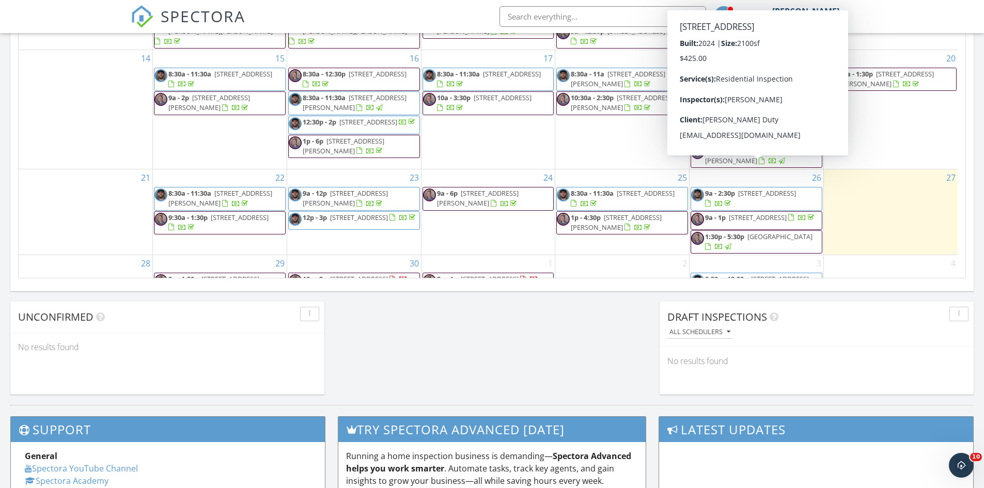
drag, startPoint x: 0, startPoint y: 0, endPoint x: 803, endPoint y: 177, distance: 822.2
click at [803, 189] on span "9a - 2:30p 255 Canyon Oaks Dr, Greenville 75402" at bounding box center [756, 199] width 131 height 20
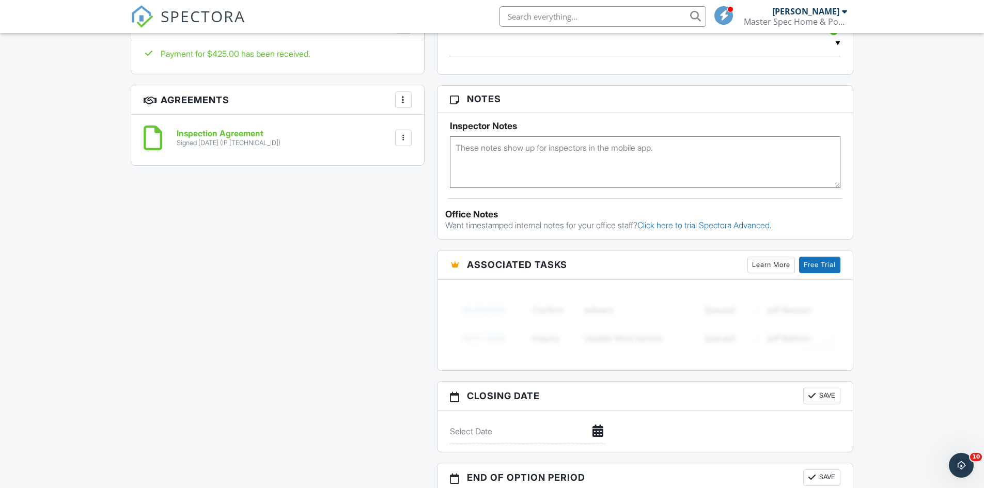
scroll to position [613, 0]
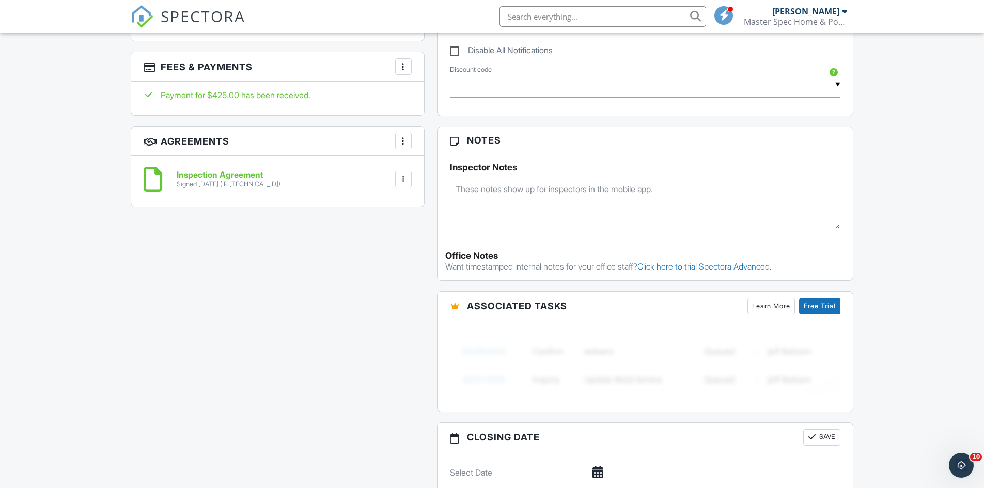
click at [402, 71] on div at bounding box center [403, 66] width 10 height 10
click at [434, 149] on li "View Invoice" at bounding box center [455, 150] width 108 height 26
